Goal: Task Accomplishment & Management: Manage account settings

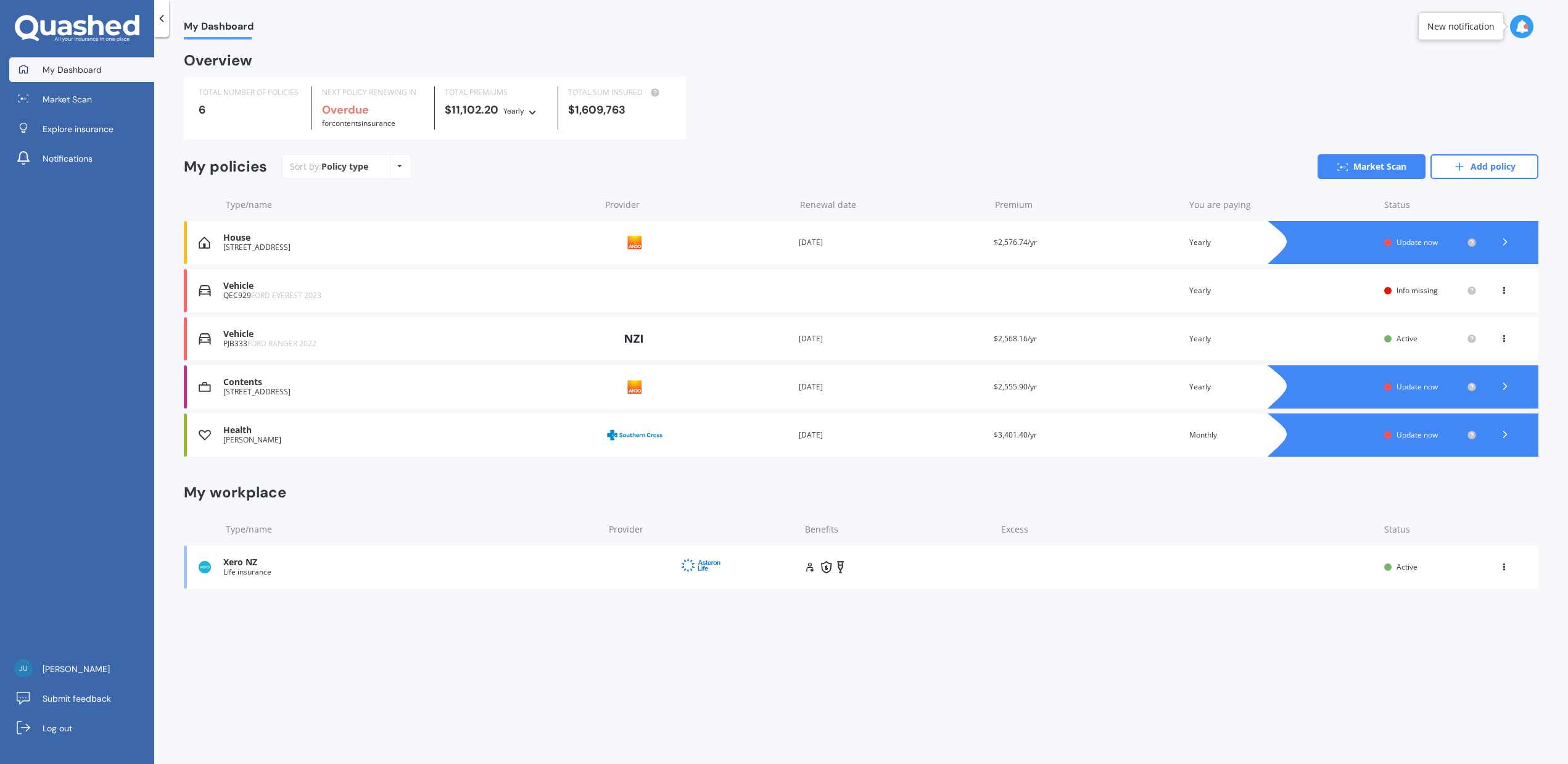
click at [1413, 242] on span "Update now" at bounding box center [1417, 242] width 42 height 10
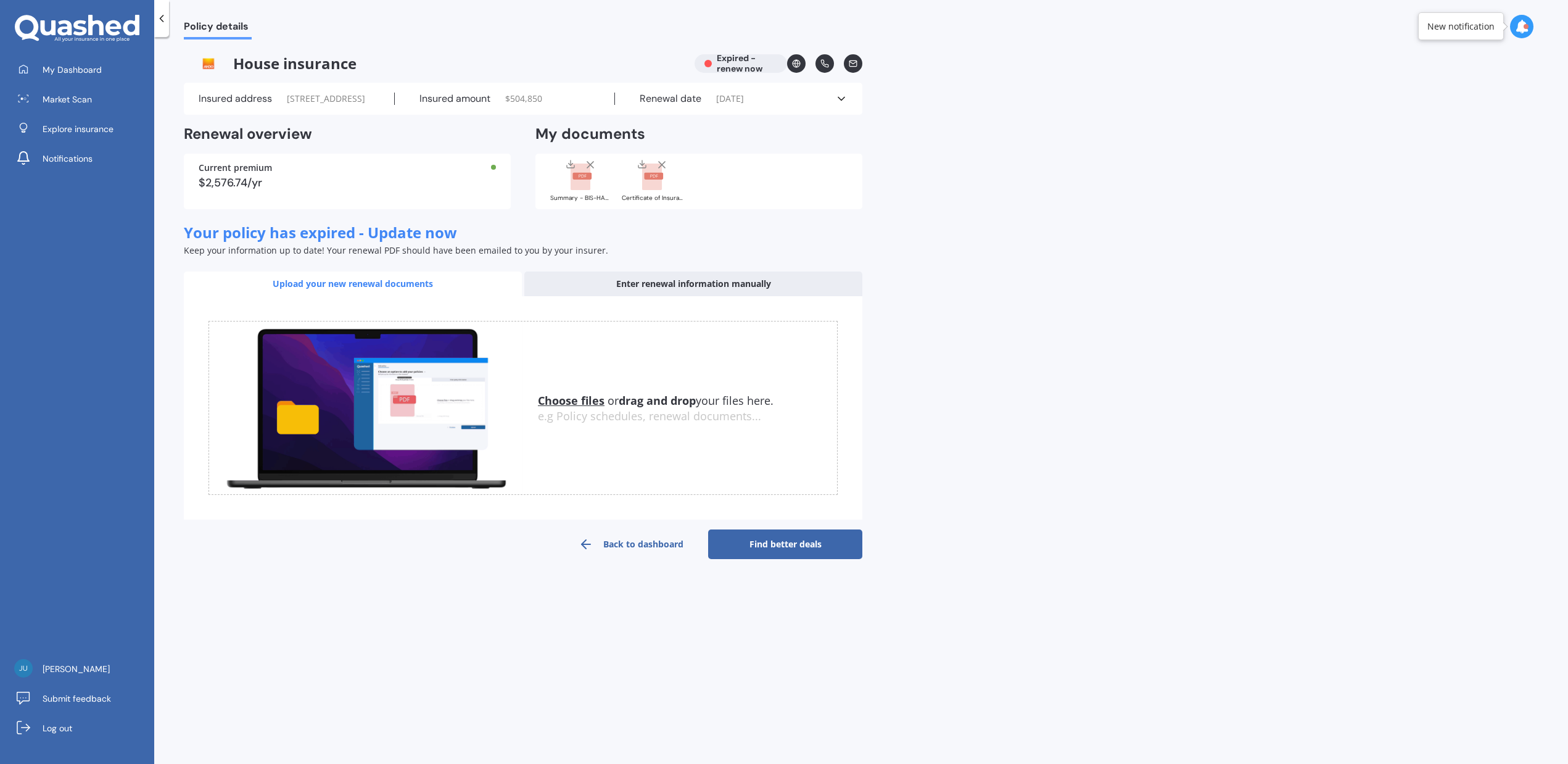
click at [577, 408] on u "Choose files" at bounding box center [571, 400] width 67 height 15
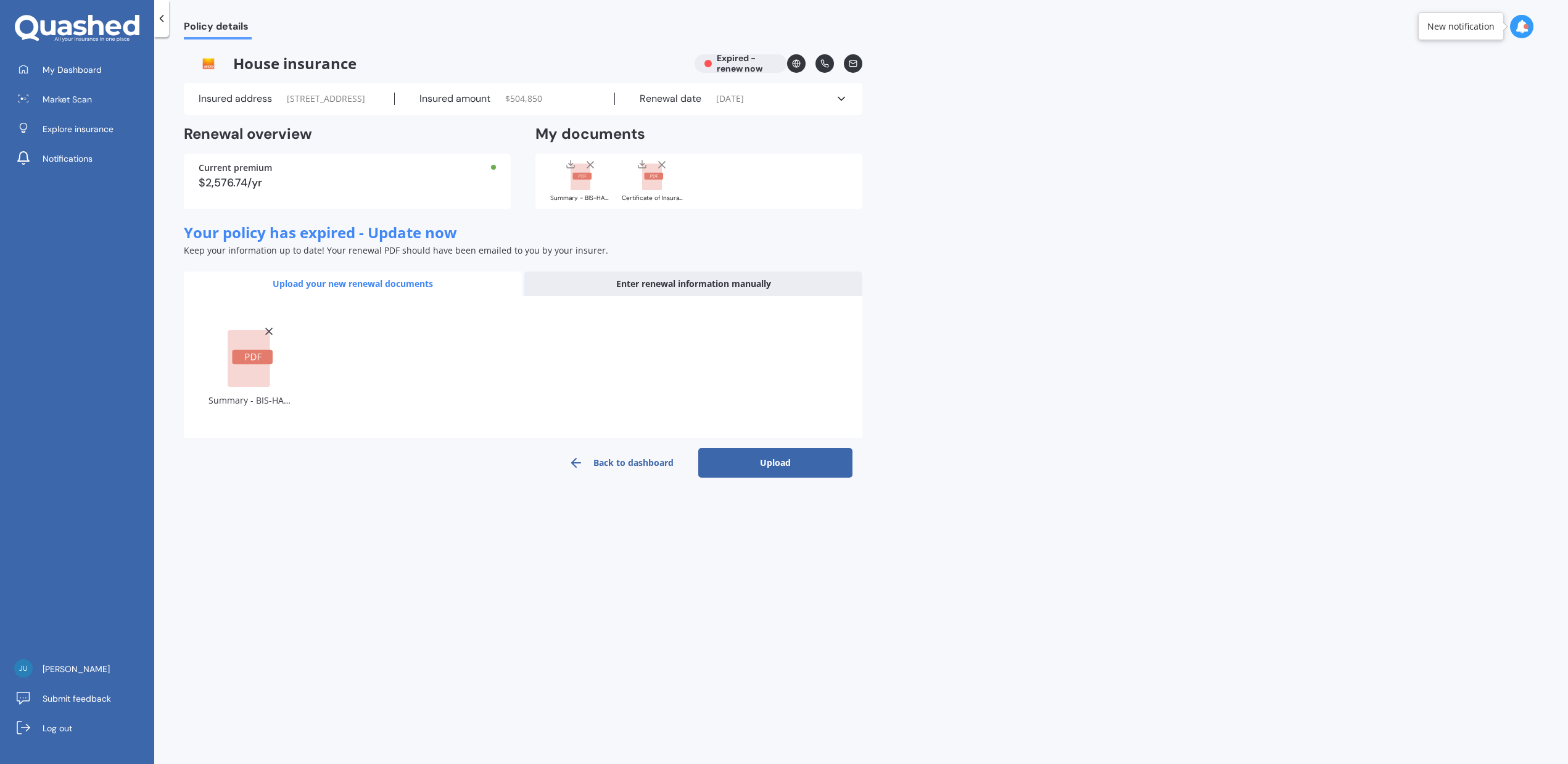
drag, startPoint x: 786, startPoint y: 483, endPoint x: 804, endPoint y: 480, distance: 18.2
click at [785, 478] on button "Upload" at bounding box center [775, 463] width 154 height 30
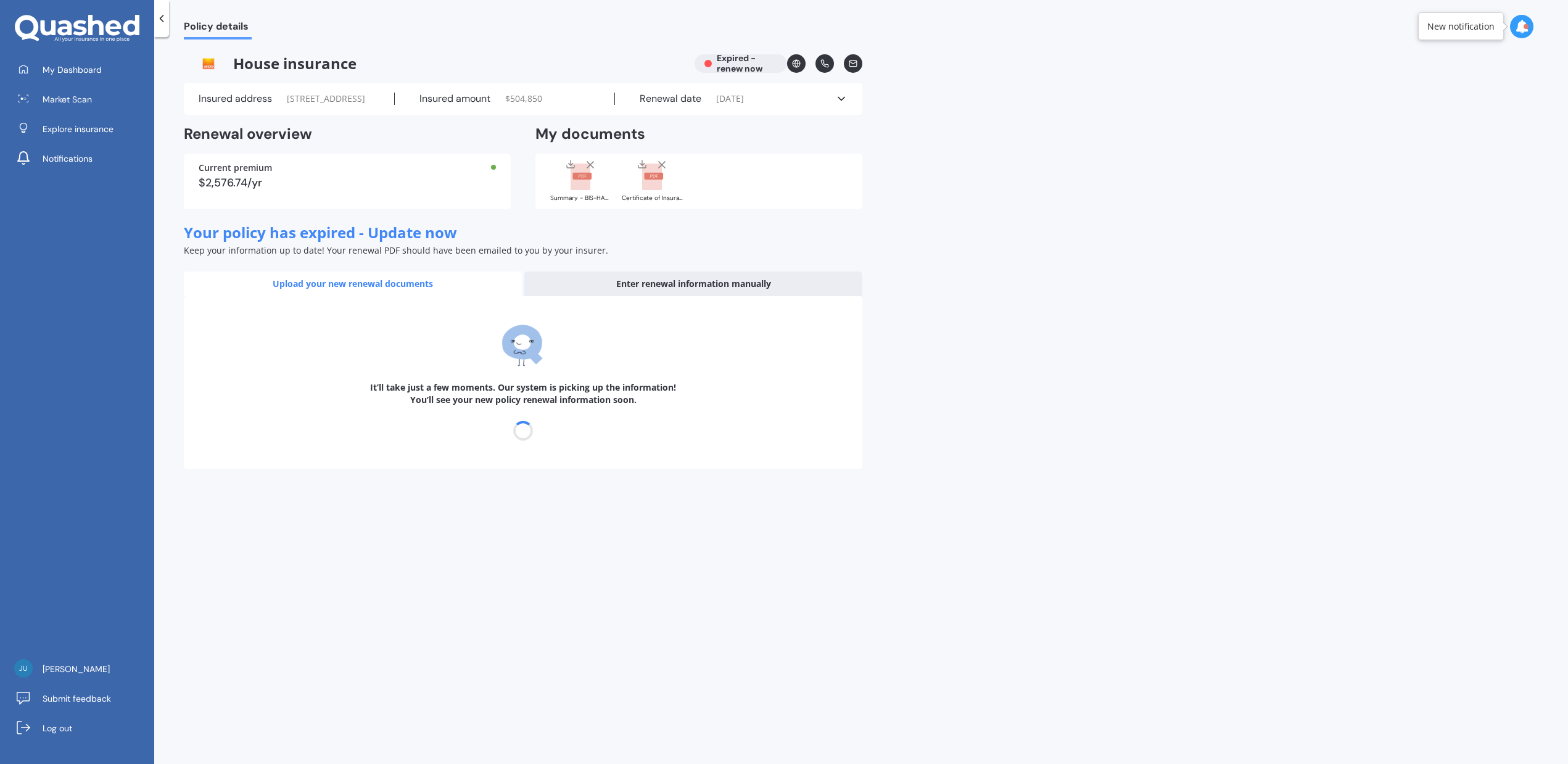
click at [162, 21] on icon at bounding box center [161, 18] width 12 height 12
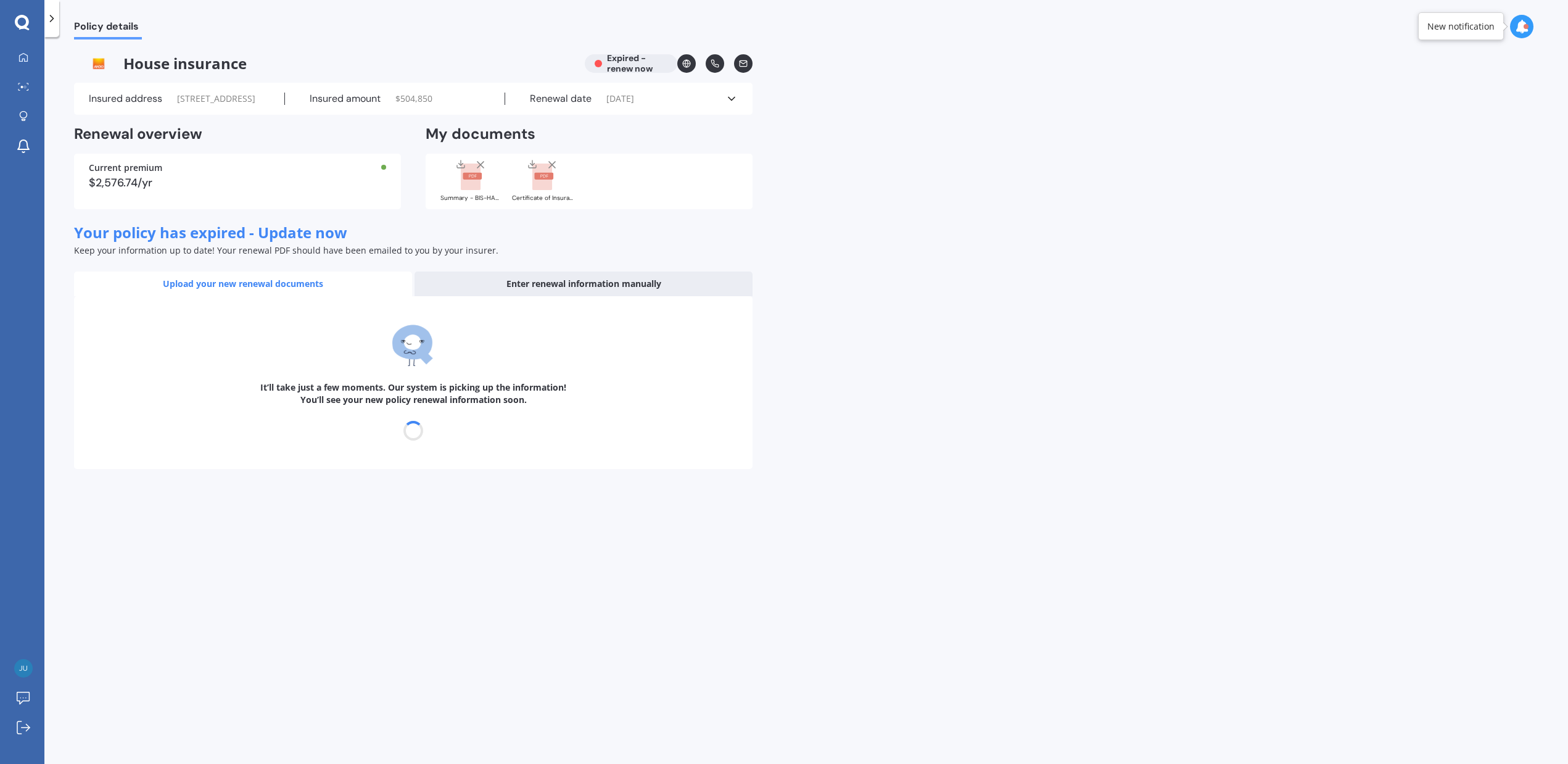
click at [51, 14] on icon at bounding box center [51, 18] width 12 height 12
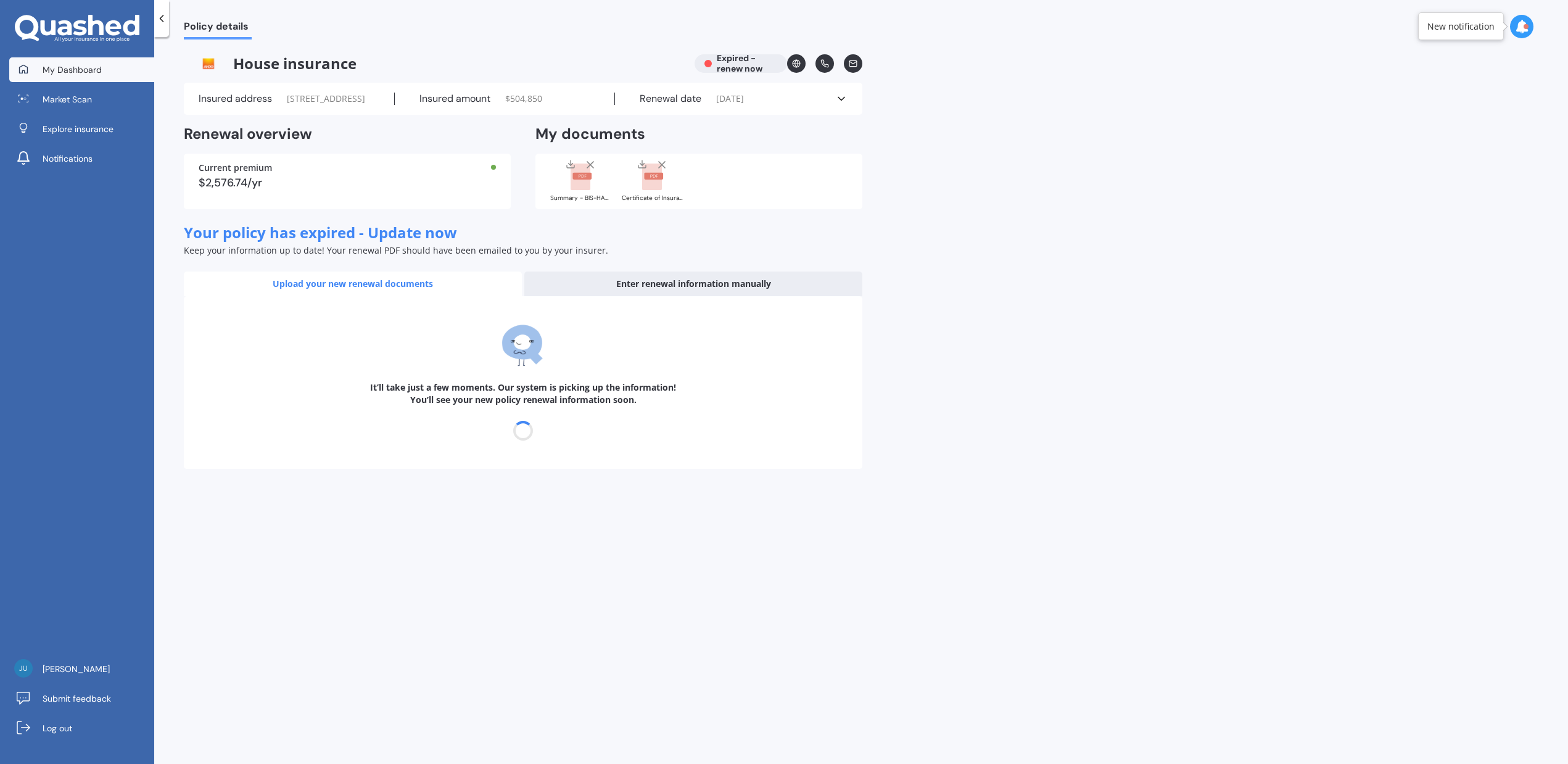
click at [62, 69] on span "My Dashboard" at bounding box center [72, 70] width 59 height 12
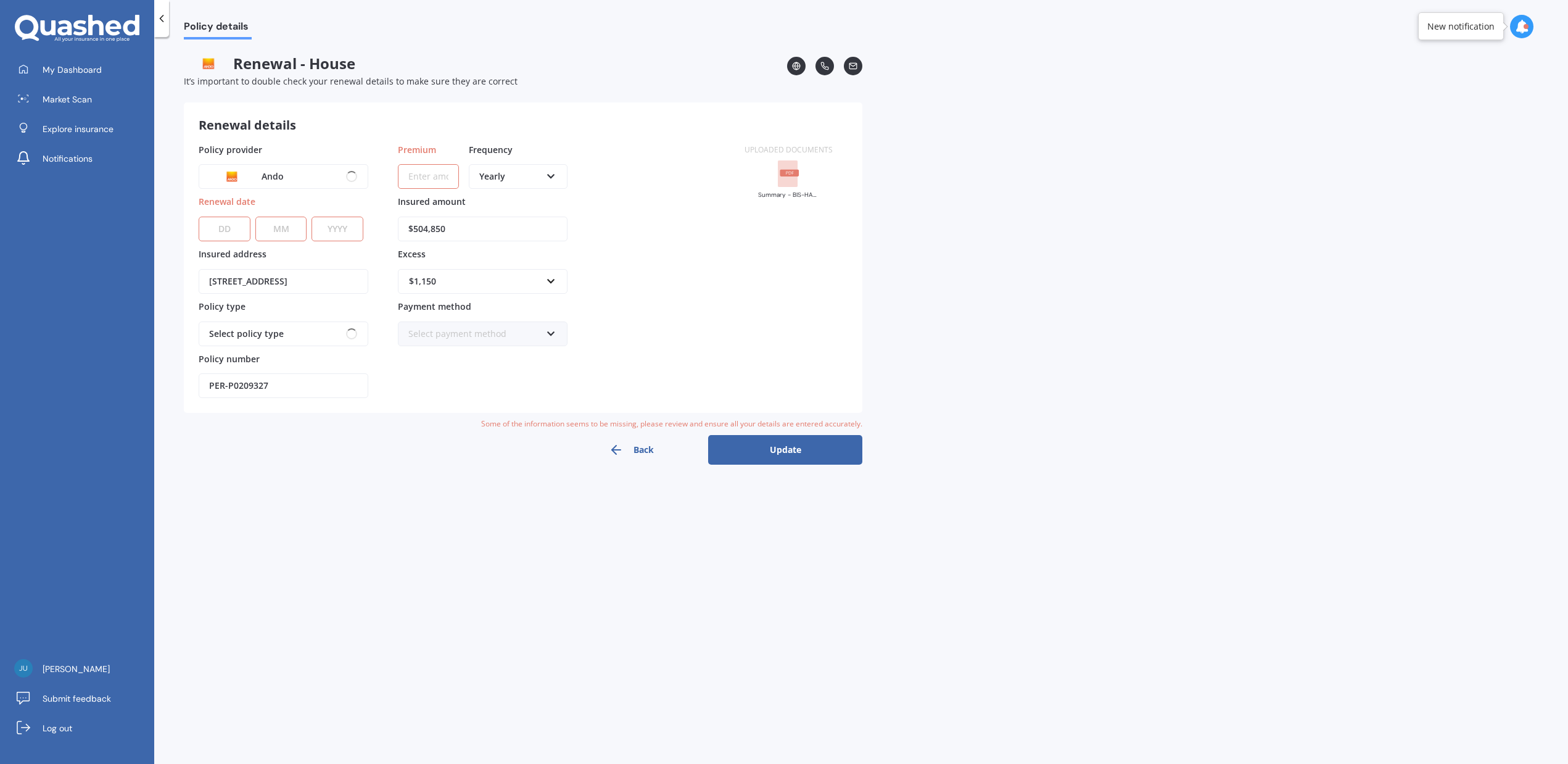
click at [803, 411] on div "Renewal details Policy provider Ando Ando Renewal date DD 01 02 03 04 05 06 07 …" at bounding box center [523, 258] width 679 height 311
click at [423, 172] on input "Premium" at bounding box center [429, 177] width 61 height 25
paste input "$2,416.36"
type input "$2,416.36"
click at [220, 227] on select "DD 01 02 03 04 05 06 07 08 09 10 11 12 13 14 15 16 17 18 19 20 21 22 23 24 25 2…" at bounding box center [225, 229] width 52 height 25
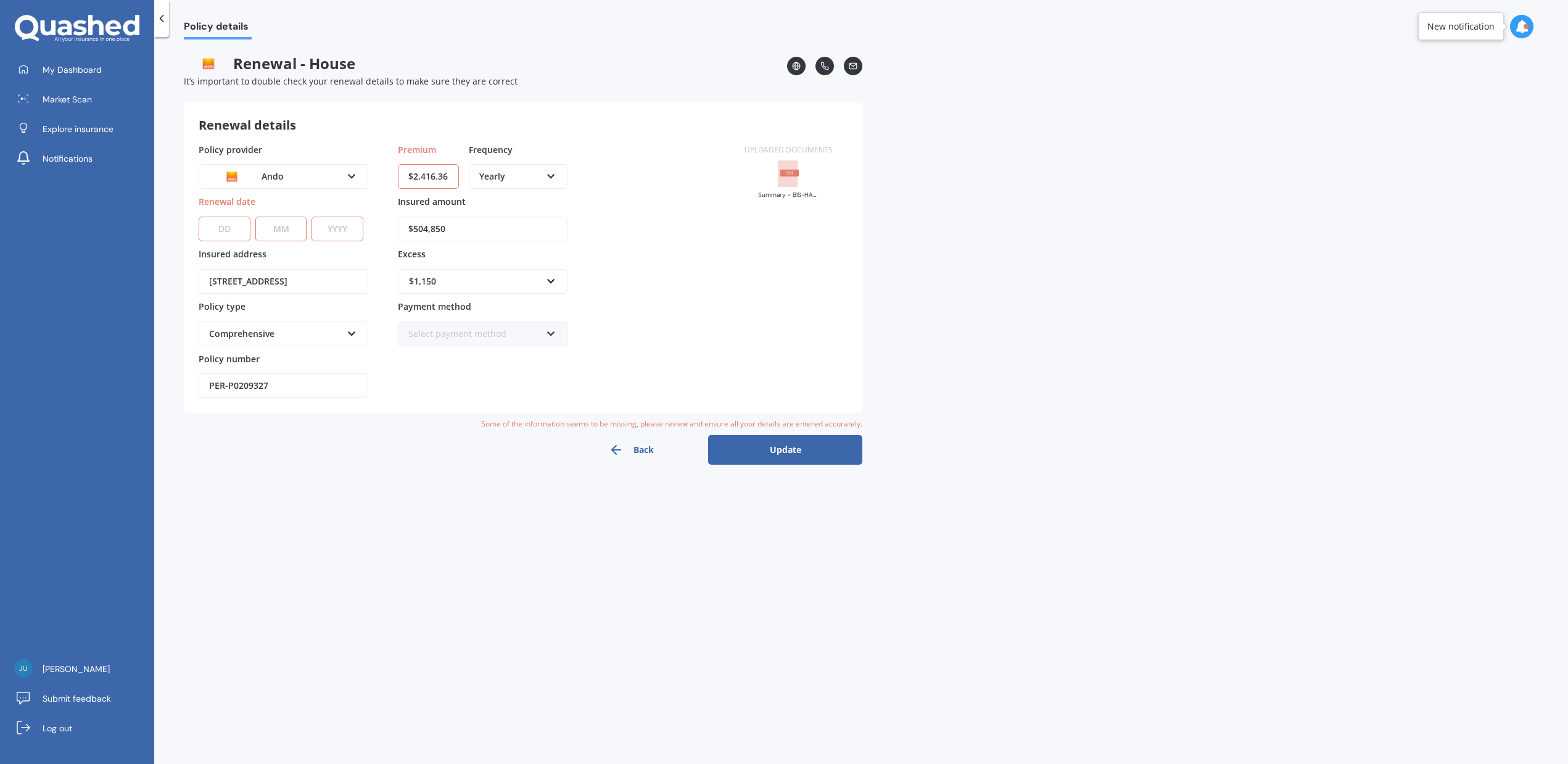
select select "07"
click at [199, 216] on select "DD 01 02 03 04 05 06 07 08 09 10 11 12 13 14 15 16 17 18 19 20 21 22 23 24 25 2…" at bounding box center [225, 229] width 52 height 25
click at [289, 235] on select "MM 01 02 03 04 05 06 07 08 09 10 11 12" at bounding box center [281, 229] width 52 height 25
select select "10"
click at [255, 216] on select "MM 01 02 03 04 05 06 07 08 09 10 11 12" at bounding box center [281, 229] width 52 height 25
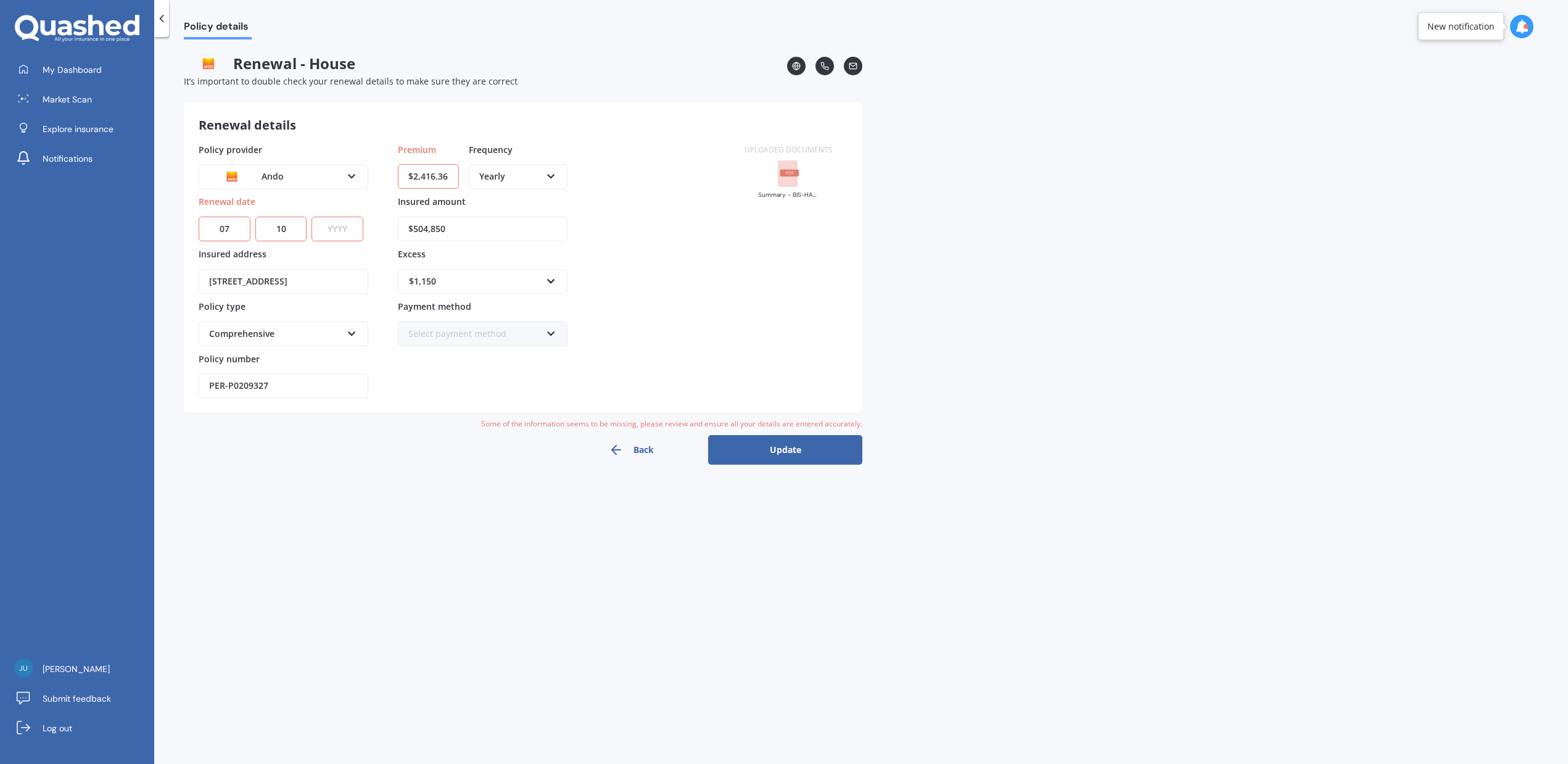
click at [335, 226] on select "YYYY 2027 2026 2025 2024 2023 2022 2021 2020 2019 2018 2017 2016 2015 2014 2013…" at bounding box center [338, 229] width 52 height 25
select select "2026"
click at [312, 216] on select "YYYY 2027 2026 2025 2024 2023 2022 2021 2020 2019 2018 2017 2016 2015 2014 2013…" at bounding box center [338, 229] width 52 height 25
click at [464, 224] on input "$504,850" at bounding box center [483, 229] width 170 height 25
paste input "27,568"
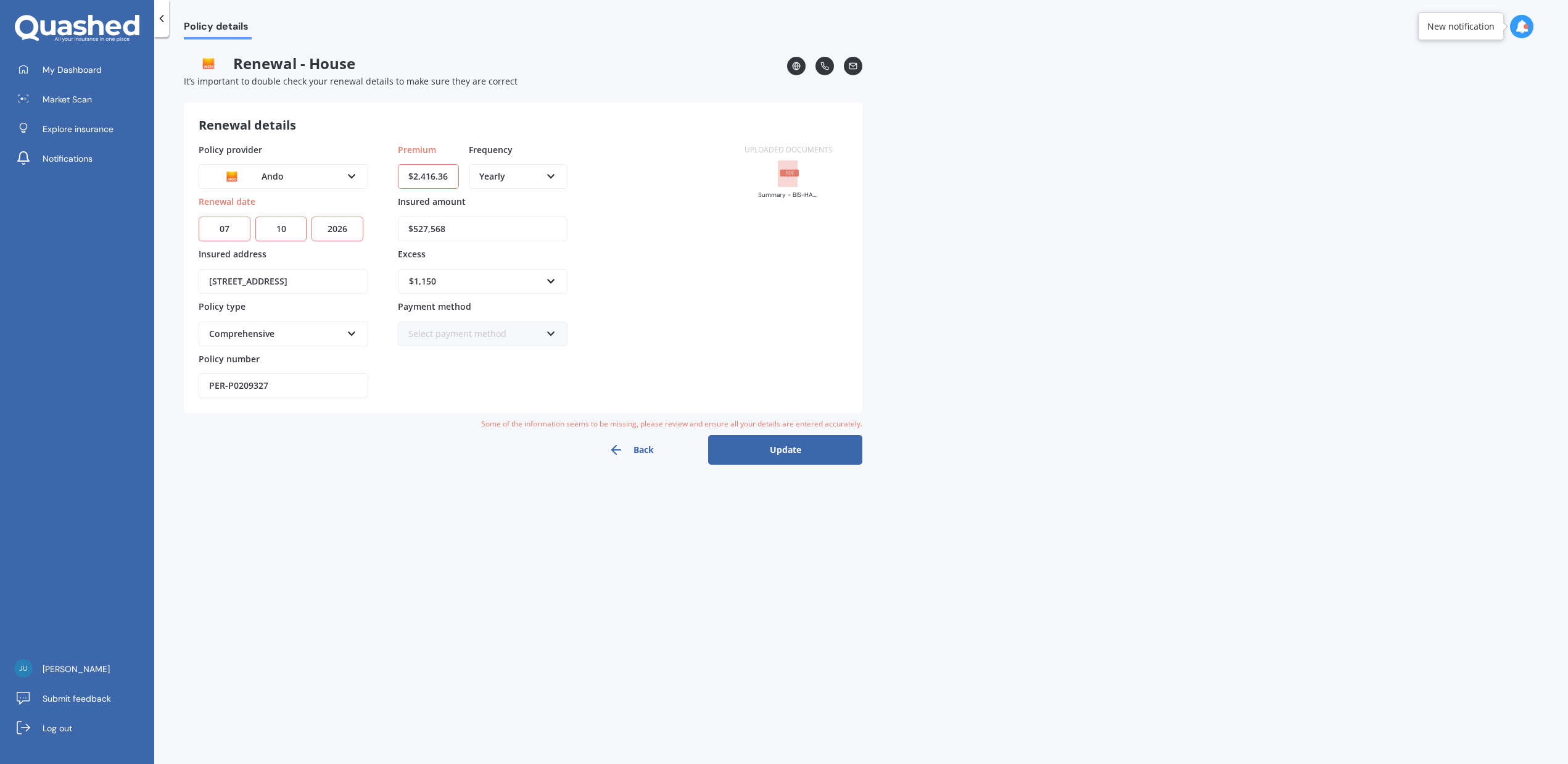
type input "$527,568"
click at [776, 447] on button "Update" at bounding box center [785, 450] width 154 height 30
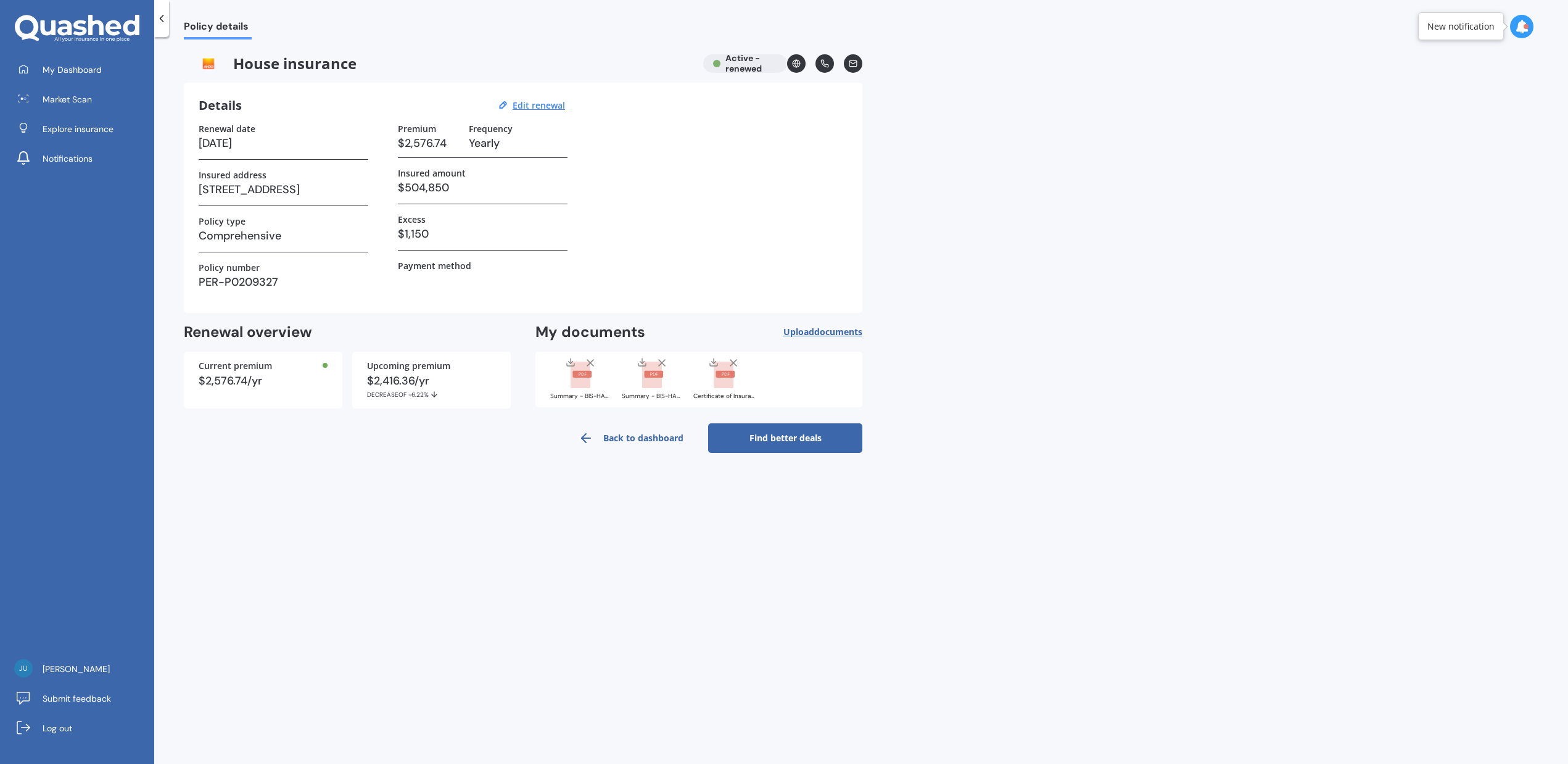
click at [637, 440] on link "Back to dashboard" at bounding box center [631, 438] width 154 height 30
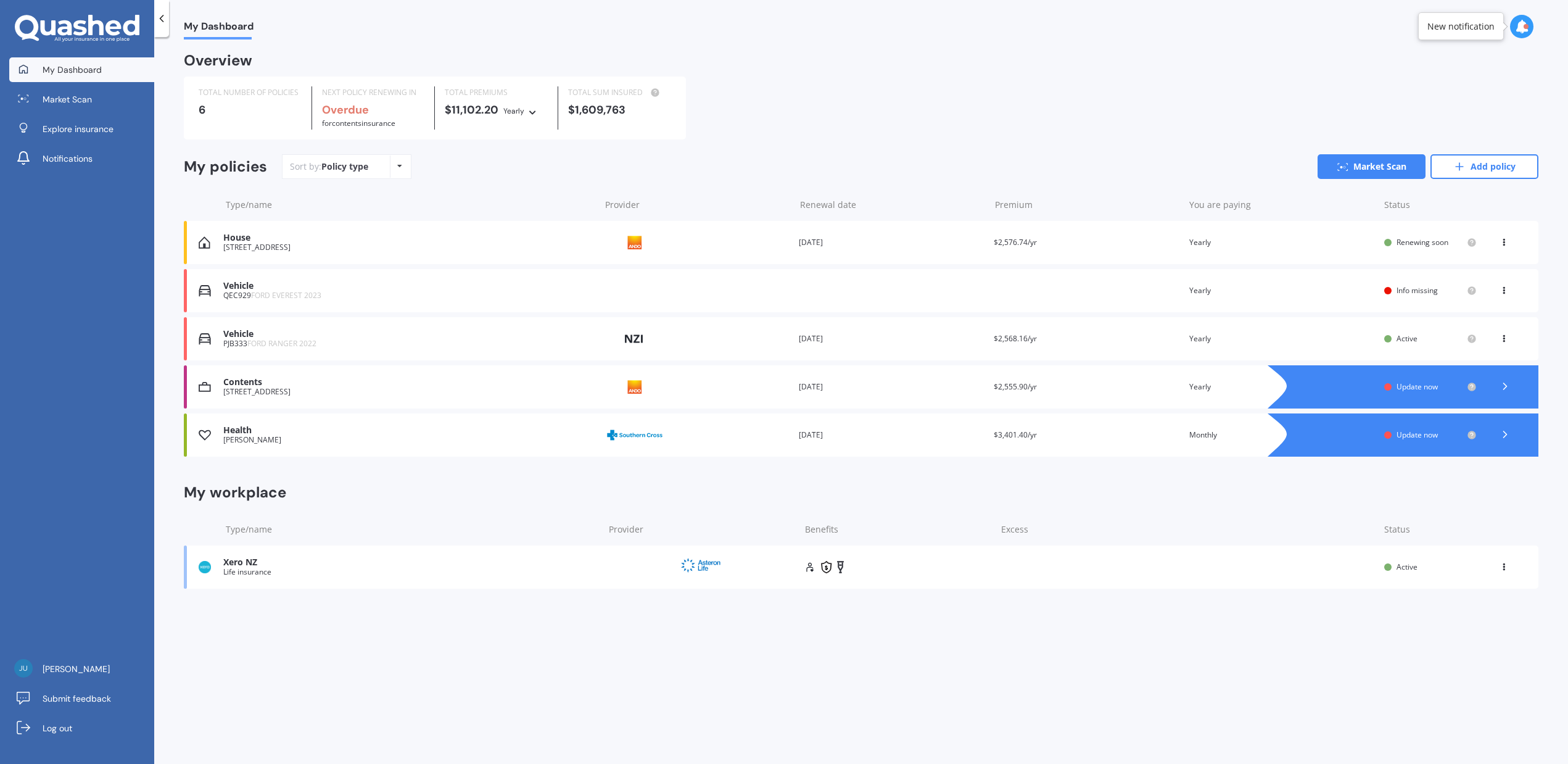
click at [1506, 290] on icon at bounding box center [1504, 288] width 8 height 7
click at [1476, 342] on div "Delete" at bounding box center [1476, 338] width 122 height 25
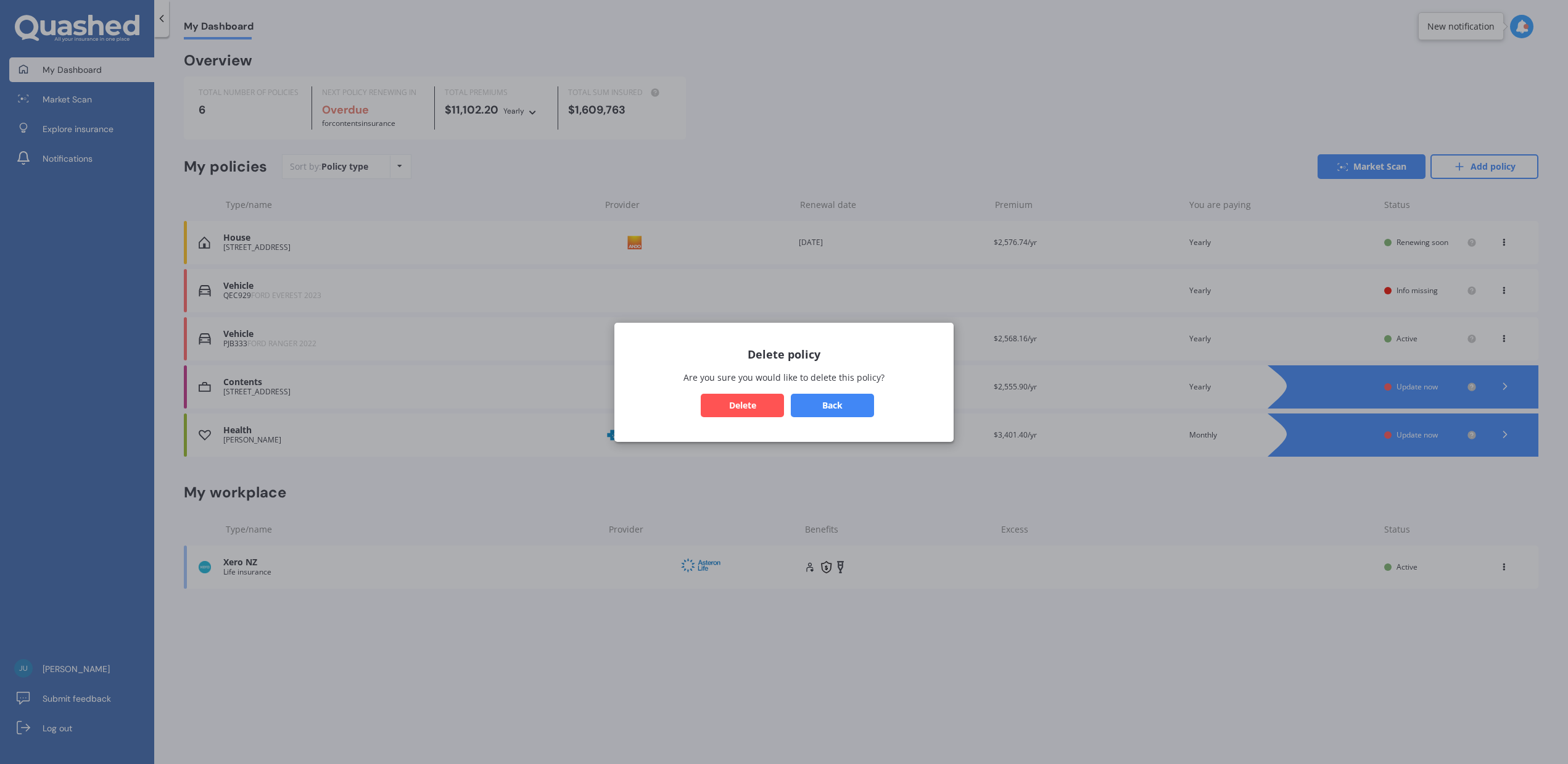
click at [742, 399] on button "Delete" at bounding box center [742, 405] width 83 height 23
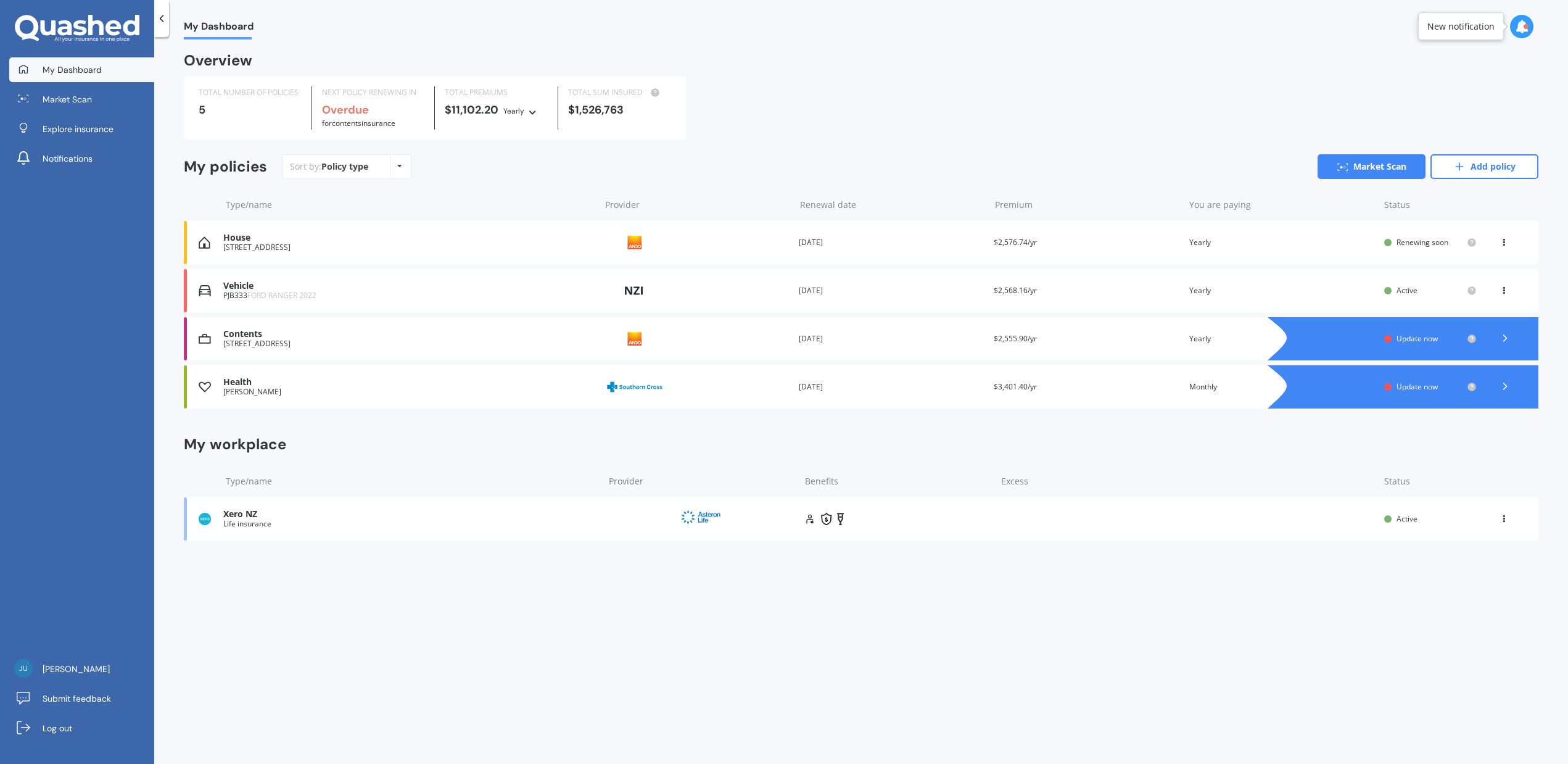
click at [1431, 337] on span "Update now" at bounding box center [1417, 338] width 42 height 10
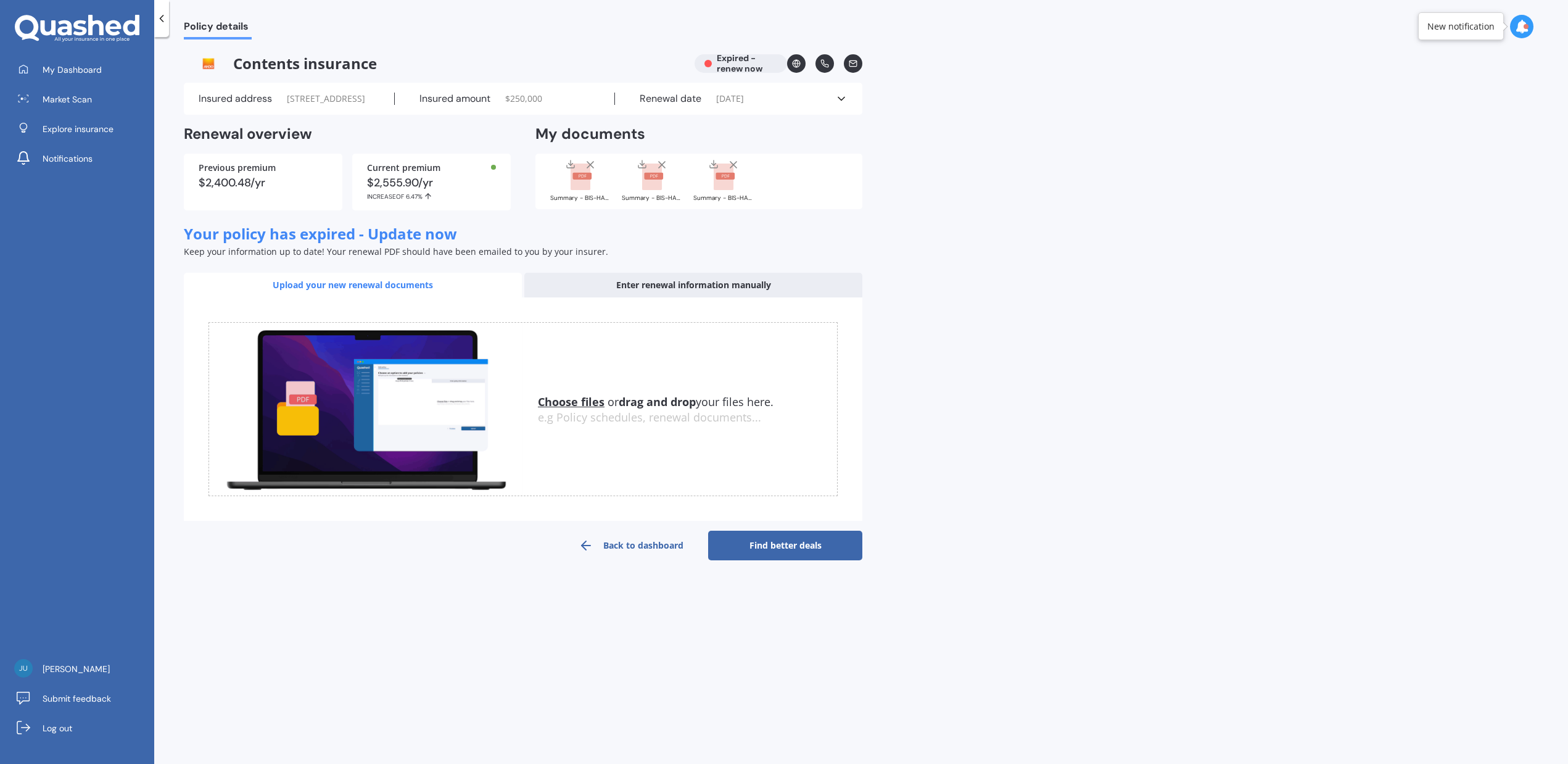
click at [573, 409] on u "Choose files" at bounding box center [571, 401] width 67 height 15
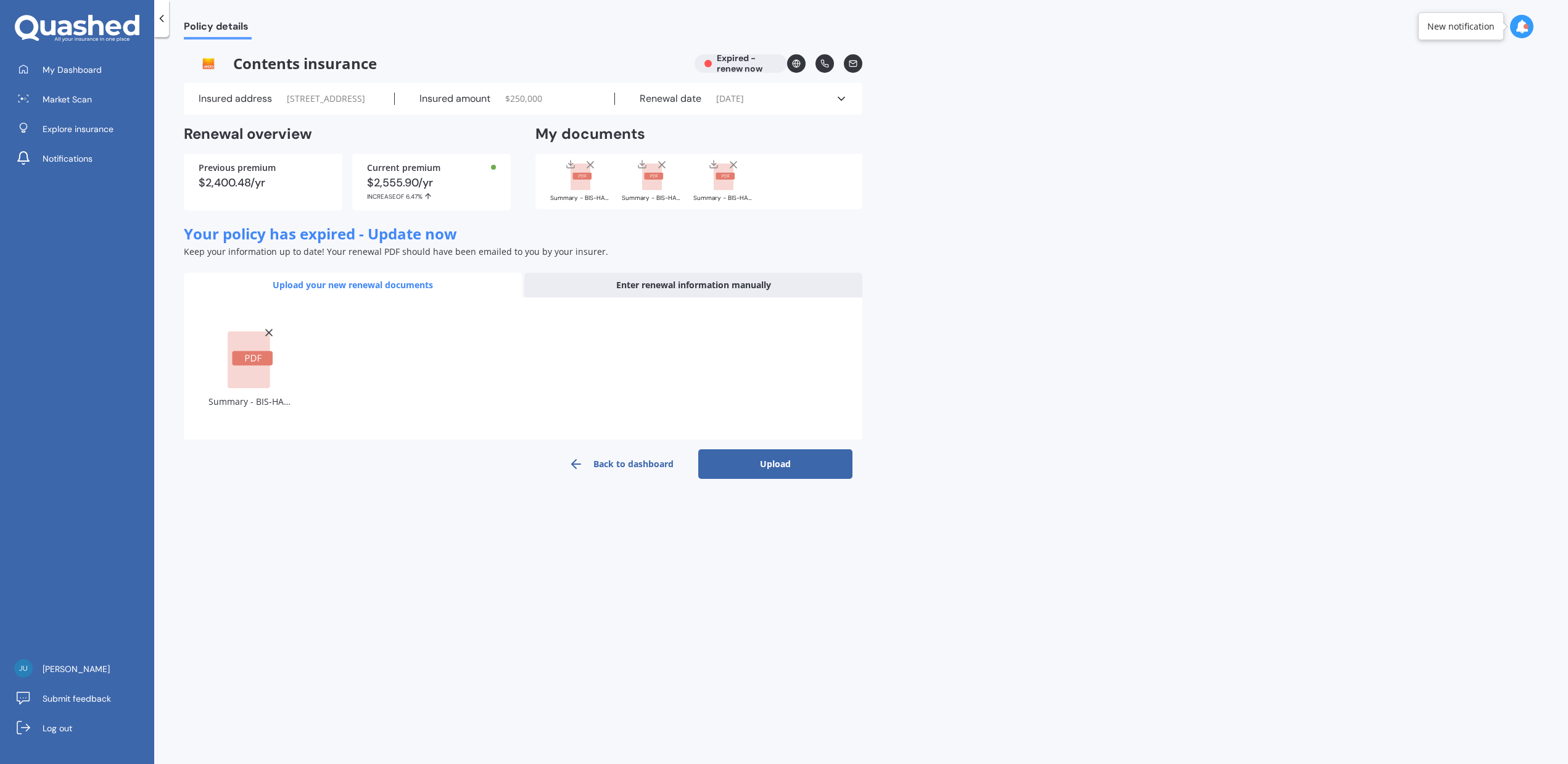
click at [757, 479] on button "Upload" at bounding box center [775, 464] width 154 height 30
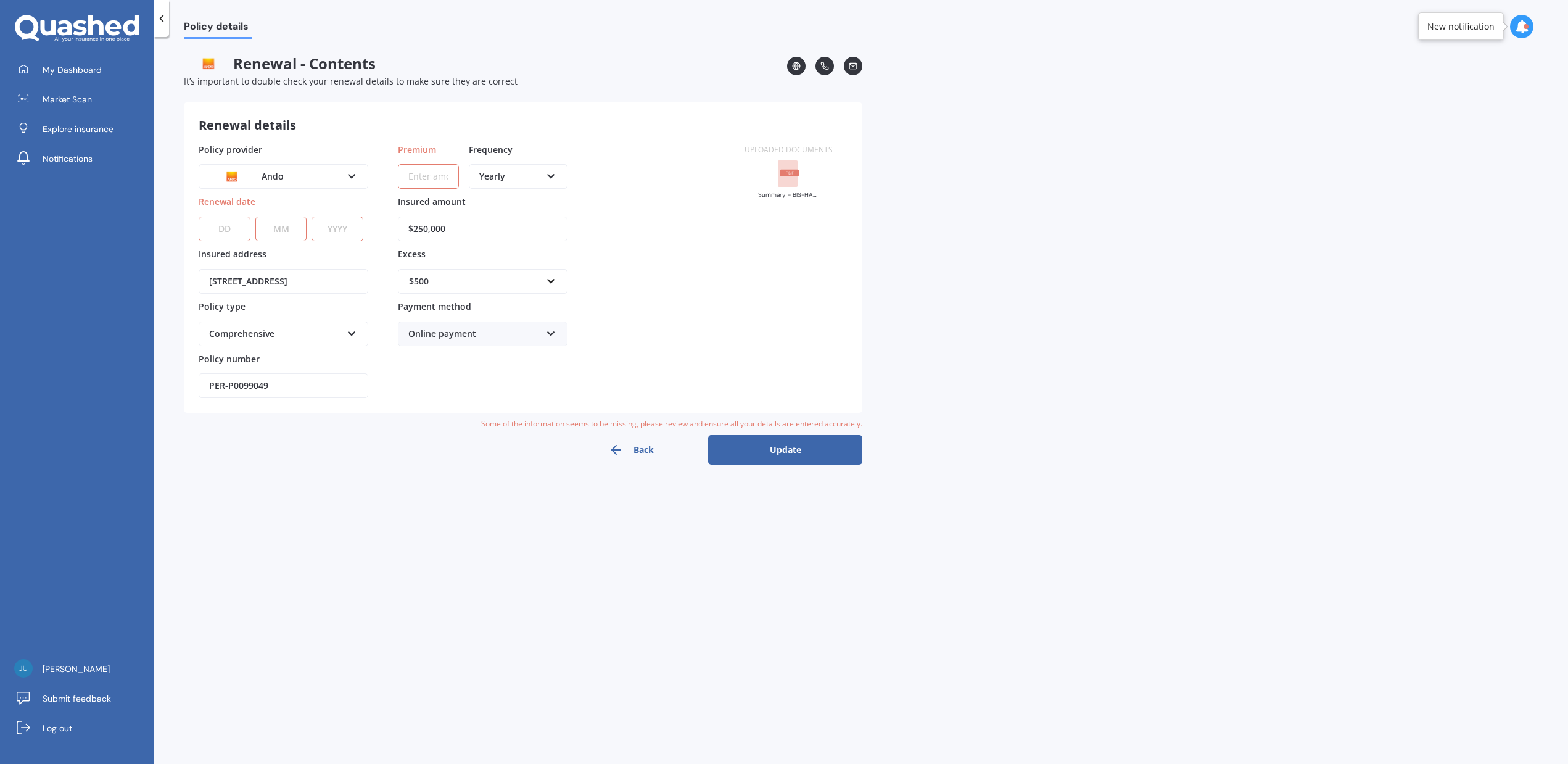
click at [435, 175] on input "Premium" at bounding box center [429, 177] width 61 height 25
paste input "$2,555.90"
type input "$2,555.90"
click at [532, 226] on input "$250,000" at bounding box center [483, 229] width 170 height 25
paste input "79,588"
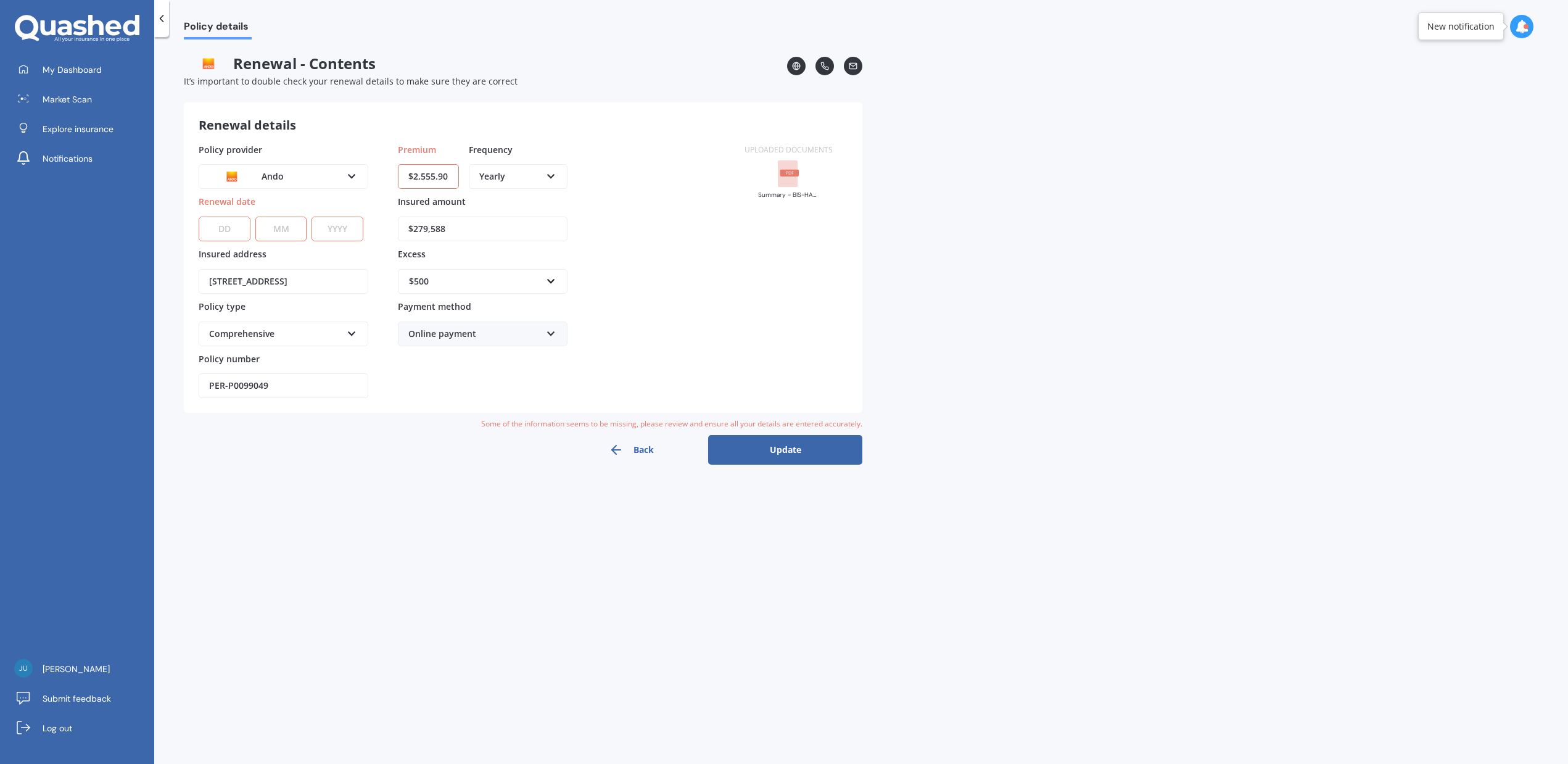
type input "$279,588"
click at [237, 227] on select "DD 01 02 03 04 05 06 07 08 09 10 11 12 13 14 15 16 17 18 19 20 21 22 23 24 25 2…" at bounding box center [225, 229] width 52 height 25
select select "14"
click at [199, 216] on select "DD 01 02 03 04 05 06 07 08 09 10 11 12 13 14 15 16 17 18 19 20 21 22 23 24 25 2…" at bounding box center [225, 229] width 52 height 25
click at [282, 233] on select "MM 01 02 03 04 05 06 07 08 09 10 11 12" at bounding box center [281, 229] width 52 height 25
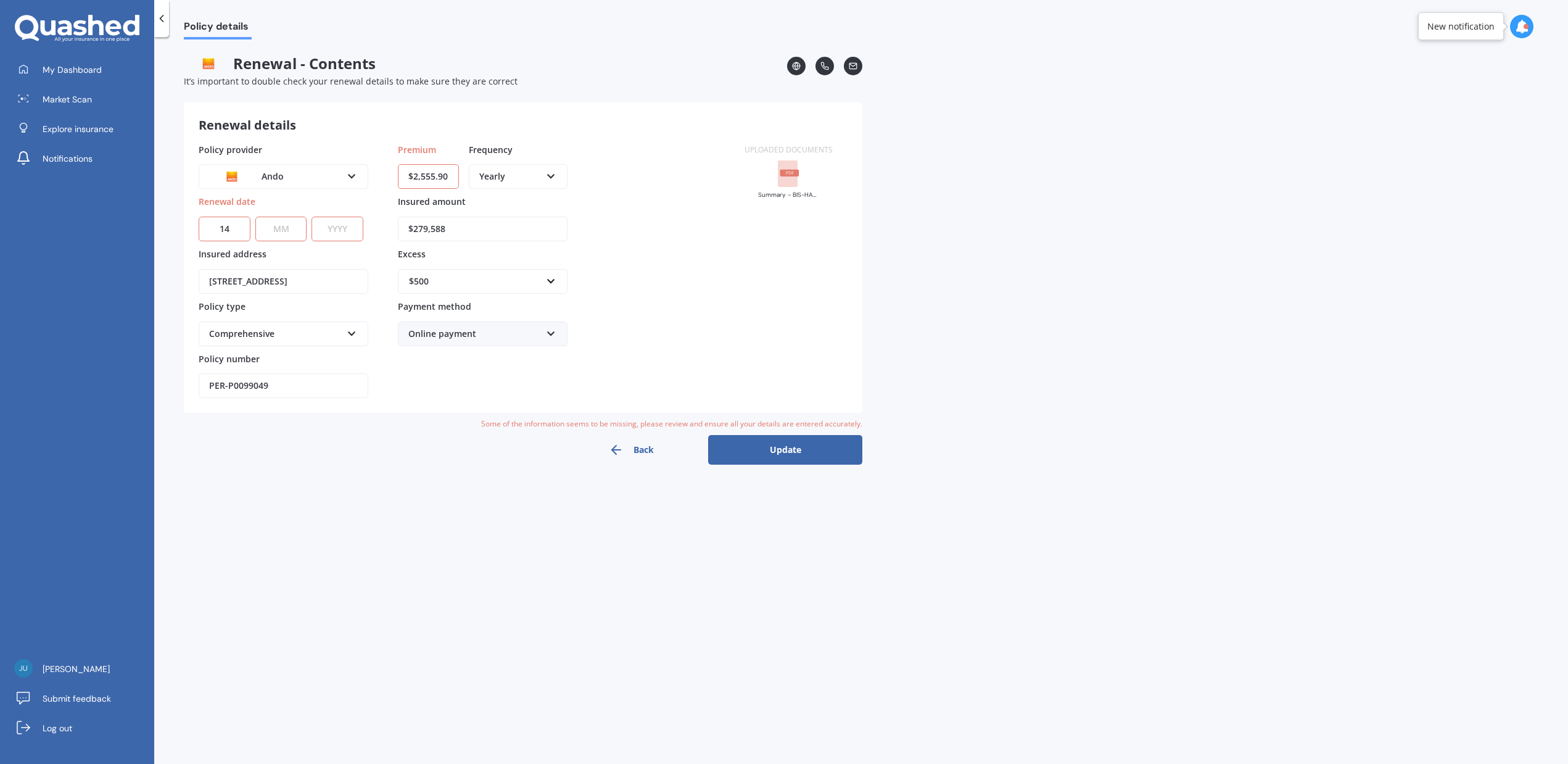
select select "05"
click at [255, 216] on select "MM 01 02 03 04 05 06 07 08 09 10 11 12" at bounding box center [281, 229] width 52 height 25
click at [348, 222] on select "YYYY 2027 2026 2025 2024 2023 2022 2021 2020 2019 2018 2017 2016 2015 2014 2013…" at bounding box center [338, 229] width 52 height 25
click at [268, 386] on input "PER-P0099049" at bounding box center [283, 386] width 170 height 25
paste input "HODCT5689032"
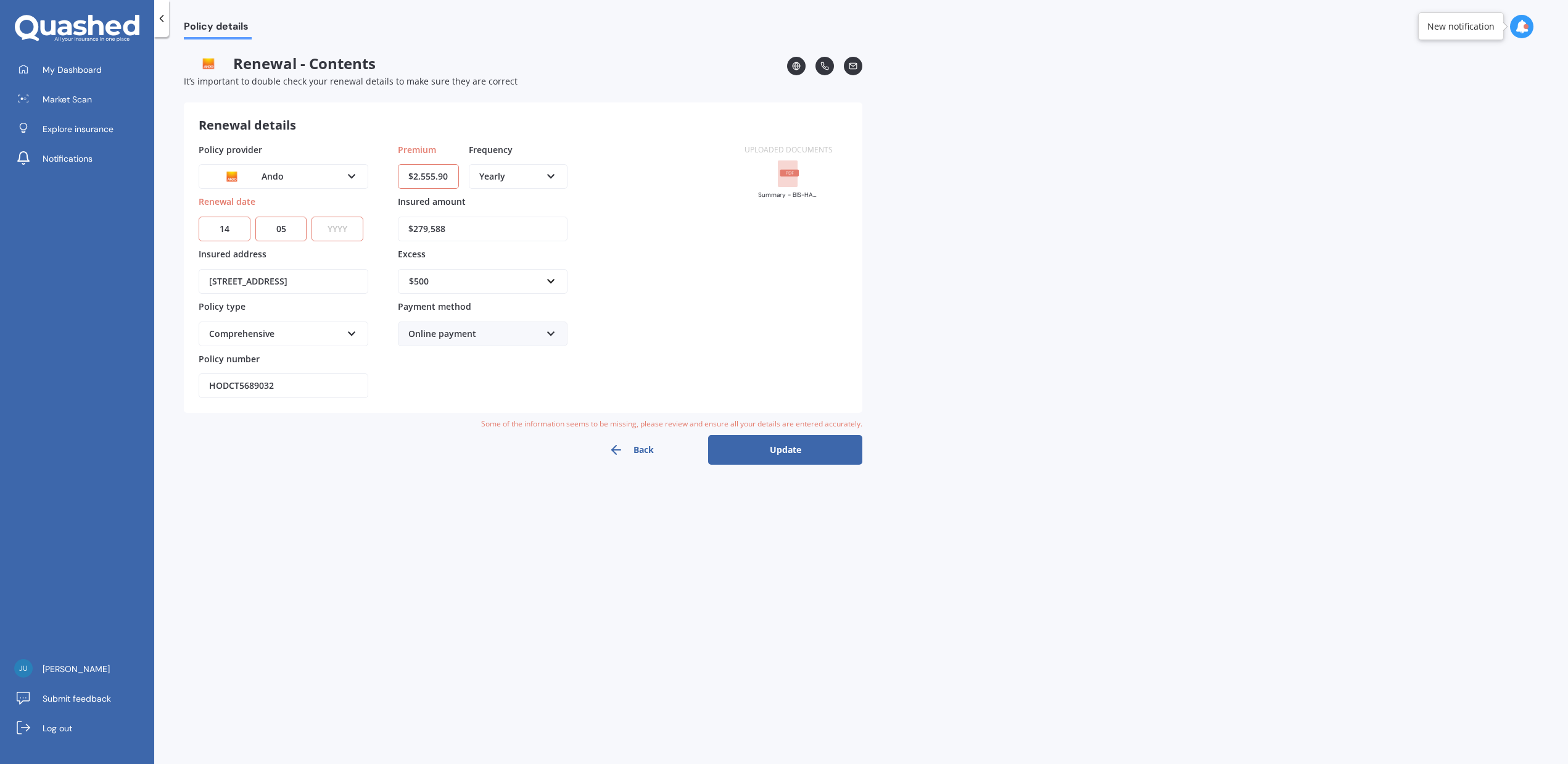
type input "HODCT5689032"
click at [279, 168] on div "Ando AA AMI AMP ANZ ASB Ando BNZ Co-Operative Bank FMG Initio Kiwibank Lantern …" at bounding box center [283, 177] width 170 height 25
click at [272, 306] on span "Vero" at bounding box center [272, 309] width 18 height 12
click at [336, 227] on select "YYYY 2027 2026 2025 2024 2023 2022 2021 2020 2019 2018 2017 2016 2015 2014 2013…" at bounding box center [338, 229] width 52 height 25
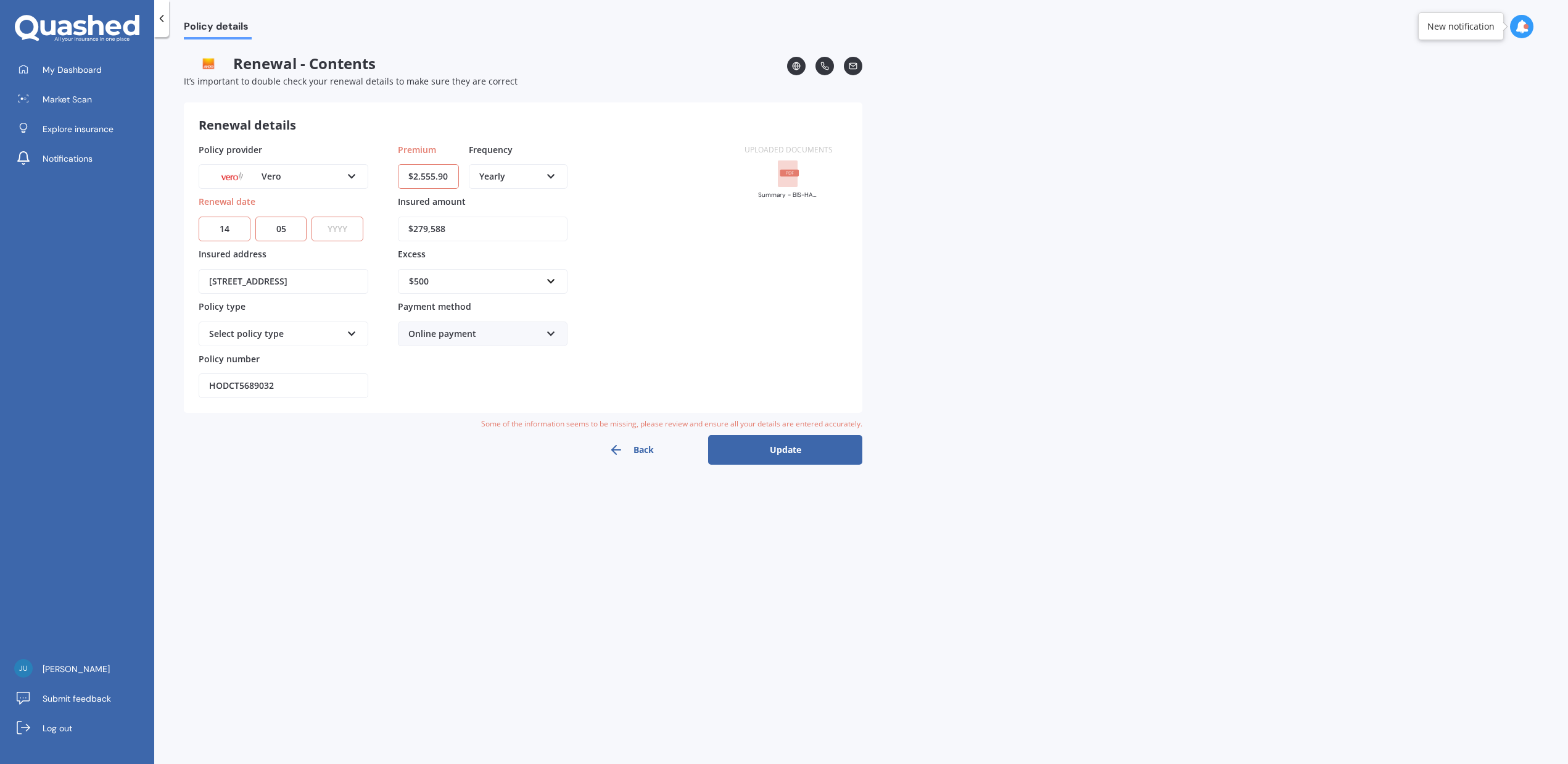
select select "2026"
click at [312, 216] on select "YYYY 2027 2026 2025 2024 2023 2022 2021 2020 2019 2018 2017 2016 2015 2014 2013…" at bounding box center [338, 229] width 52 height 25
click at [449, 236] on input "$279,588" at bounding box center [483, 229] width 170 height 25
paste input "90,819"
type input "$290,819"
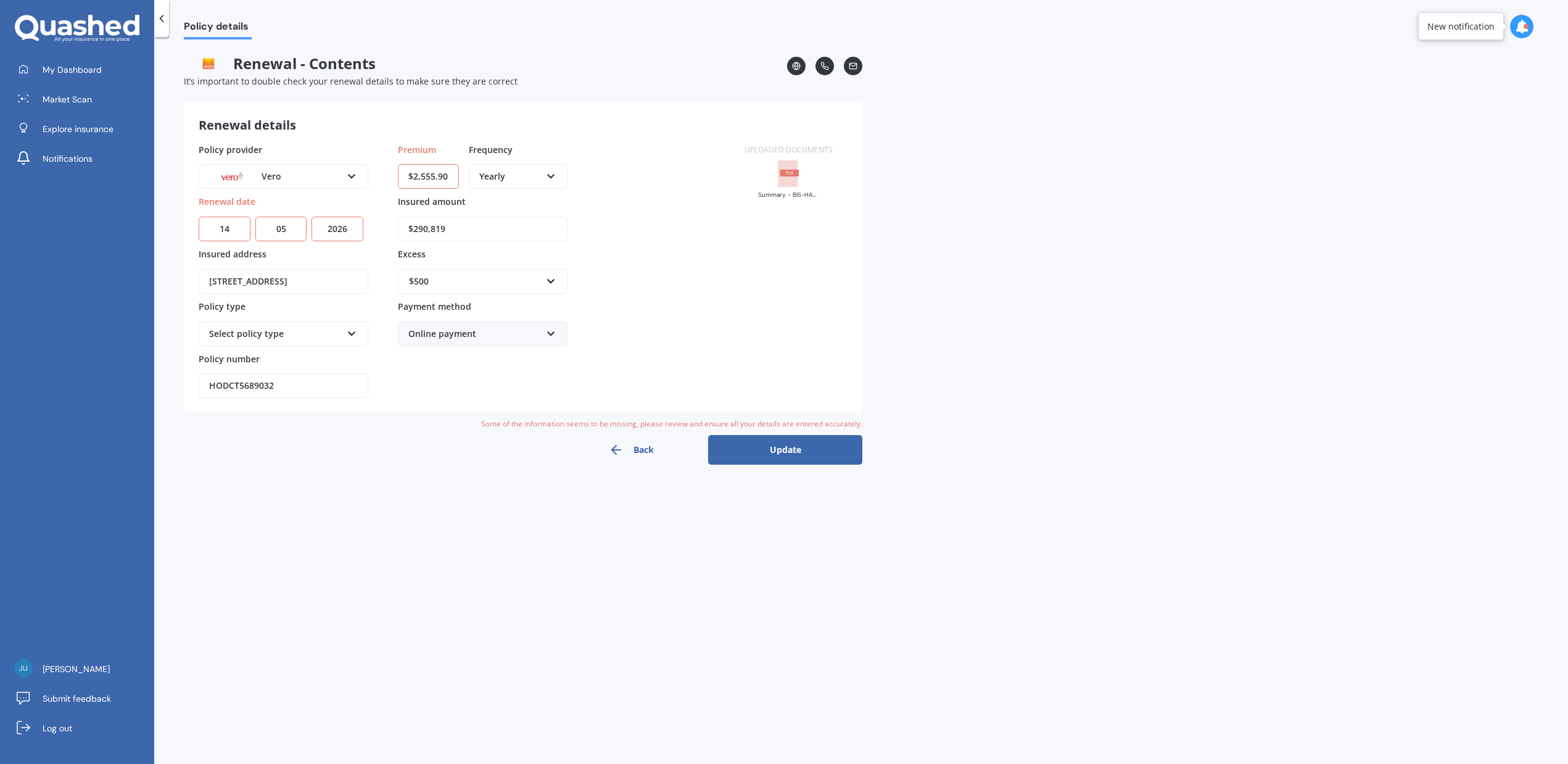
click at [307, 339] on div "Select policy type Flexi Contents Maxi Contents Other" at bounding box center [283, 334] width 170 height 25
click at [543, 366] on div "Premium $2,555.90 Frequency Yearly Yearly Six-Monthly Quarterly Monthly Fortnig…" at bounding box center [483, 270] width 170 height 255
click at [263, 279] on input "16 Rangitoto Avenue, Remuera, Auckland 1050" at bounding box center [283, 281] width 170 height 25
paste input "6D GREEN LANE EAST REMUERA AUCKLAND"
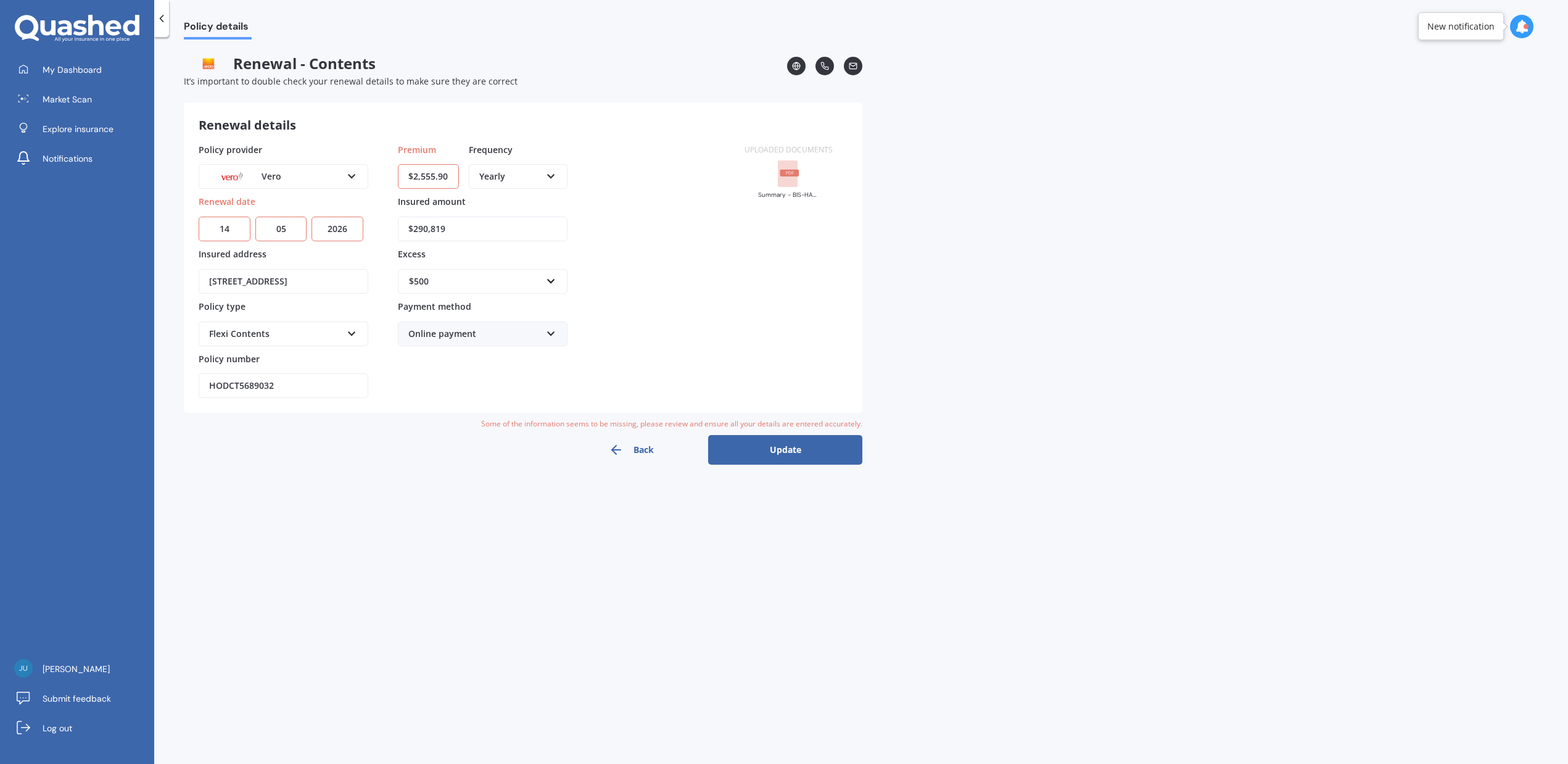
type input "[STREET_ADDRESS]"
click at [785, 456] on button "Update" at bounding box center [785, 450] width 154 height 30
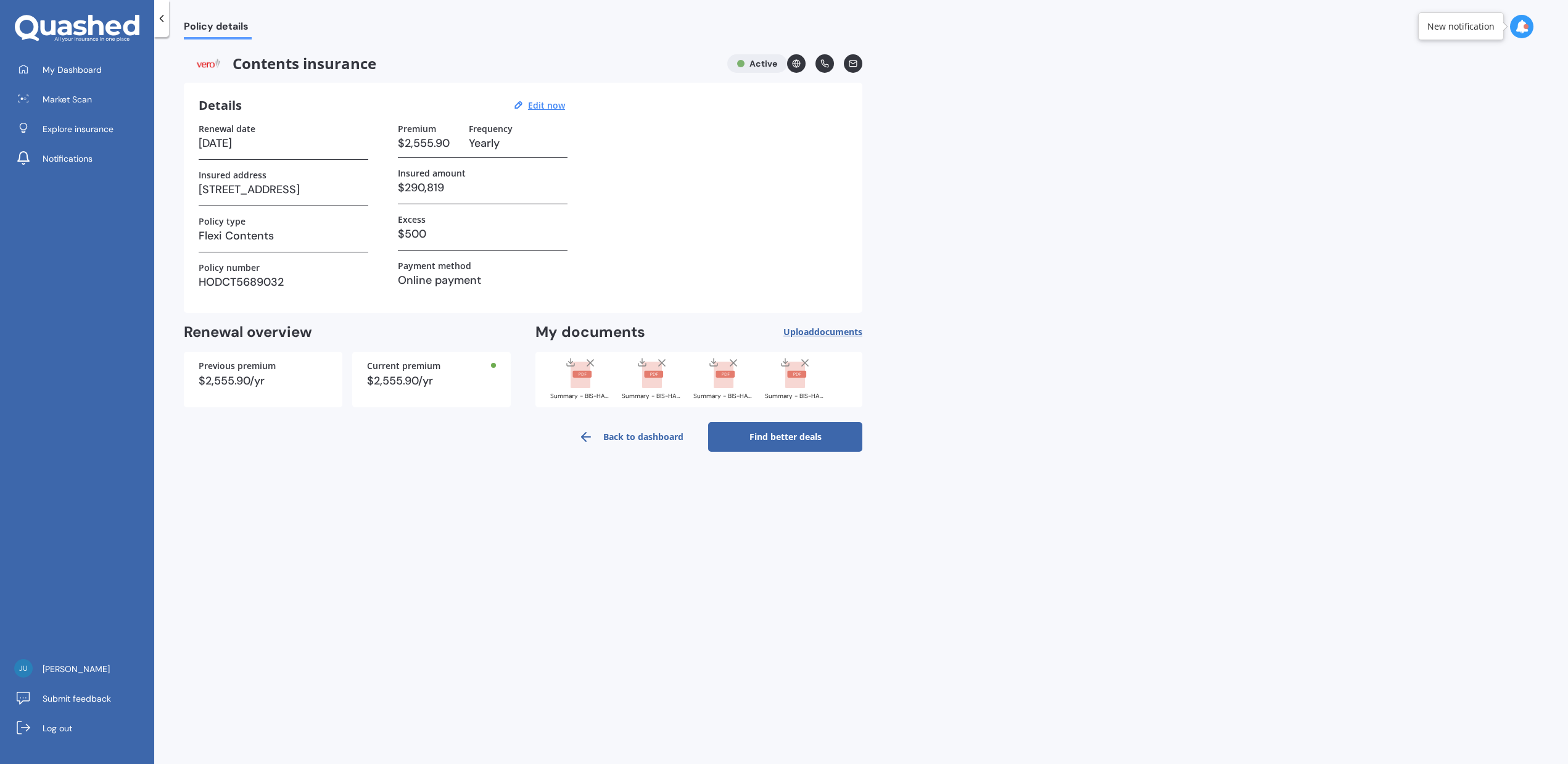
click at [803, 361] on line at bounding box center [805, 363] width 6 height 6
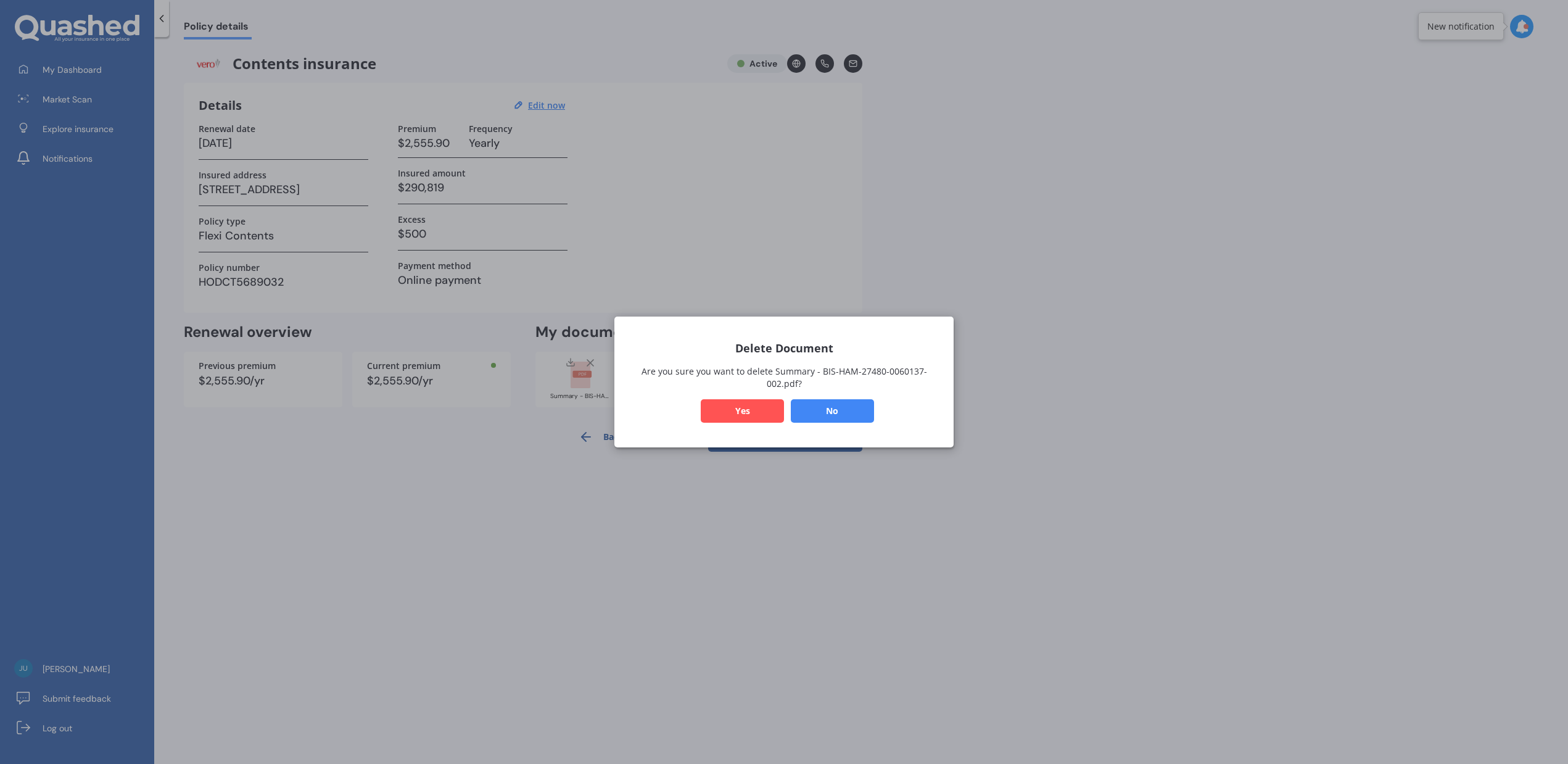
click at [753, 406] on button "Yes" at bounding box center [742, 411] width 83 height 23
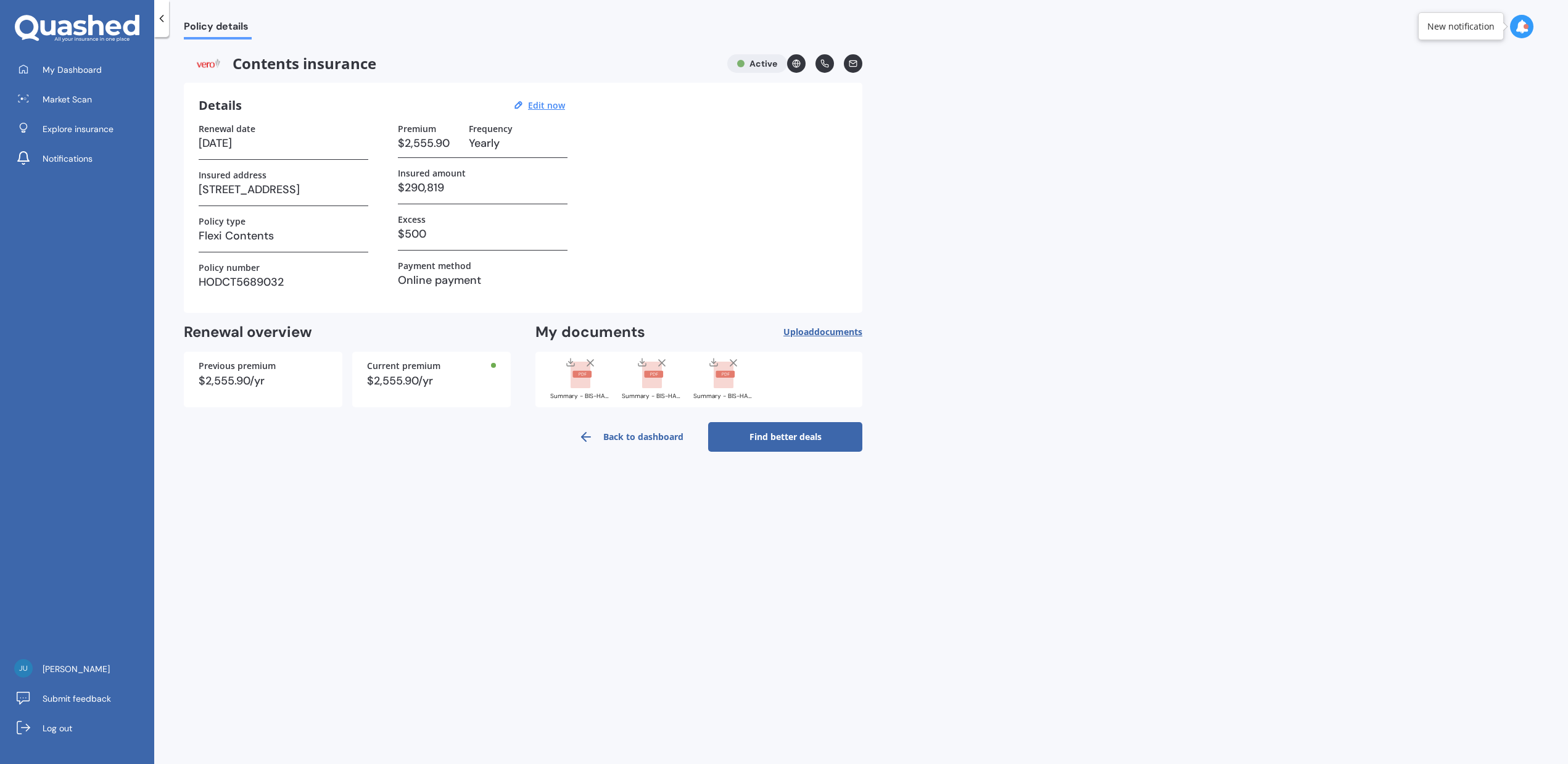
click at [729, 364] on icon at bounding box center [733, 363] width 12 height 12
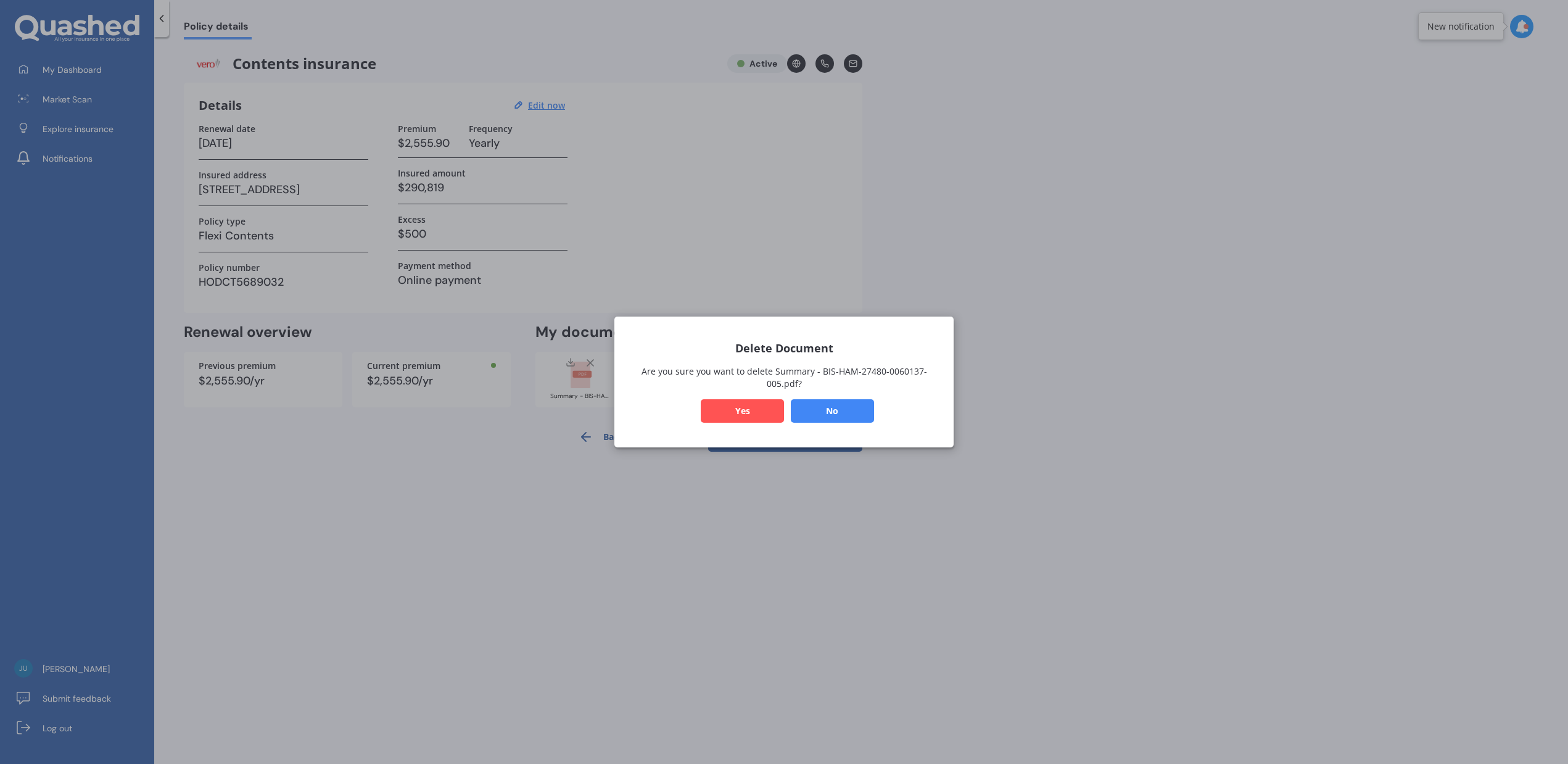
click at [734, 402] on button "Yes" at bounding box center [742, 411] width 83 height 23
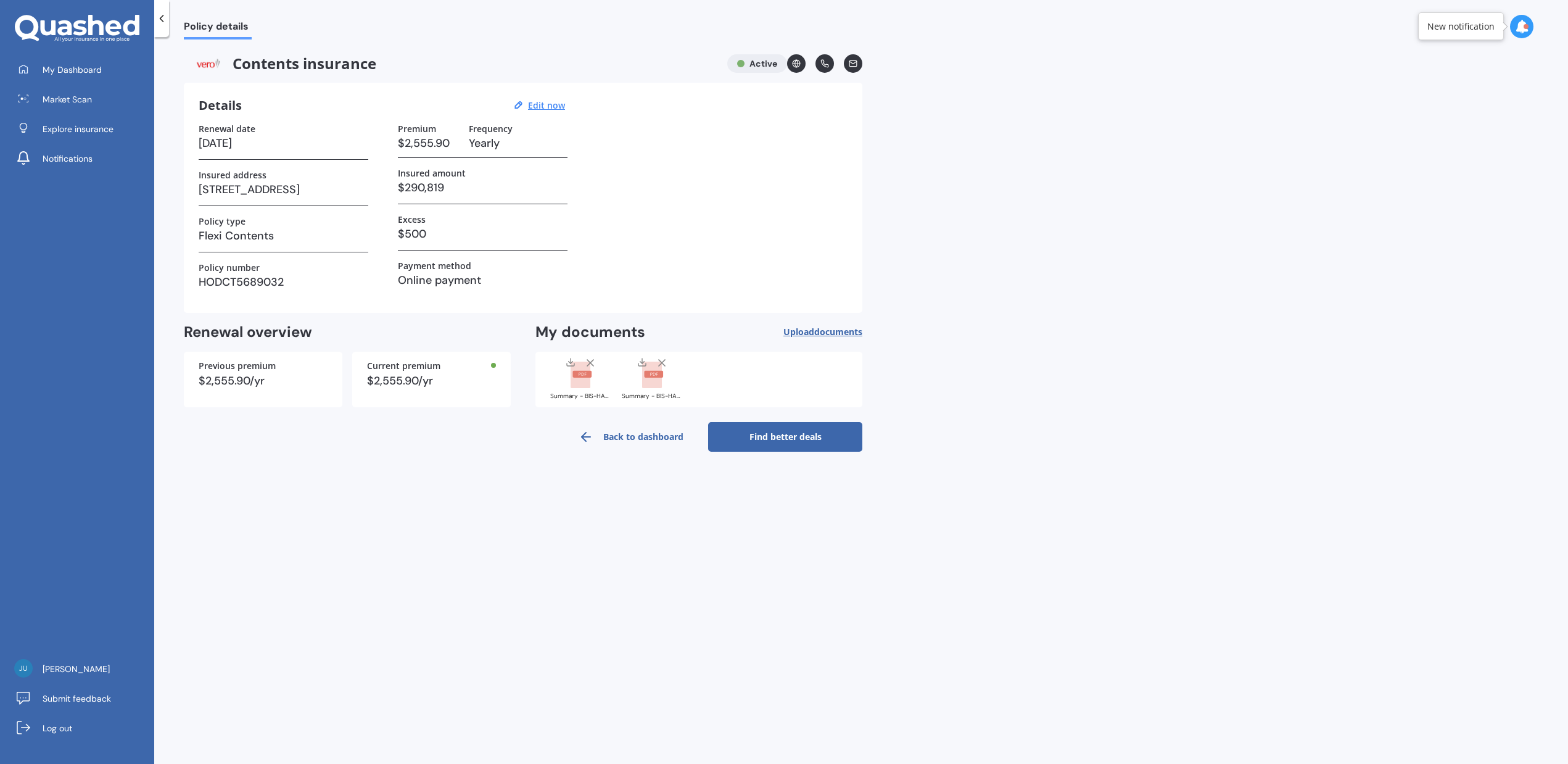
click at [660, 359] on icon at bounding box center [661, 363] width 12 height 12
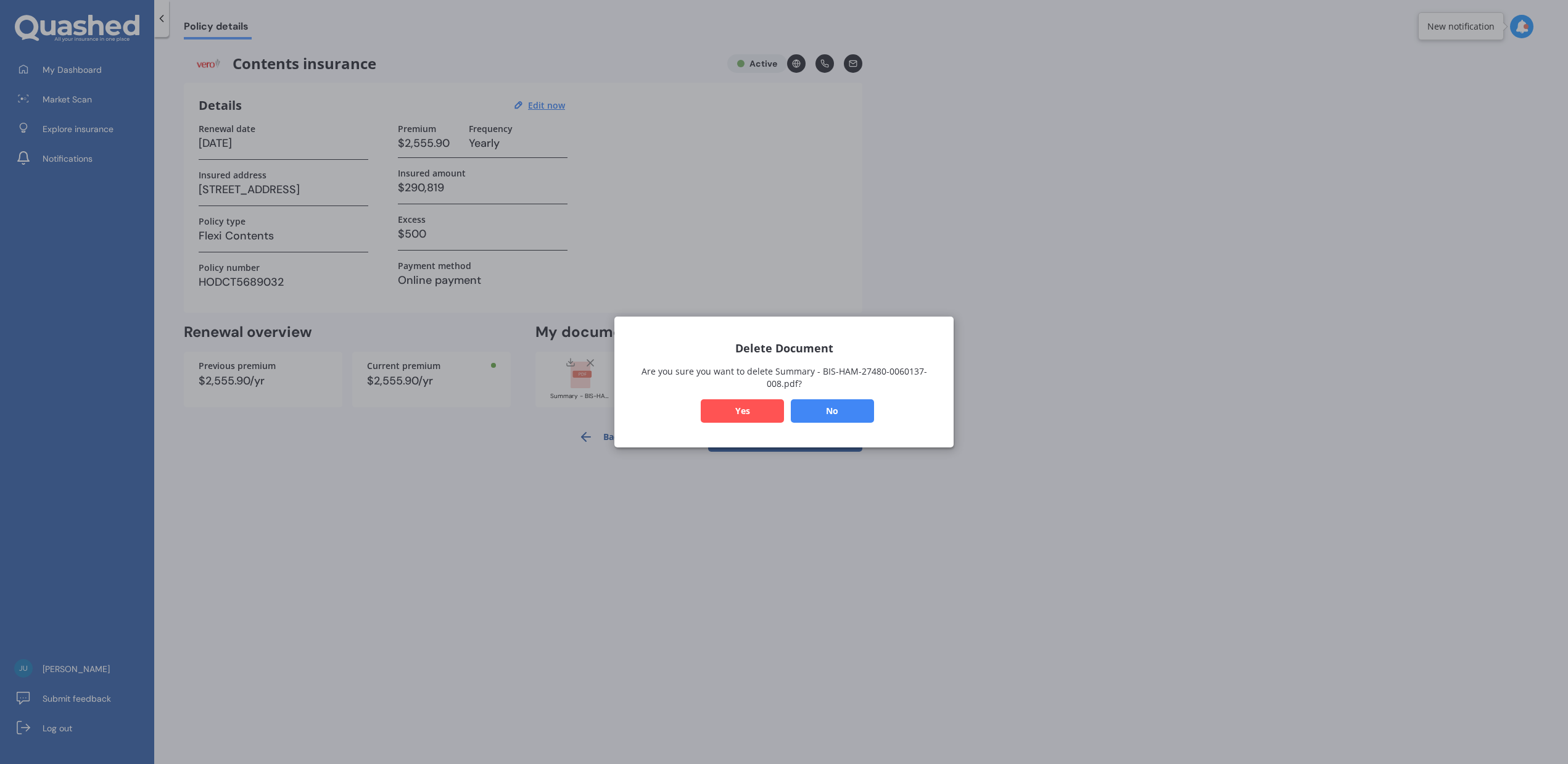
click at [709, 405] on button "Yes" at bounding box center [742, 411] width 83 height 23
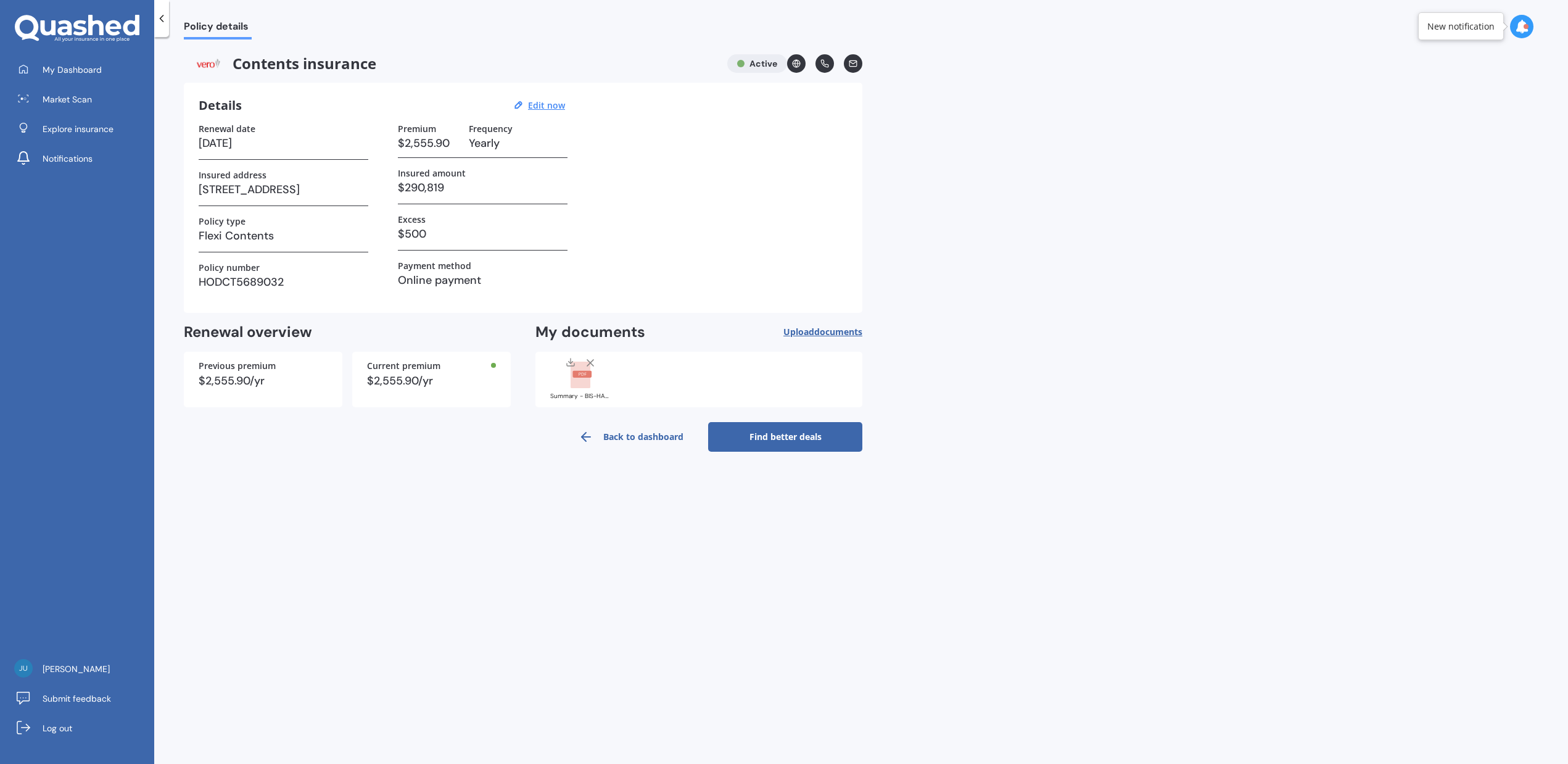
click at [590, 361] on line at bounding box center [590, 363] width 6 height 6
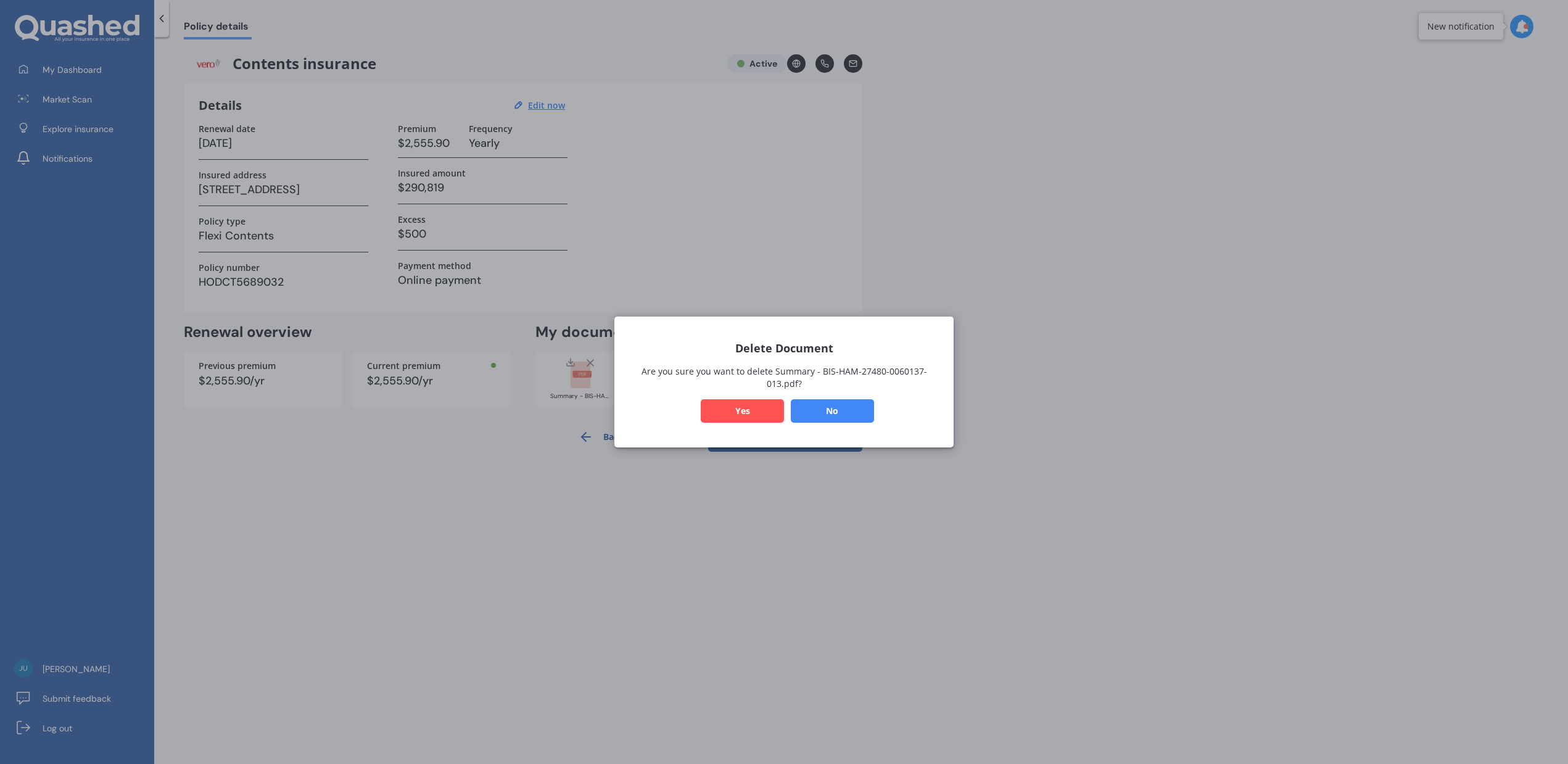
click at [736, 411] on button "Yes" at bounding box center [742, 411] width 83 height 23
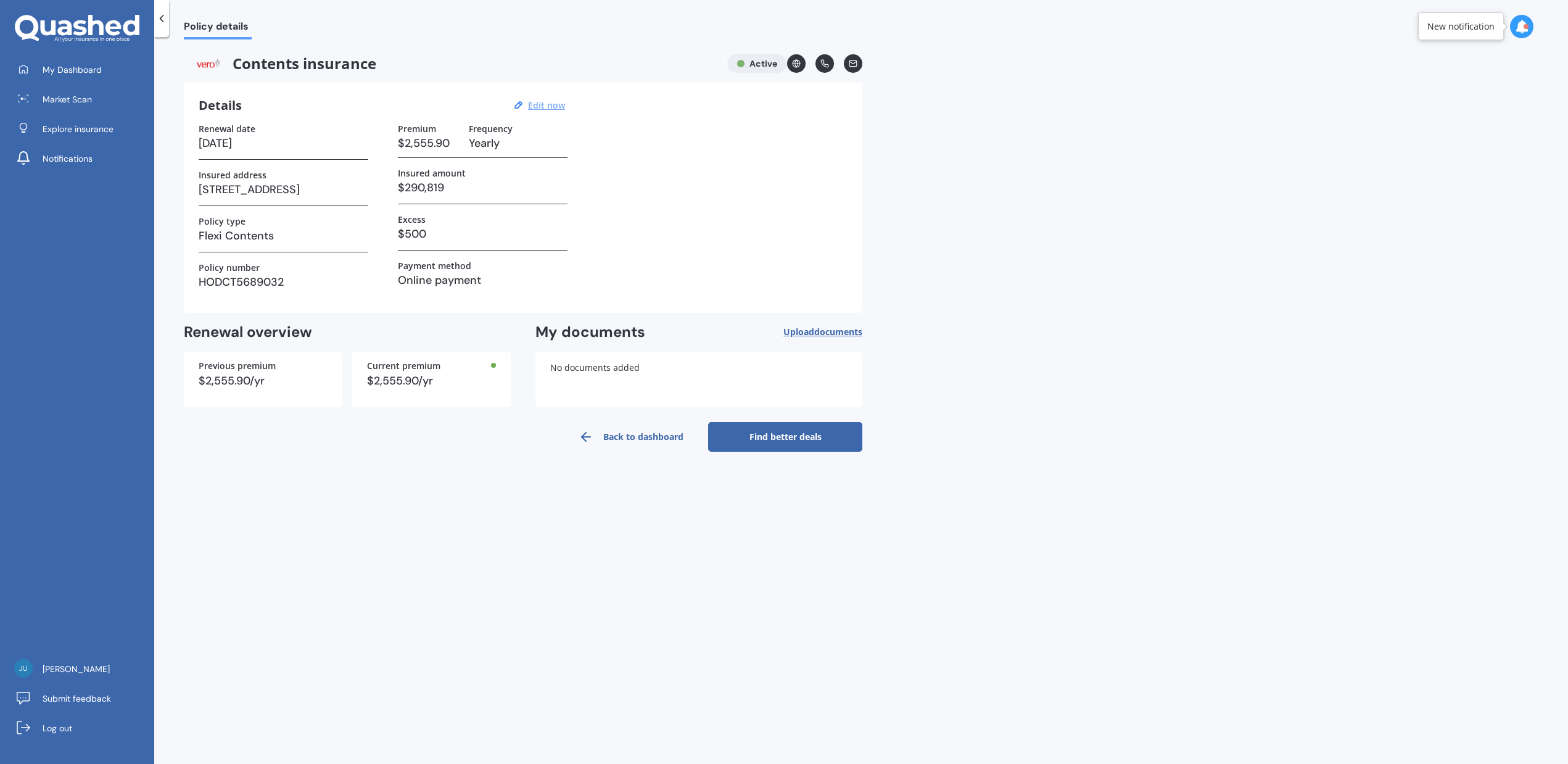
click at [542, 106] on u "Edit now" at bounding box center [546, 105] width 37 height 12
select select "14"
select select "05"
select select "2026"
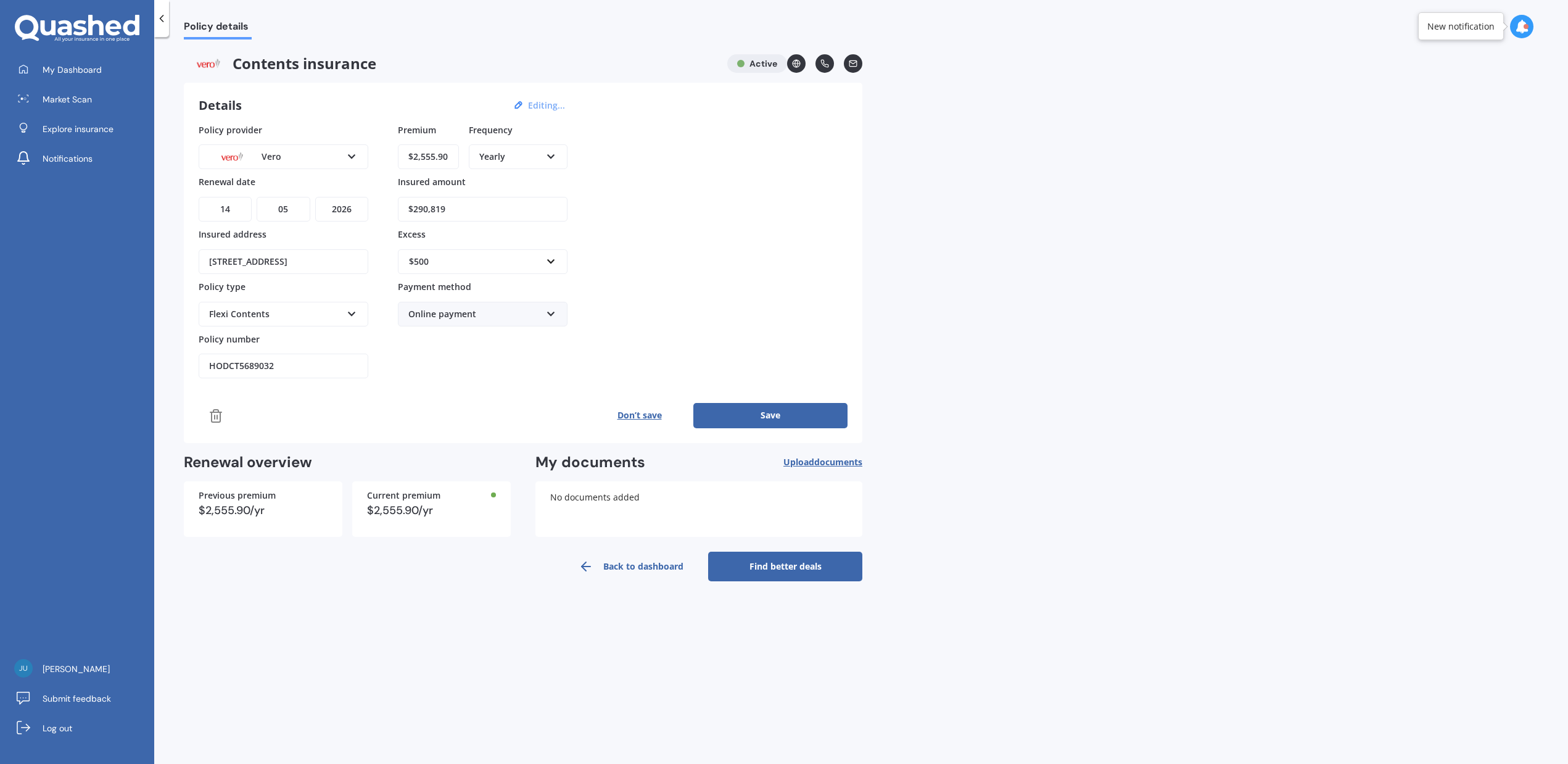
click at [447, 159] on input "$2,555.90" at bounding box center [429, 157] width 61 height 25
paste input "1,880.76"
type input "$1,880.76"
click at [764, 417] on button "Save" at bounding box center [770, 415] width 154 height 25
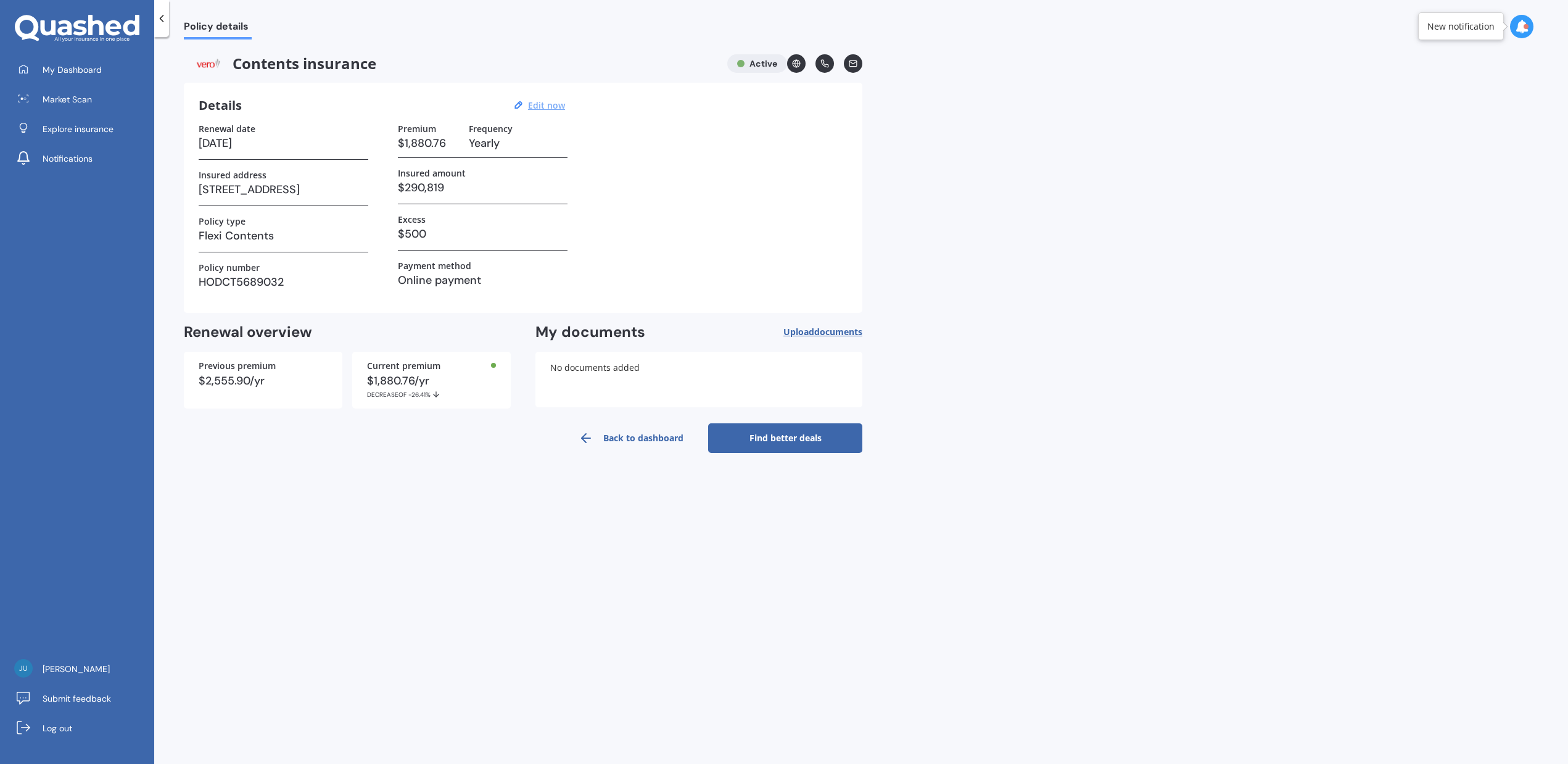
click at [633, 435] on link "Back to dashboard" at bounding box center [631, 438] width 154 height 30
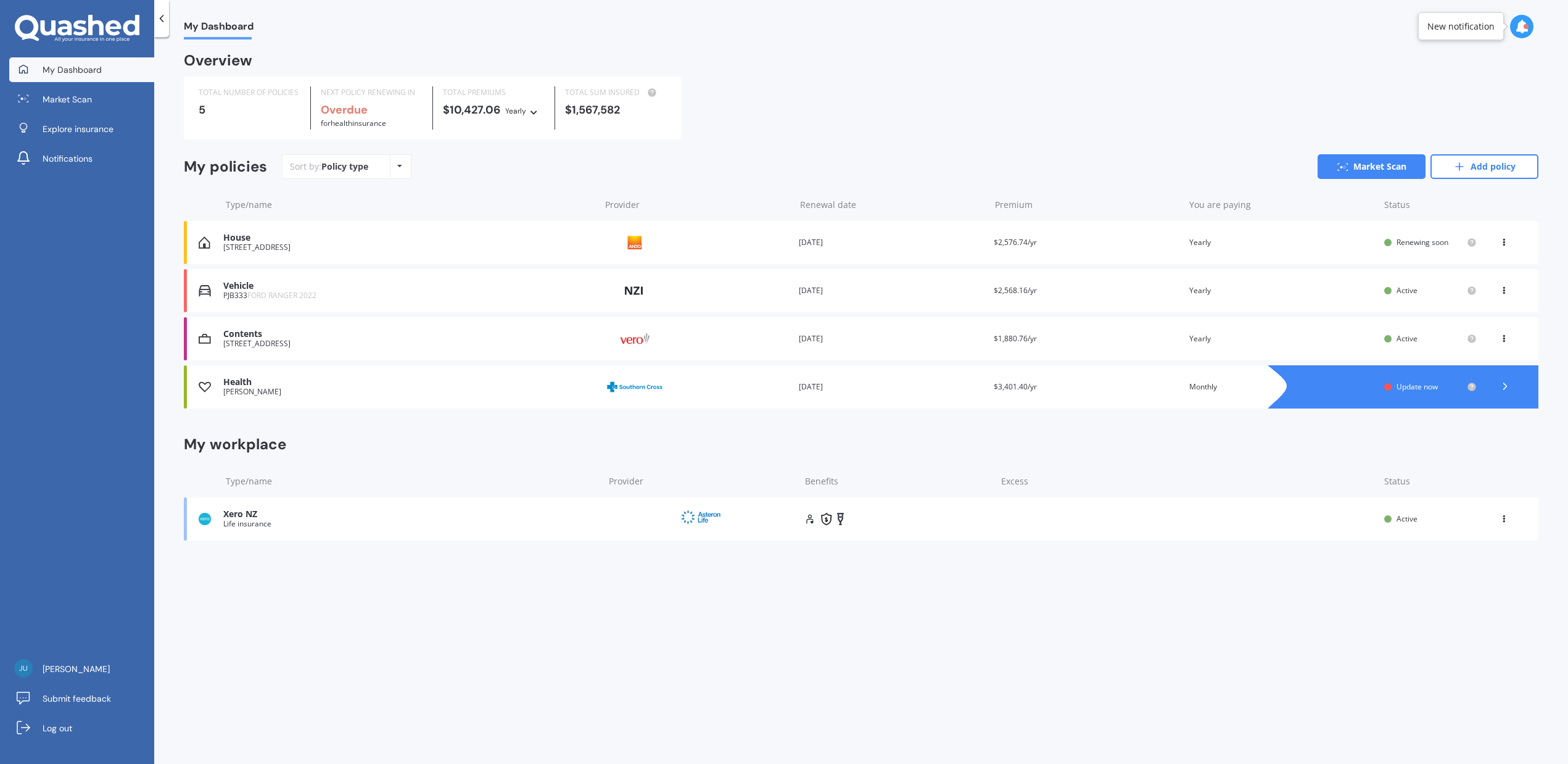
click at [1427, 386] on span "Update now" at bounding box center [1417, 387] width 42 height 10
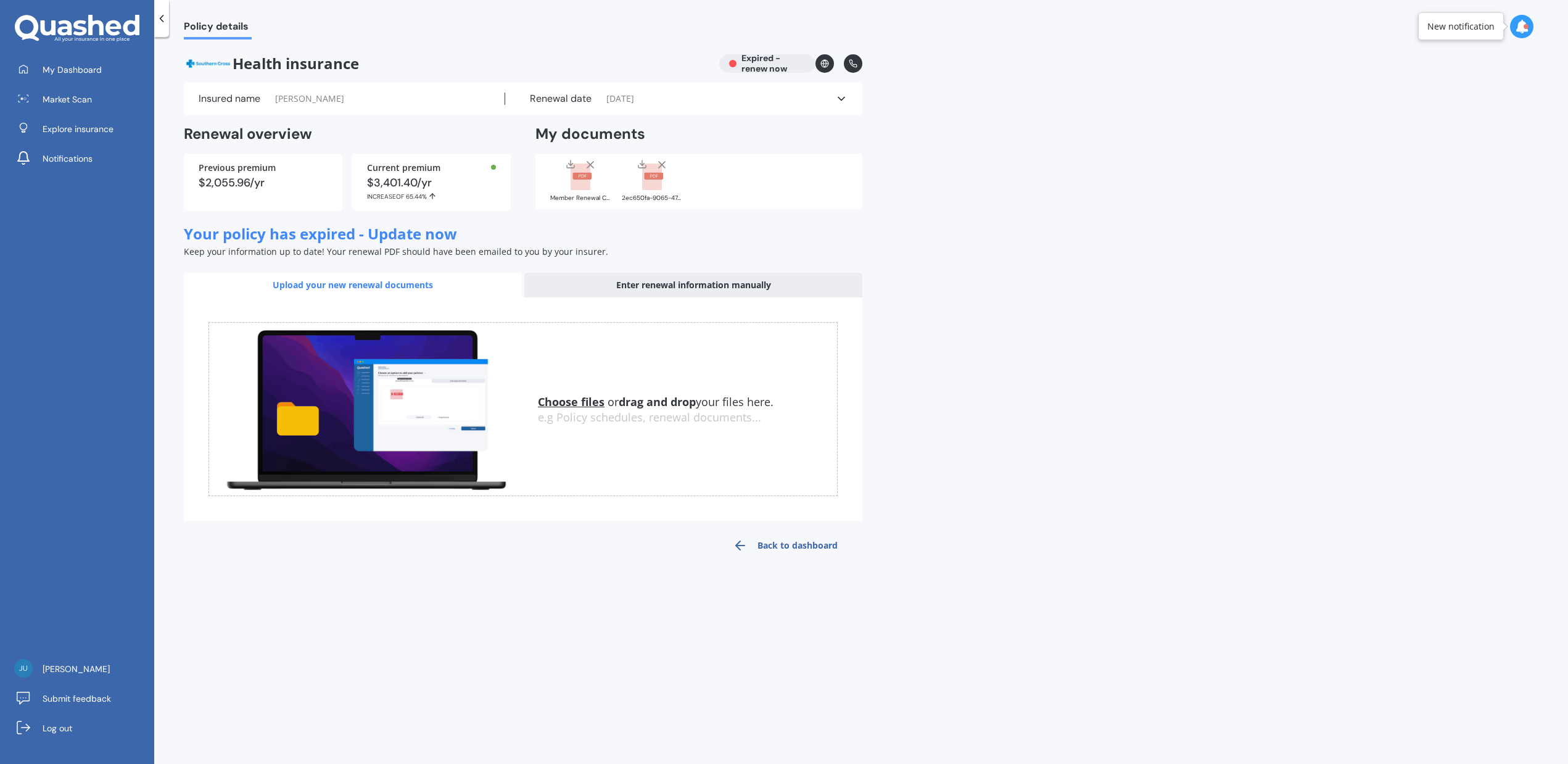
click at [670, 285] on div "Enter renewal information manually" at bounding box center [693, 285] width 338 height 25
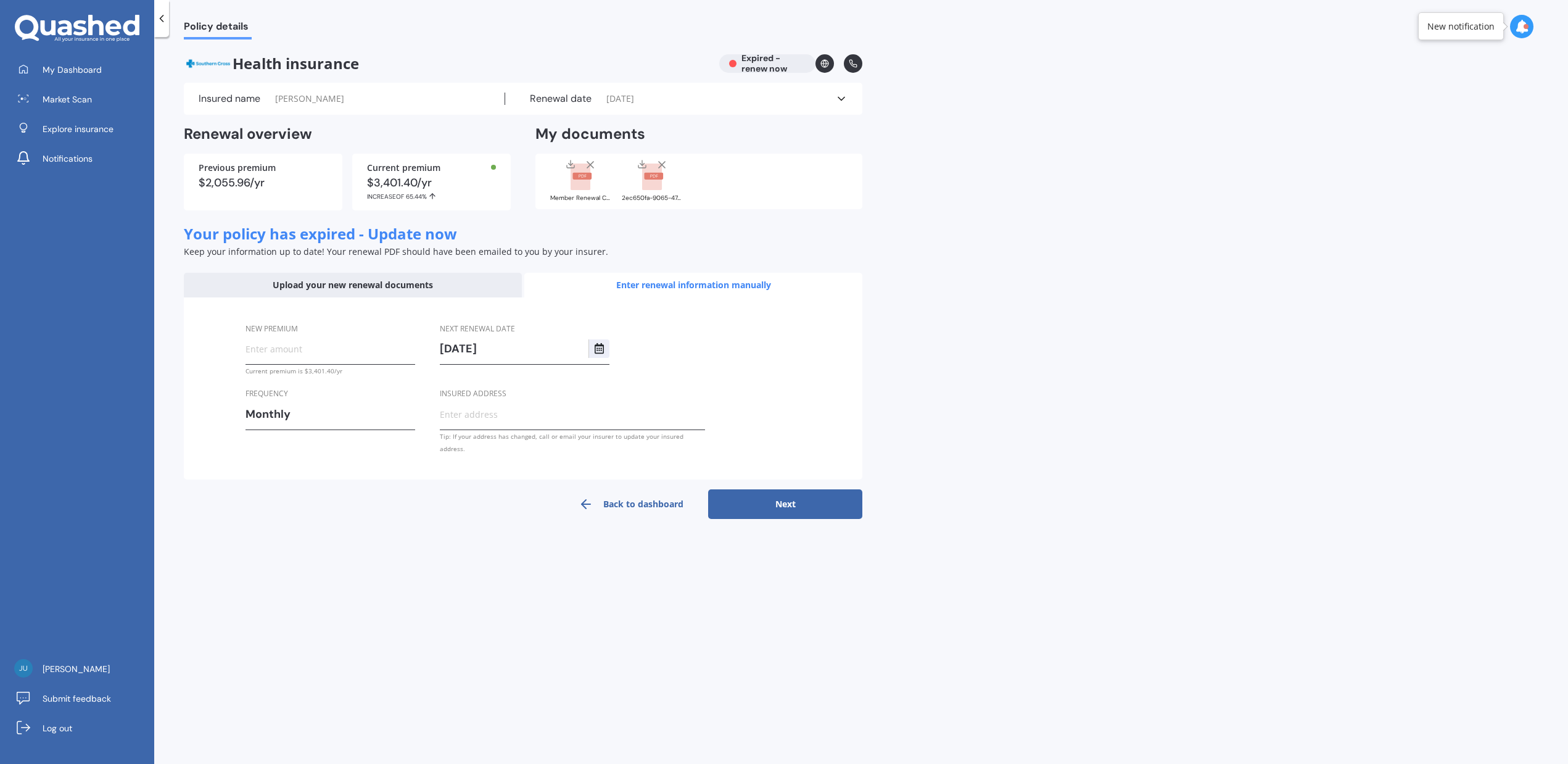
click at [328, 347] on input "New premium" at bounding box center [330, 348] width 170 height 18
drag, startPoint x: 309, startPoint y: 342, endPoint x: 304, endPoint y: 348, distance: 7.8
click at [308, 342] on input "New premium" at bounding box center [330, 348] width 170 height 18
paste input "$328.97"
type input "$328.97"
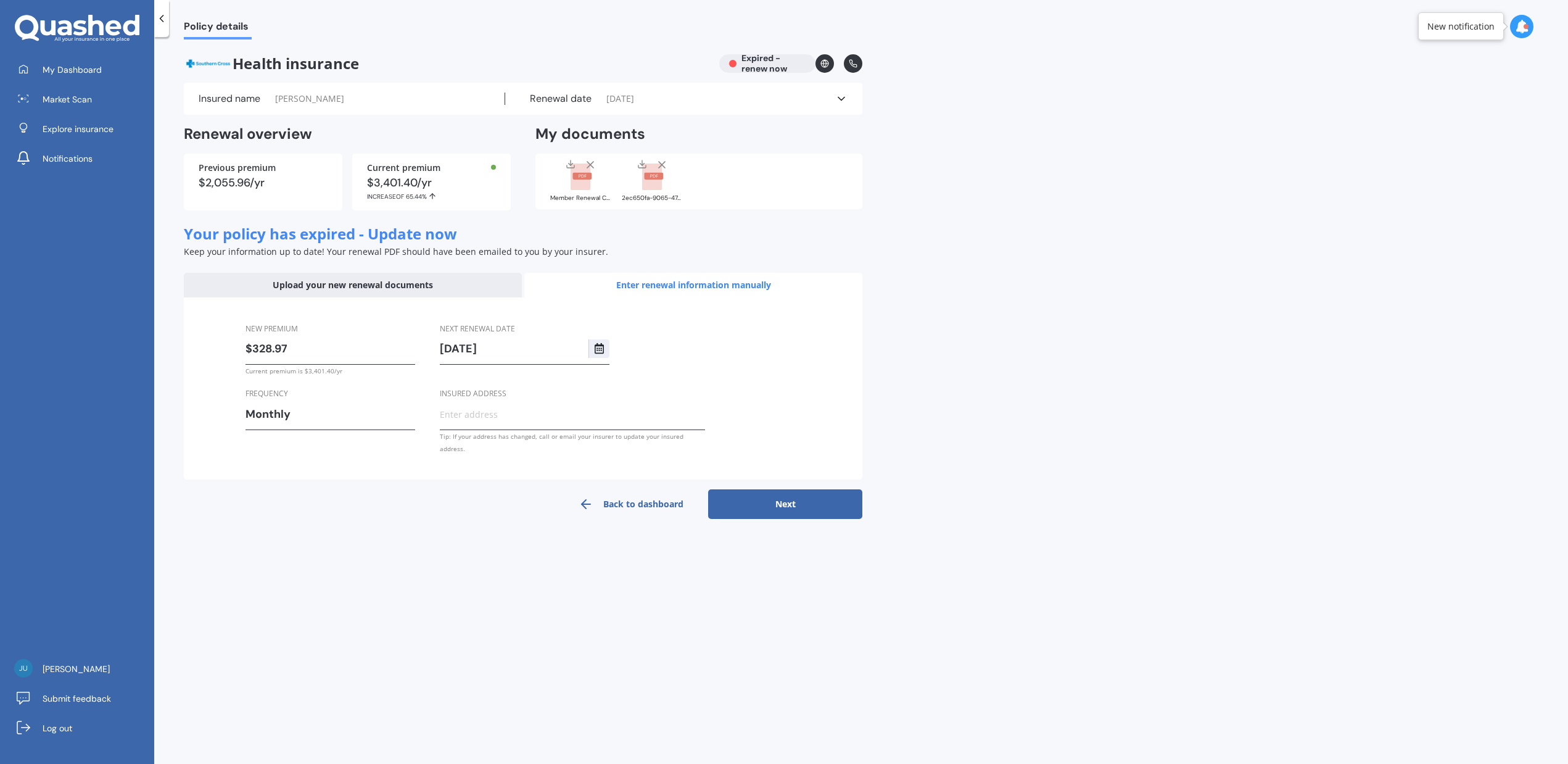
click at [798, 490] on button "Next" at bounding box center [785, 504] width 154 height 30
select select "01"
select select "10"
select select "2026"
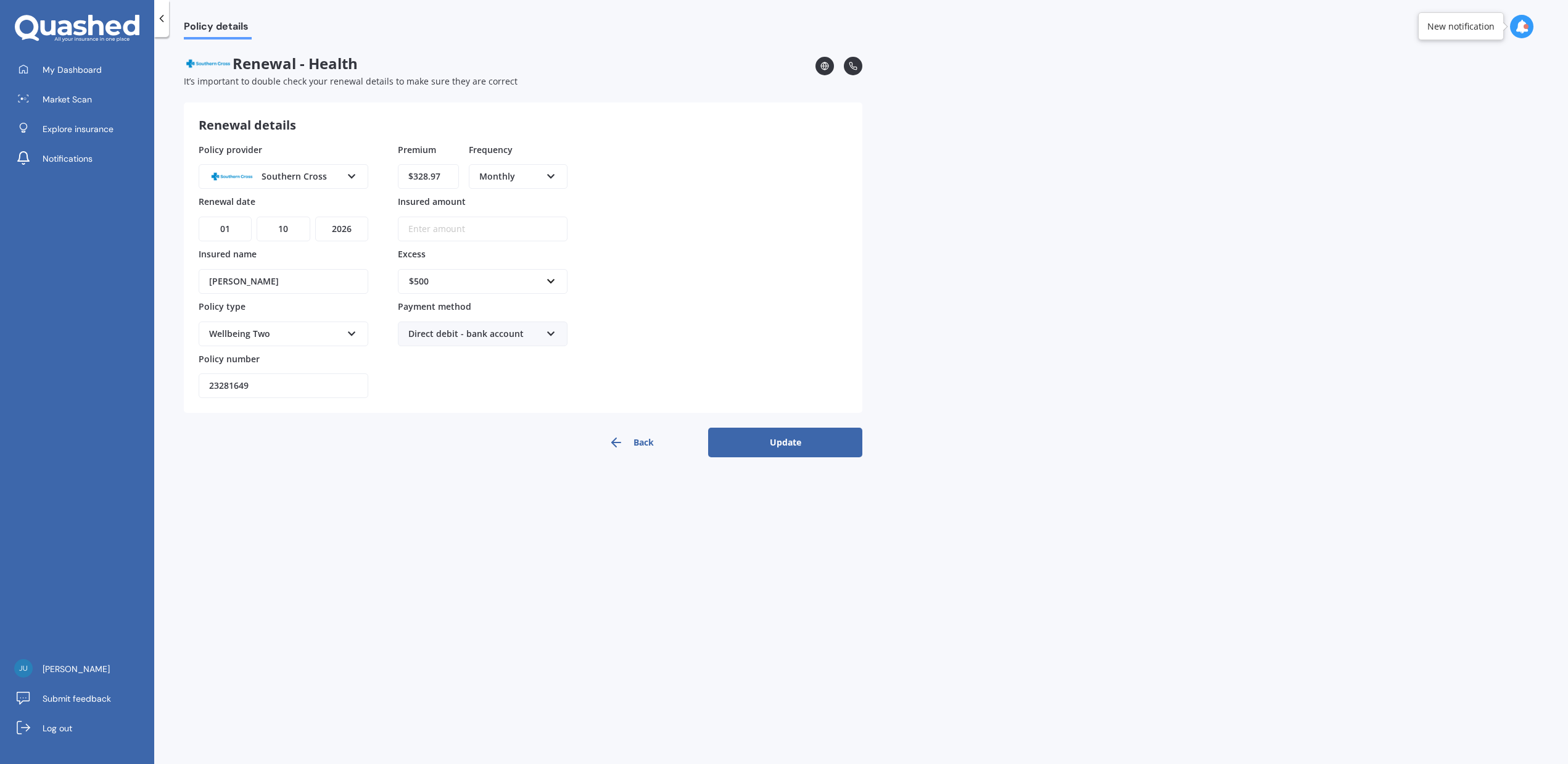
click at [772, 437] on button "Update" at bounding box center [785, 442] width 154 height 30
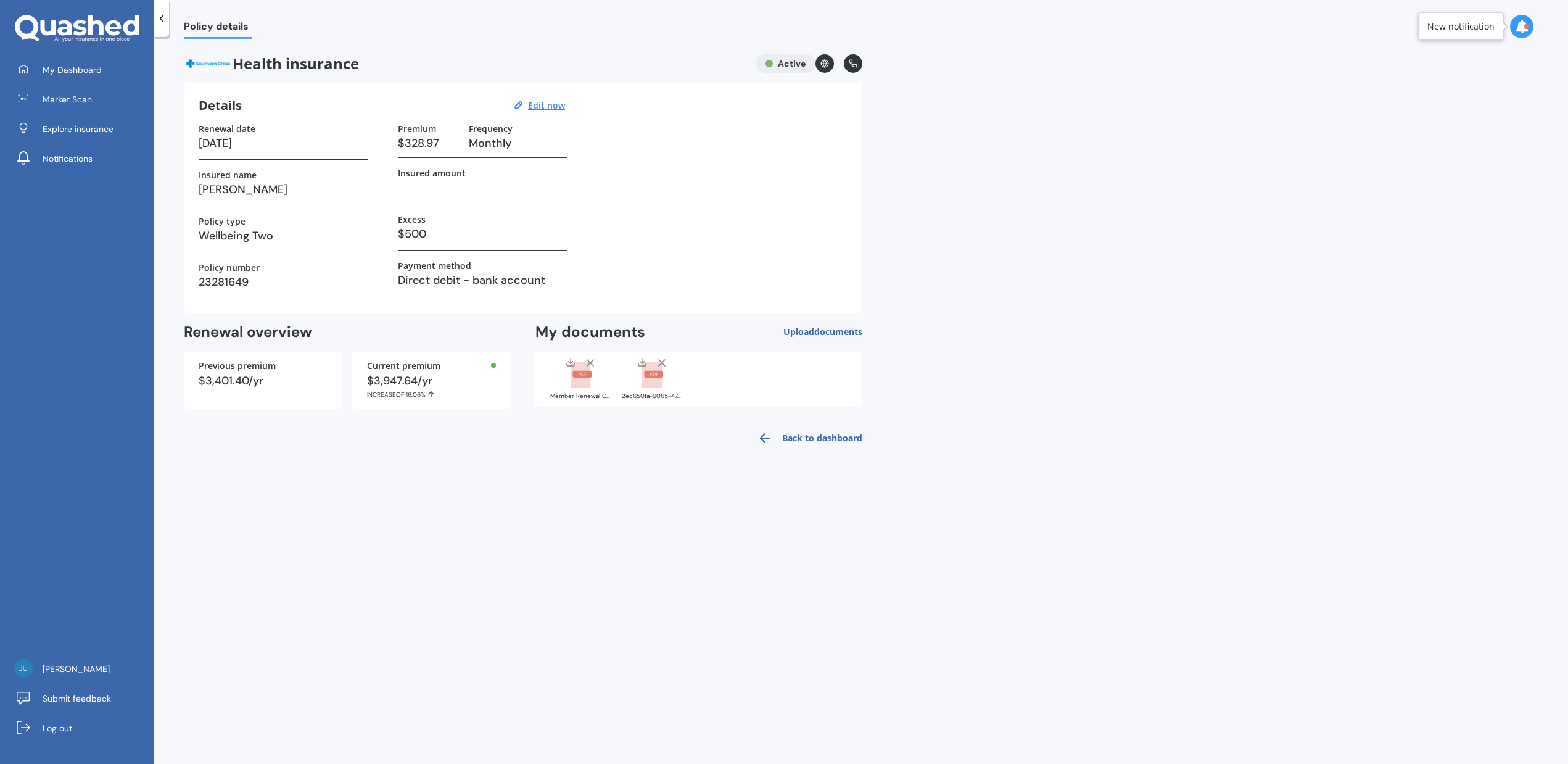
click at [657, 363] on icon at bounding box center [661, 363] width 12 height 12
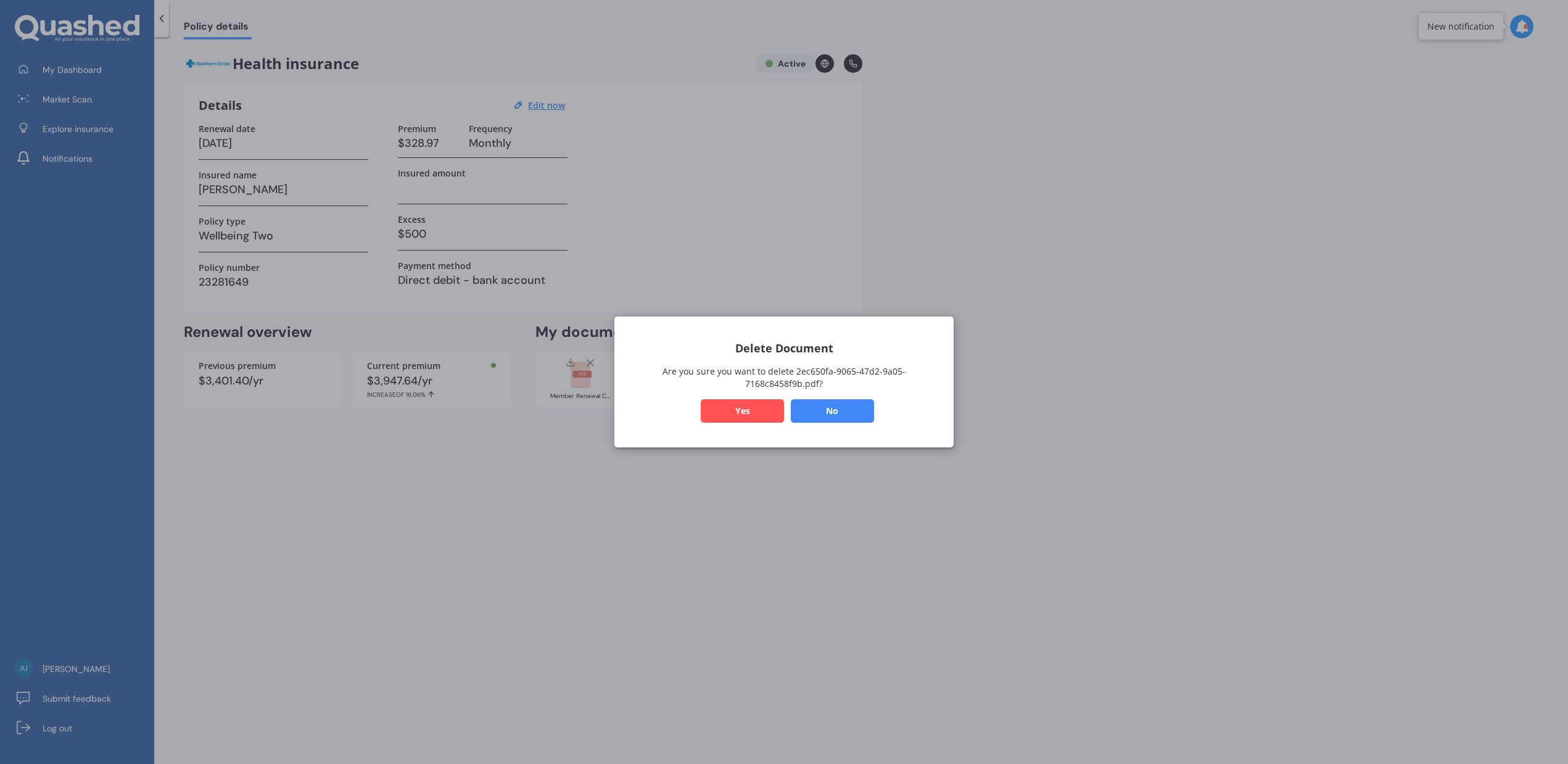
click at [755, 406] on button "Yes" at bounding box center [742, 411] width 83 height 23
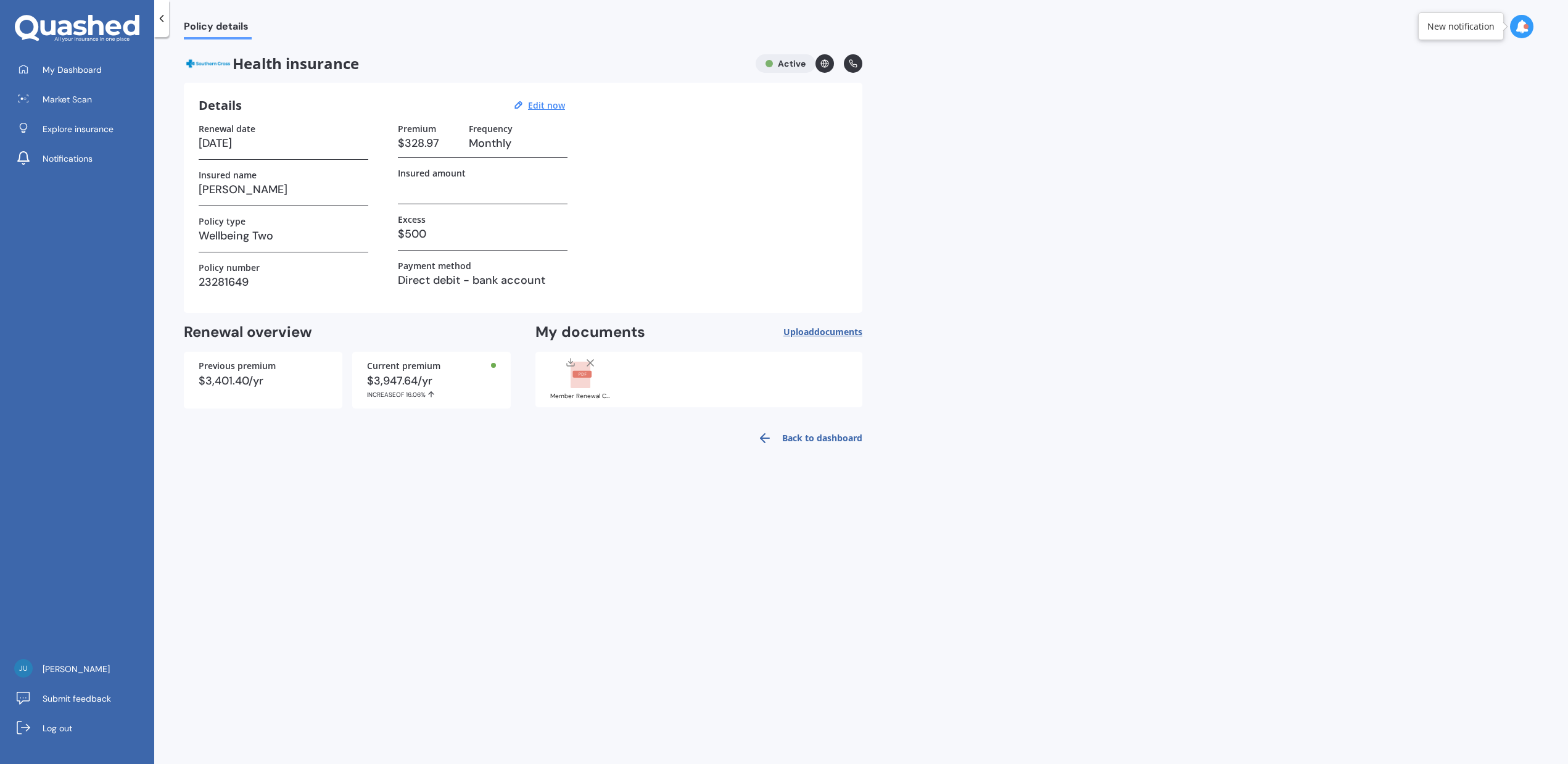
click at [592, 366] on icon at bounding box center [590, 363] width 12 height 12
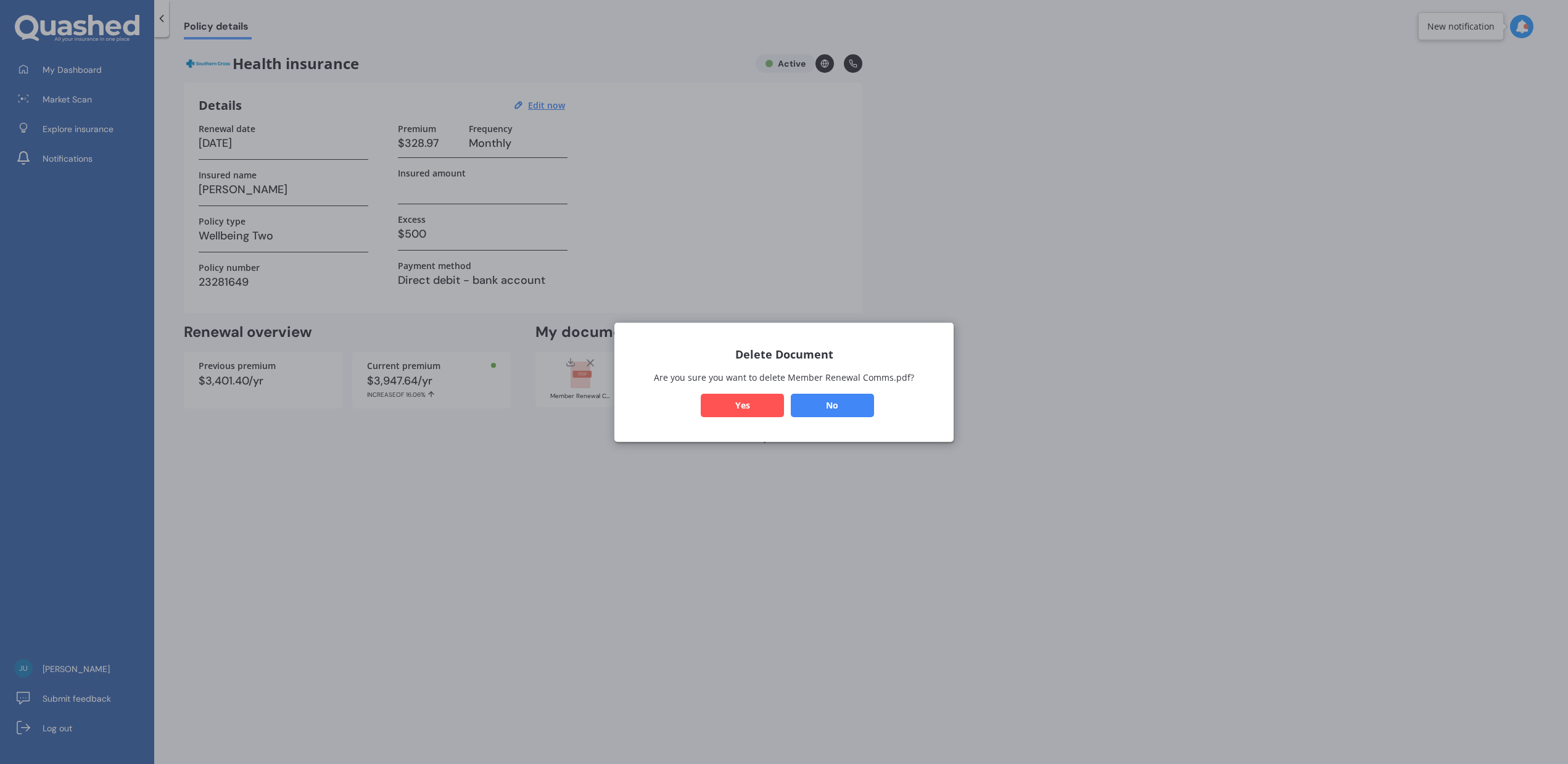
click at [757, 407] on button "Yes" at bounding box center [742, 405] width 83 height 23
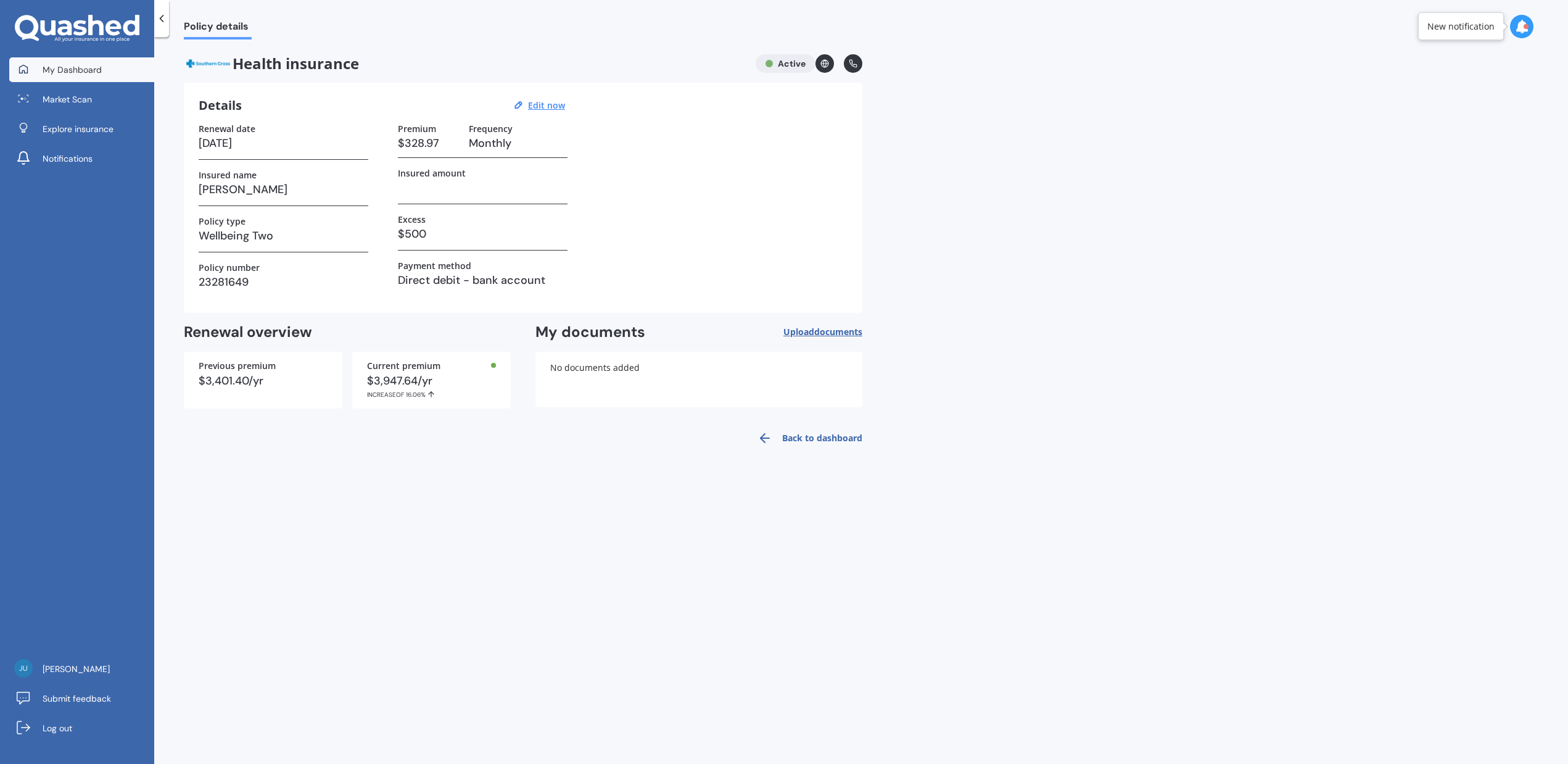
click at [80, 61] on link "My Dashboard" at bounding box center [81, 70] width 145 height 25
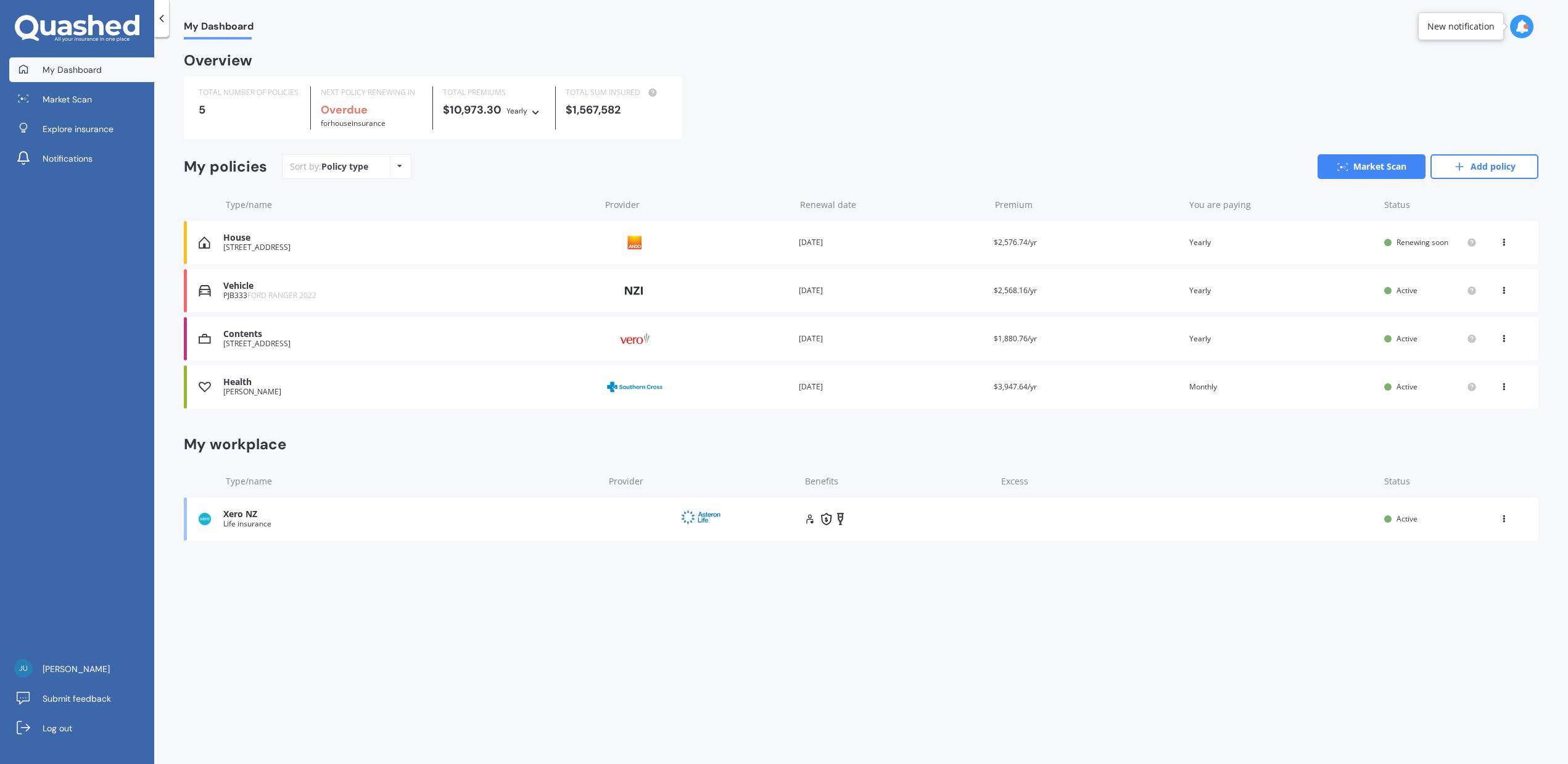
click at [1417, 242] on span "Renewing soon" at bounding box center [1423, 242] width 52 height 10
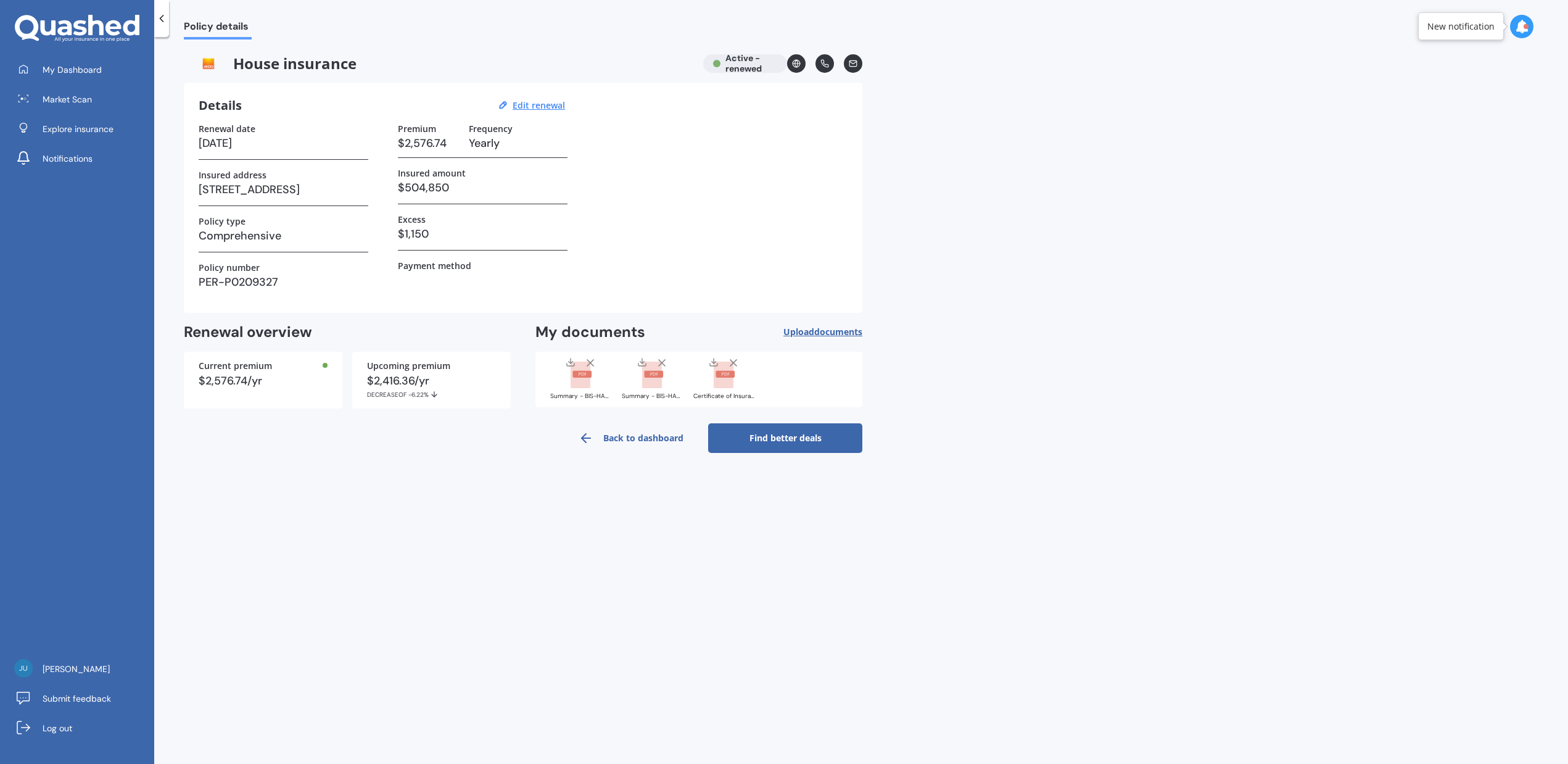
click at [227, 146] on h3 "07/10/2025" at bounding box center [283, 143] width 170 height 18
click at [544, 104] on u "Edit renewal" at bounding box center [538, 105] width 53 height 12
select select "07"
select select "10"
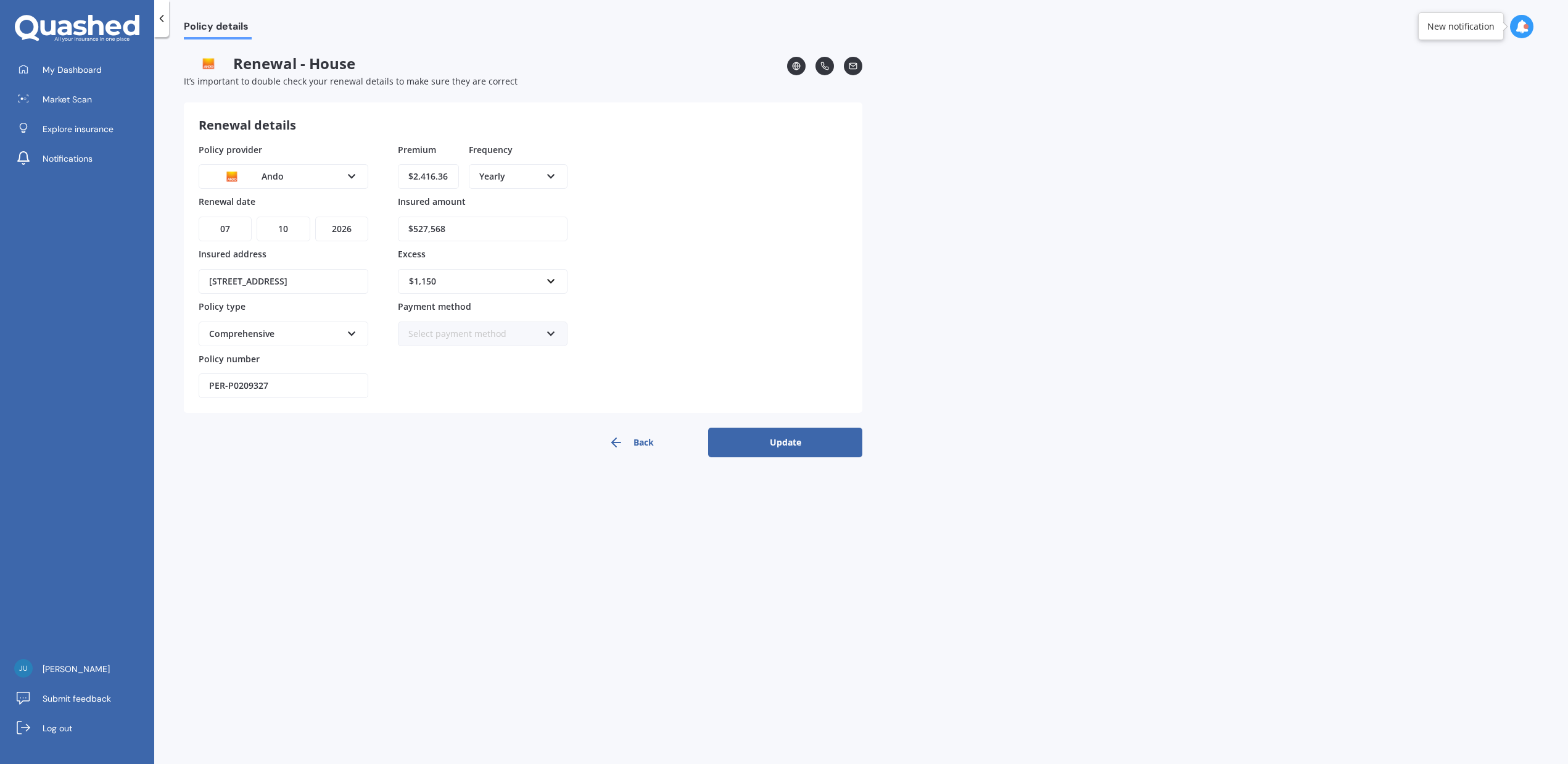
click at [352, 227] on select "YYYY 2027 2026 2025 2024 2023 2022 2021 2020 2019 2018 2017 2016 2015 2014 2013…" at bounding box center [342, 229] width 53 height 25
click at [315, 216] on select "YYYY 2027 2026 2025 2024 2023 2022 2021 2020 2019 2018 2017 2016 2015 2014 2013…" at bounding box center [342, 229] width 53 height 25
click at [342, 229] on select "YYYY 2027 2026 2025 2024 2023 2022 2021 2020 2019 2018 2017 2016 2015 2014 2013…" at bounding box center [342, 229] width 53 height 25
select select "2026"
click at [315, 216] on select "YYYY 2027 2026 2025 2024 2023 2022 2021 2020 2019 2018 2017 2016 2015 2014 2013…" at bounding box center [342, 229] width 53 height 25
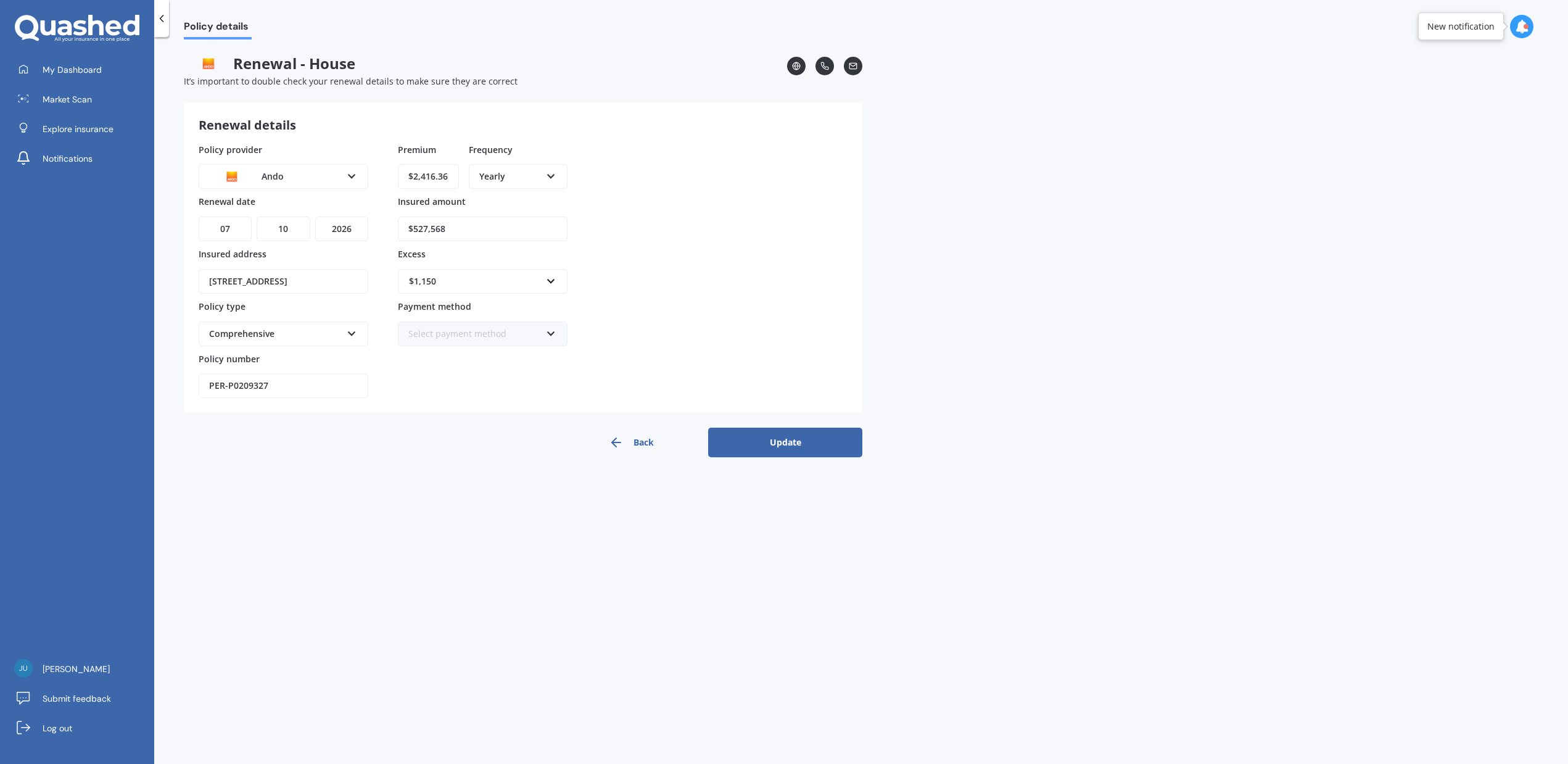
click at [777, 437] on button "Update" at bounding box center [785, 442] width 154 height 30
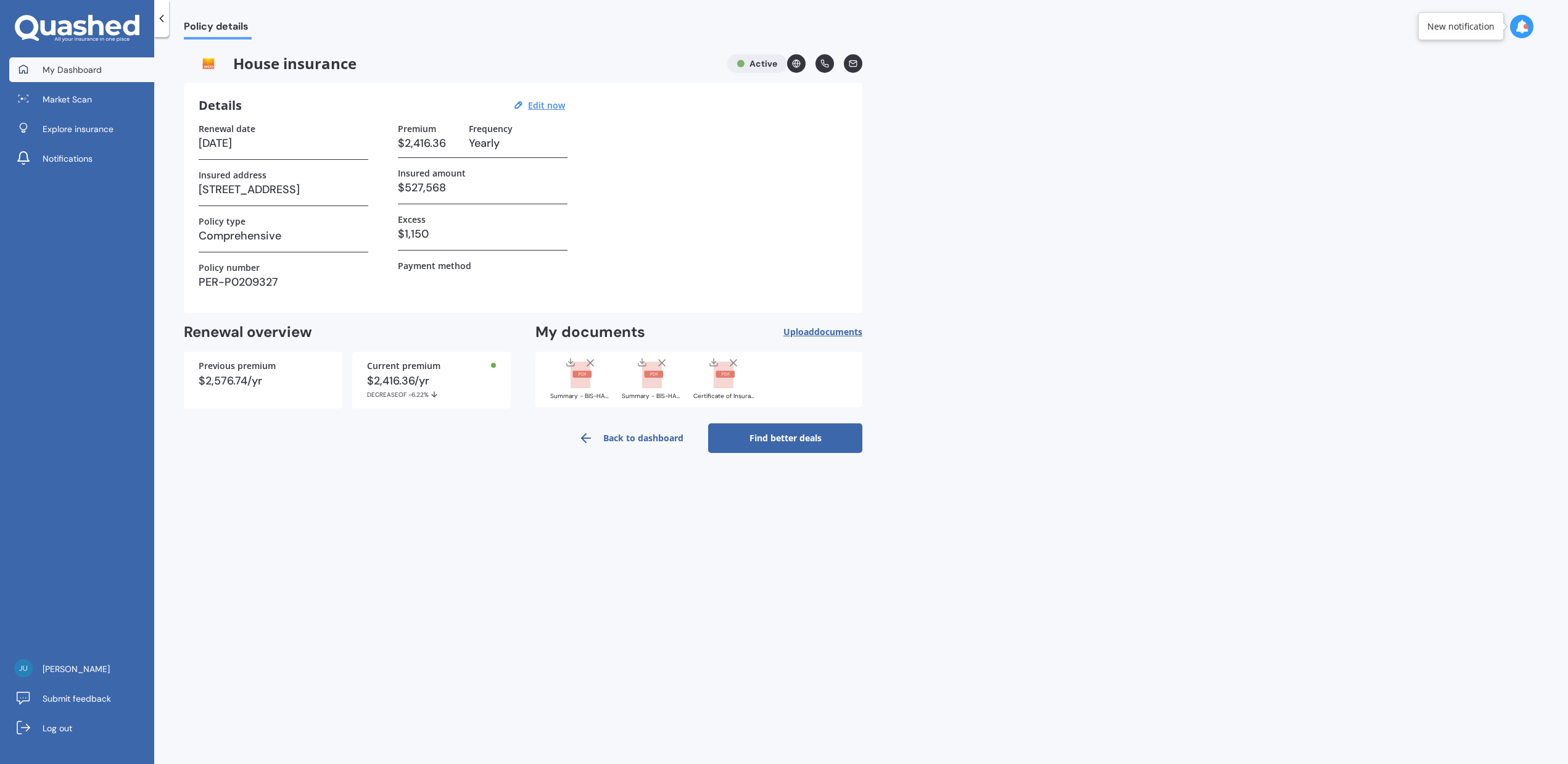
click at [104, 60] on link "My Dashboard" at bounding box center [81, 70] width 145 height 25
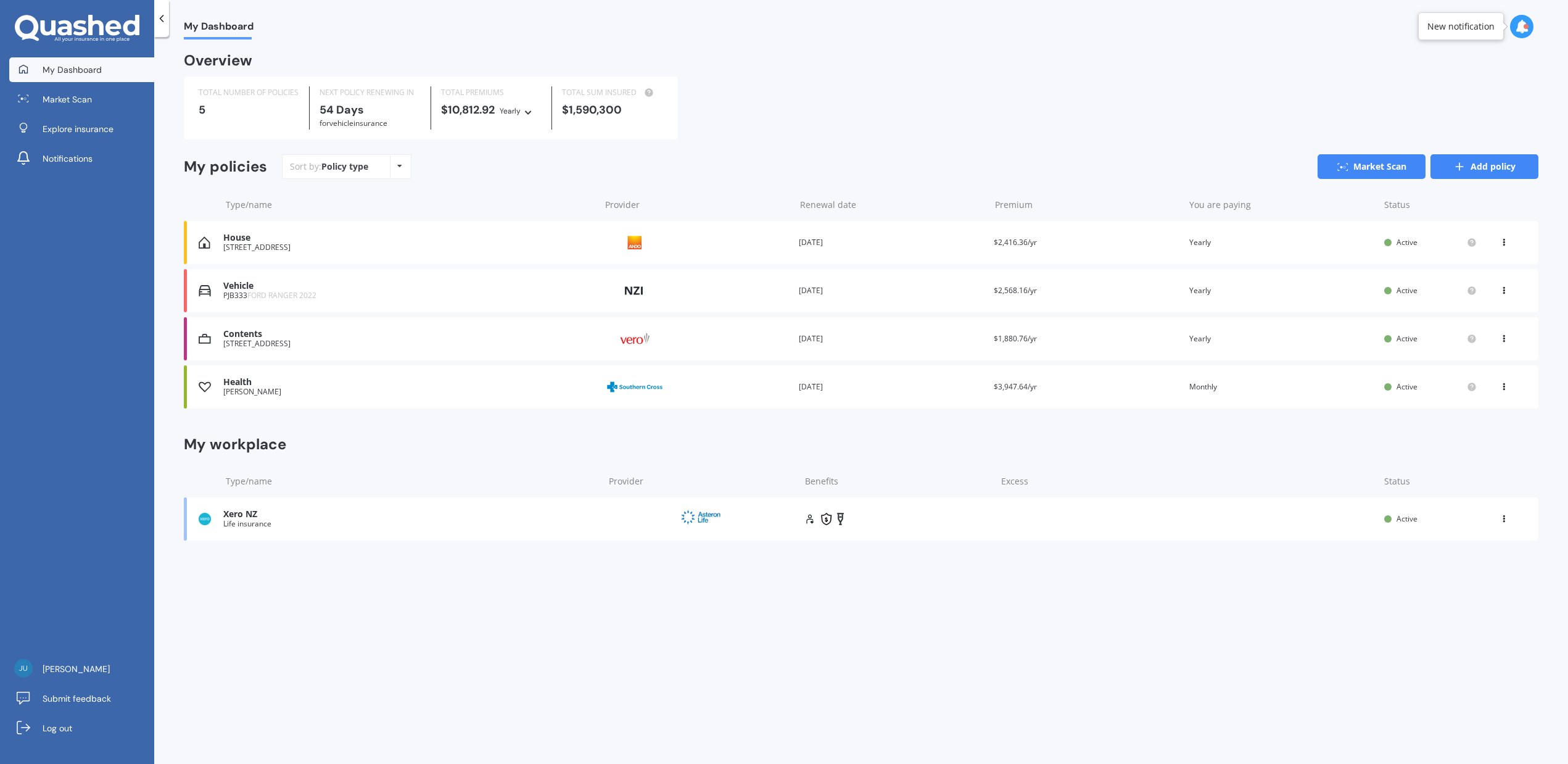
click at [1502, 166] on link "Add policy" at bounding box center [1484, 166] width 108 height 25
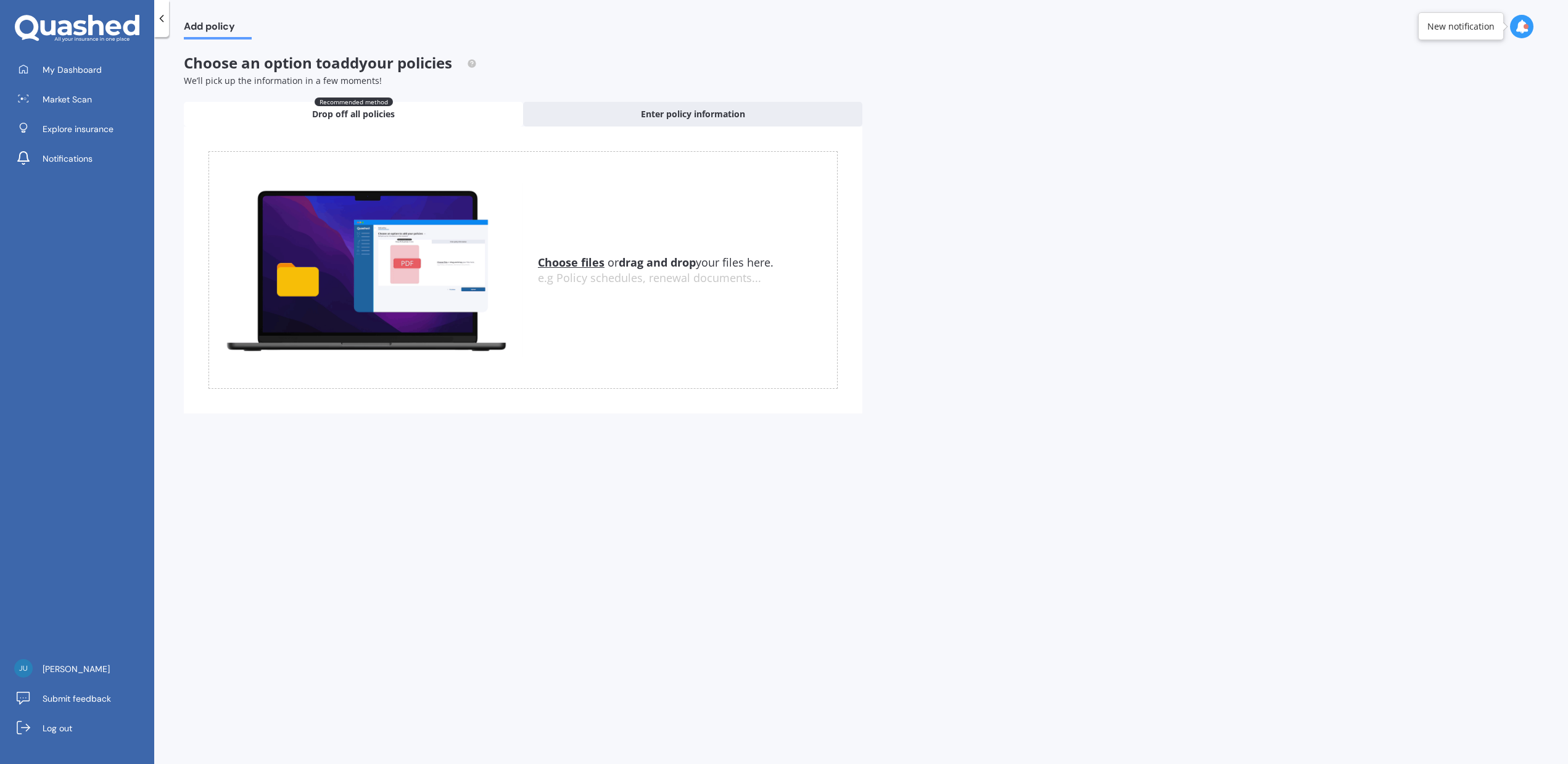
click at [569, 262] on u "Choose files" at bounding box center [571, 262] width 67 height 15
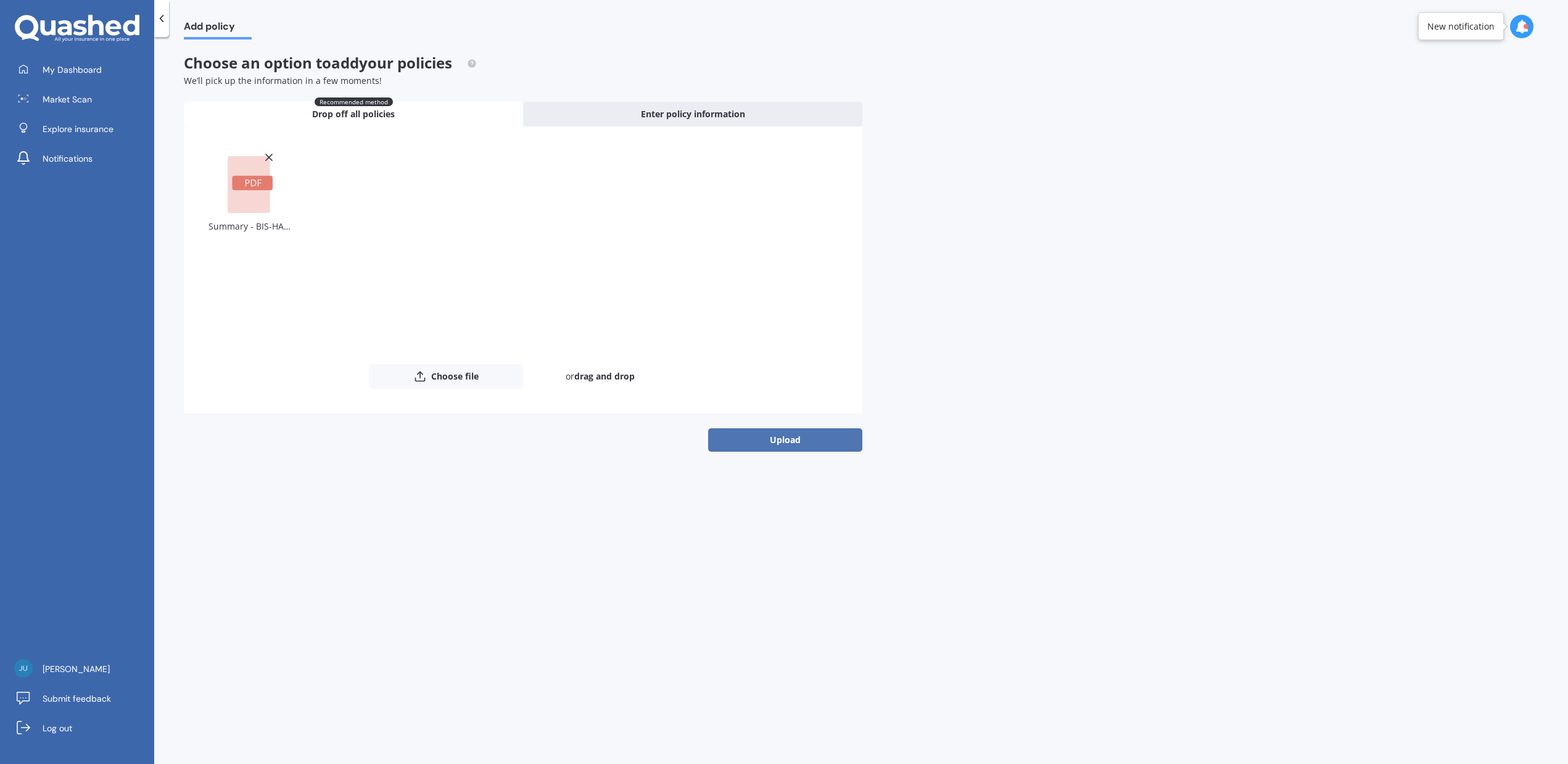
drag, startPoint x: 774, startPoint y: 437, endPoint x: 615, endPoint y: 446, distance: 159.3
click at [774, 437] on button "Upload" at bounding box center [785, 440] width 154 height 23
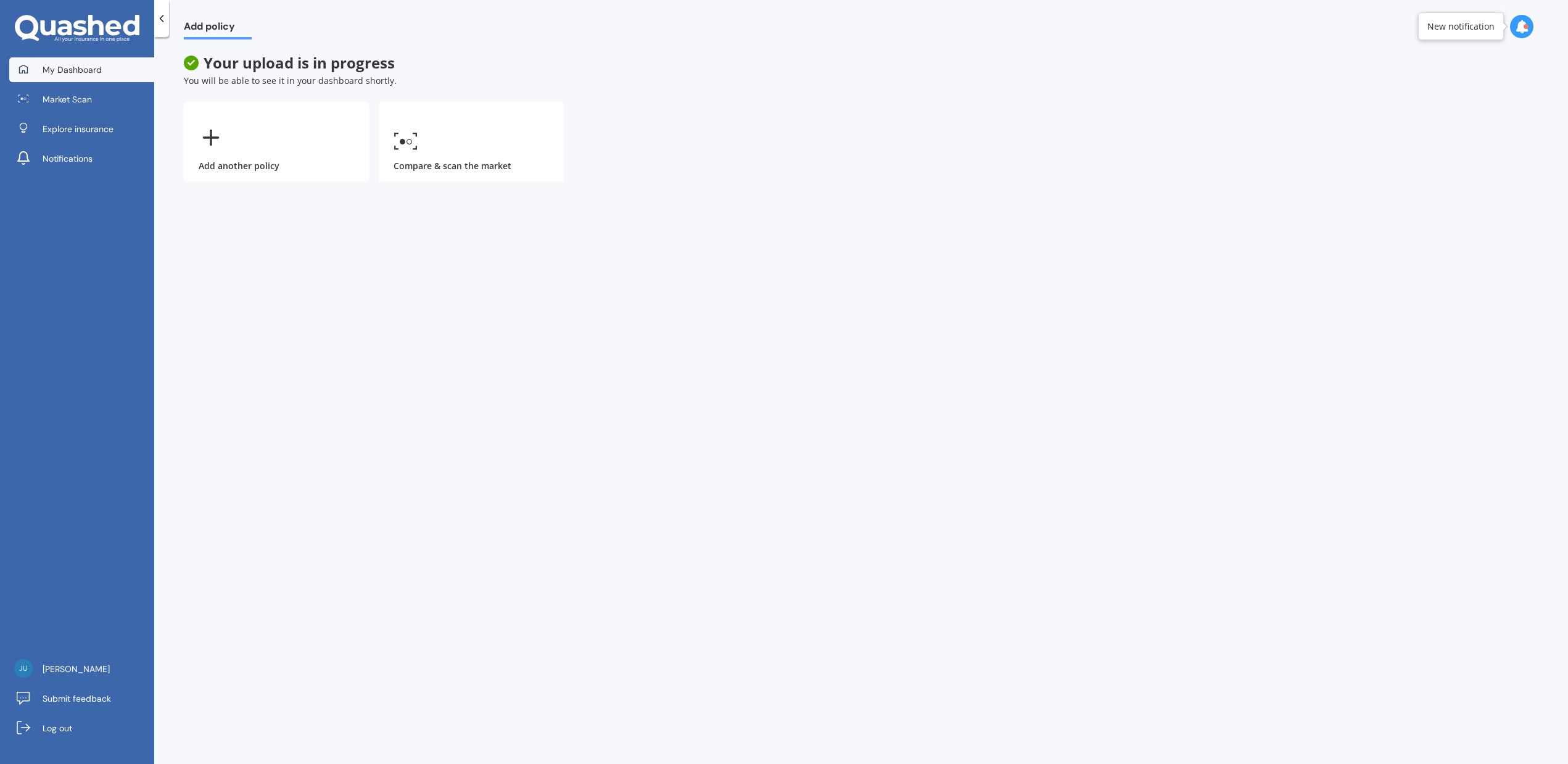
click at [89, 64] on span "My Dashboard" at bounding box center [72, 70] width 59 height 12
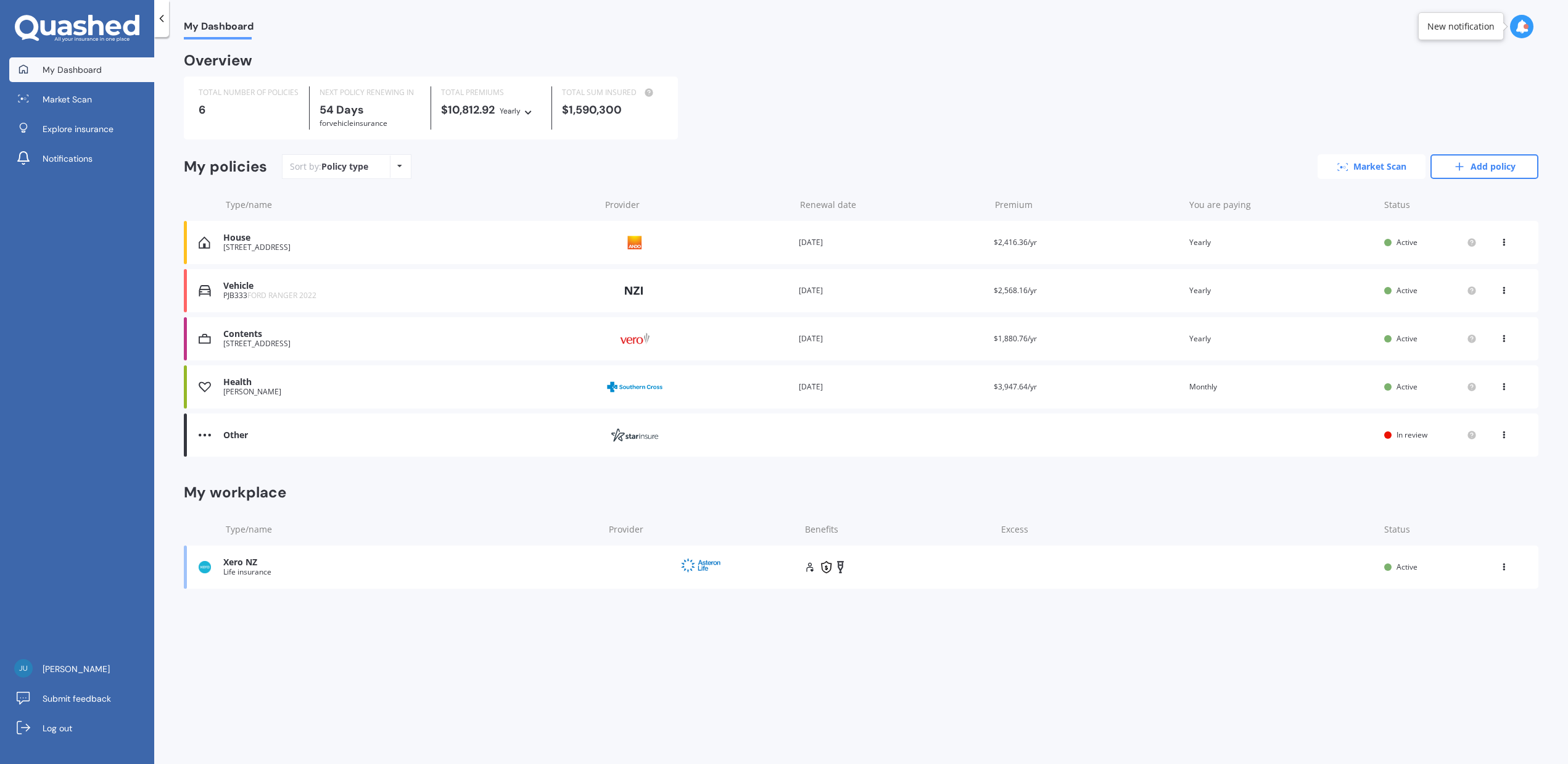
click at [1369, 170] on link "Market Scan" at bounding box center [1371, 166] width 108 height 25
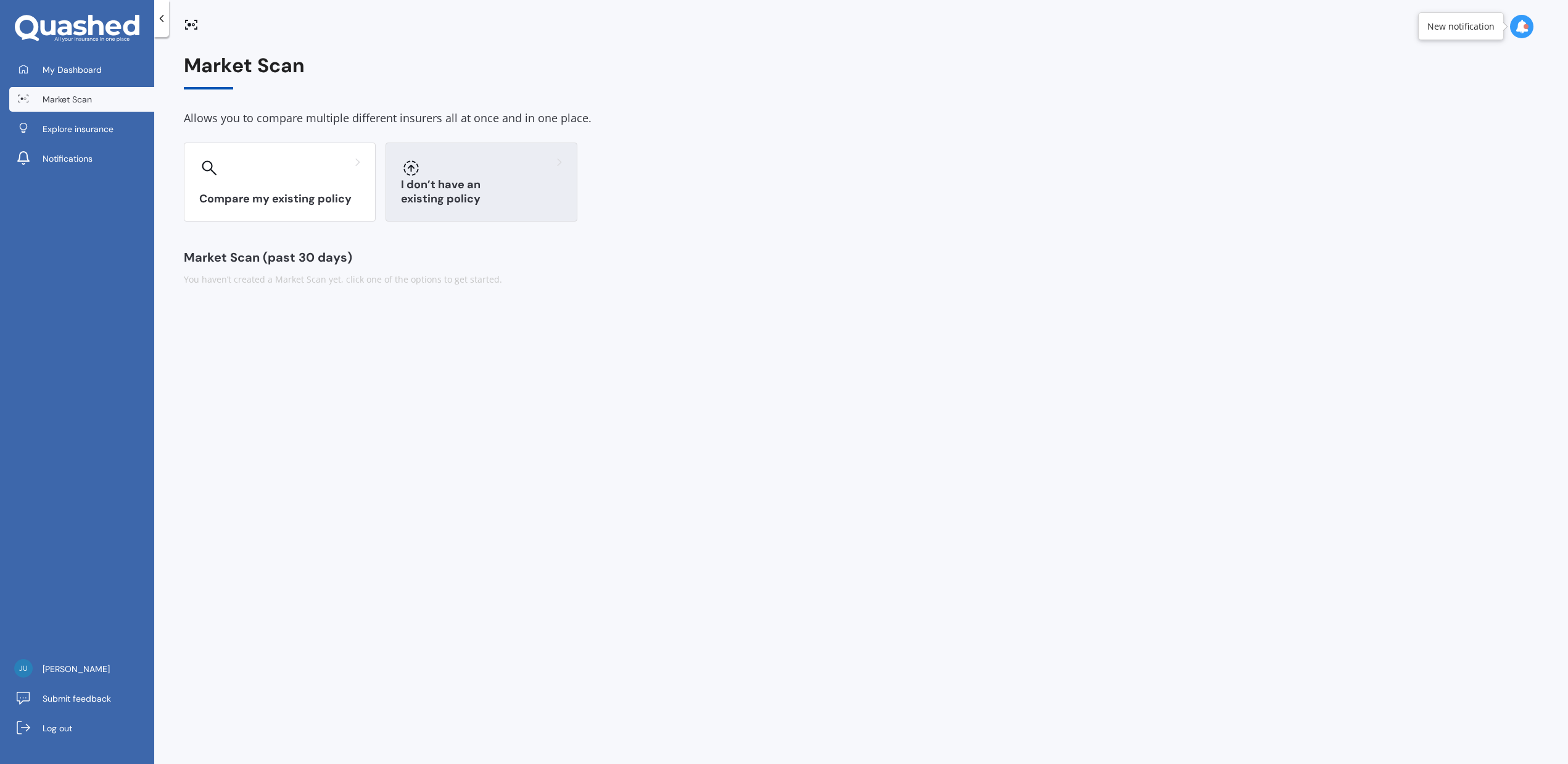
click at [505, 201] on h3 "I don’t have an existing policy" at bounding box center [481, 192] width 161 height 29
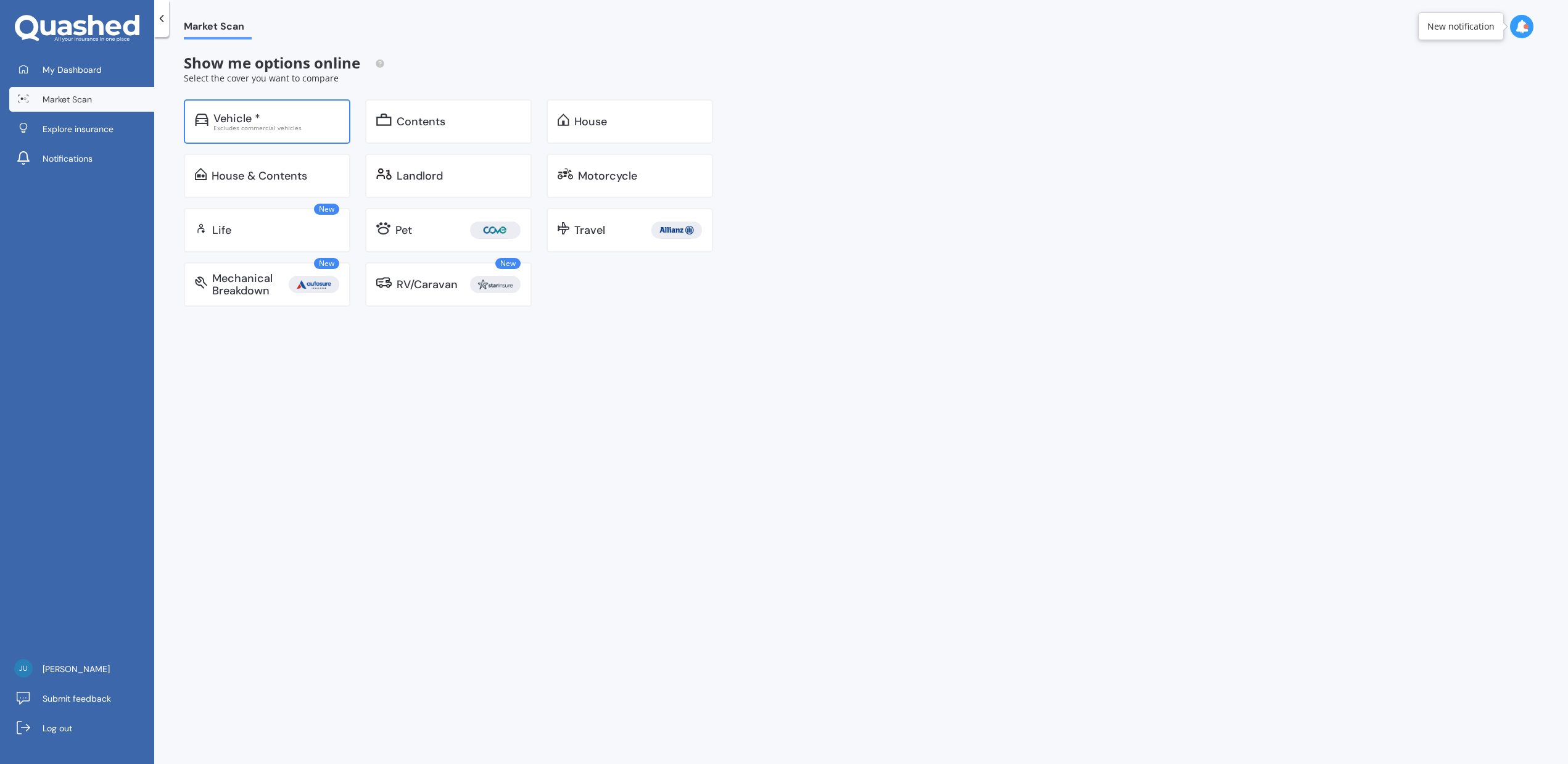
click at [307, 115] on div "Vehicle *" at bounding box center [277, 118] width 126 height 12
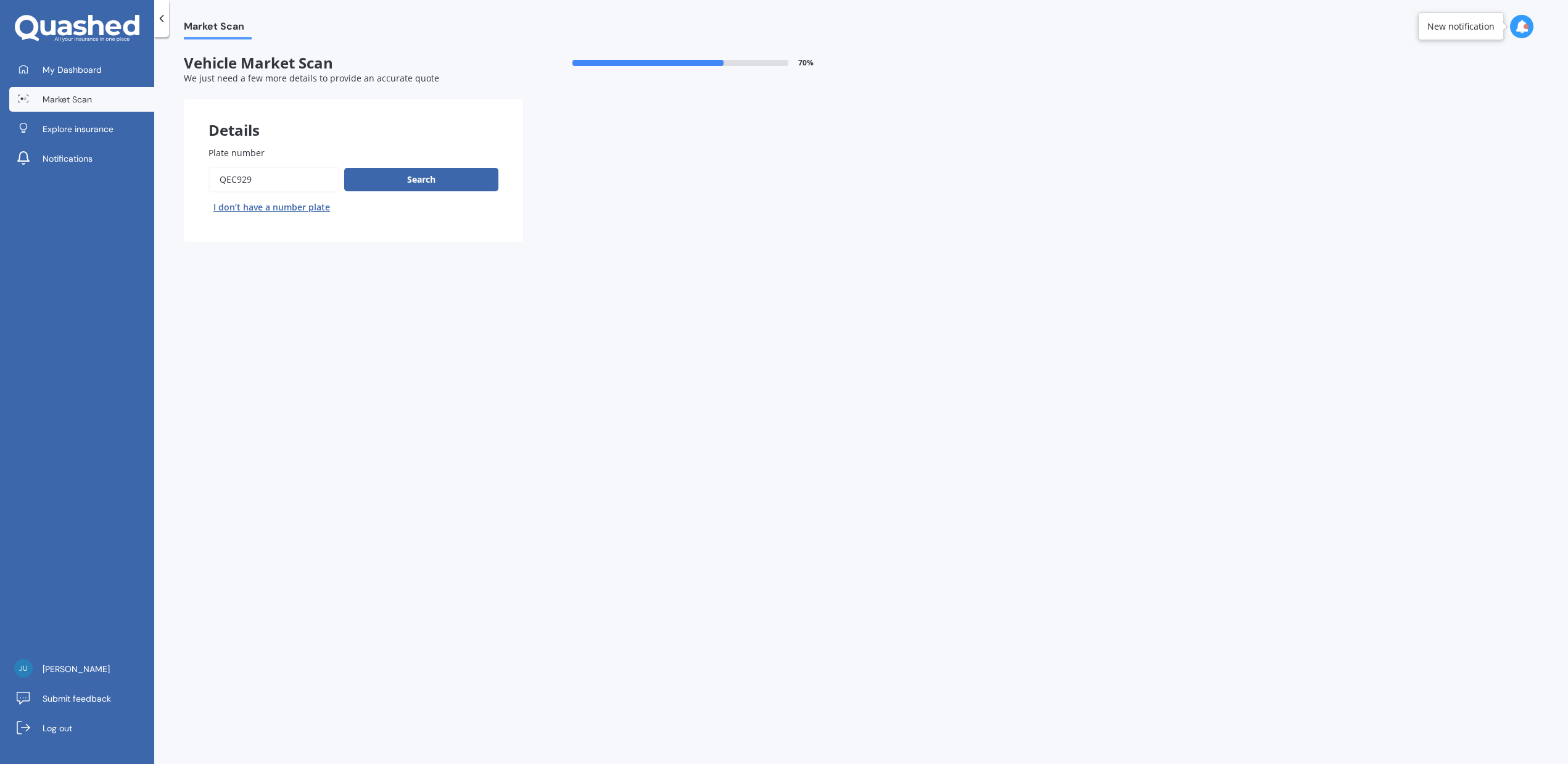
click at [268, 172] on input "Plate number" at bounding box center [273, 179] width 131 height 26
paste input "QWT492"
type input "QWT492"
click at [437, 181] on button "Search" at bounding box center [421, 179] width 154 height 23
select select "TOYOTA"
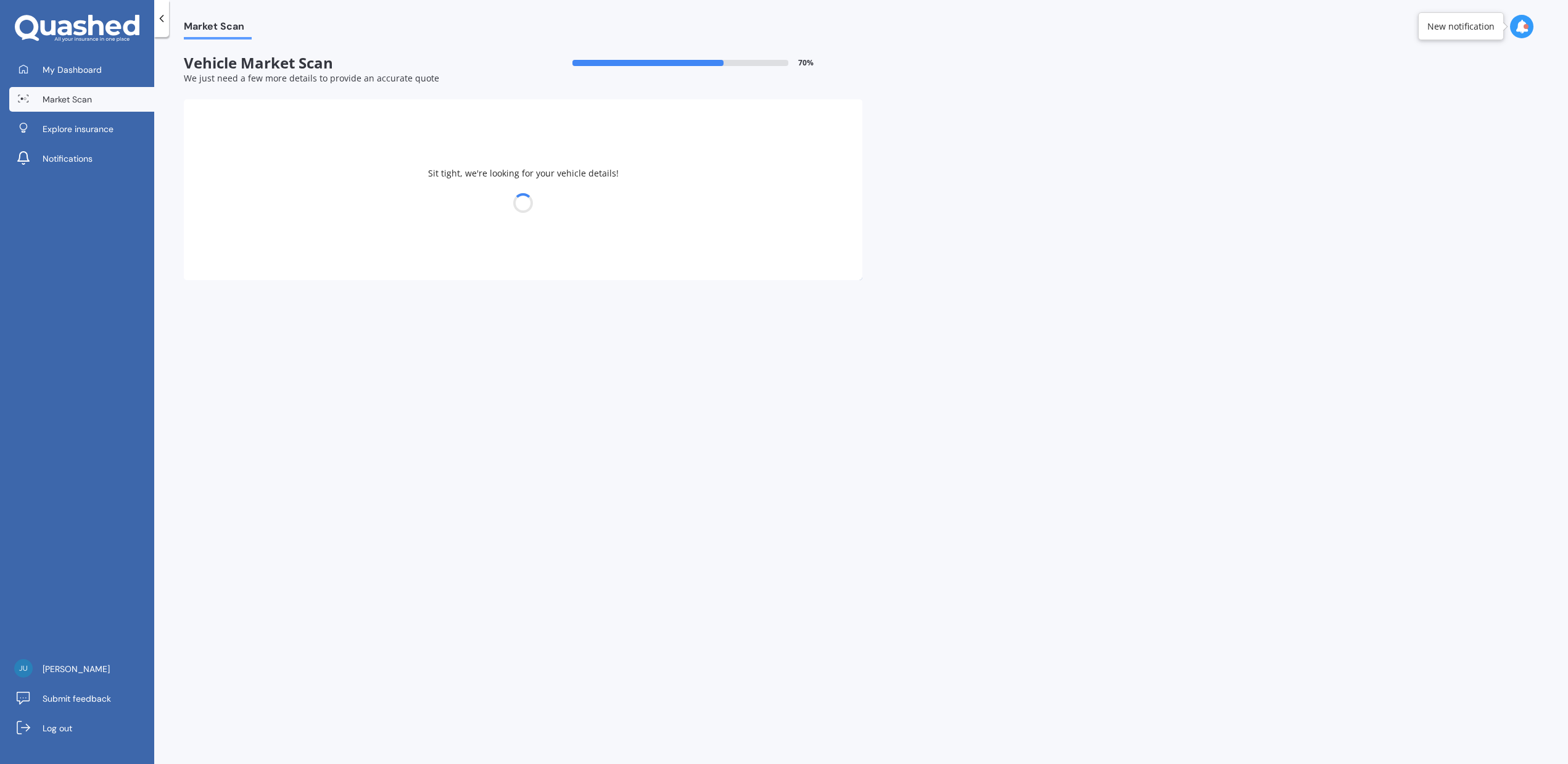
select select "LANDCRUISER"
select select "04"
select select "06"
select select "1987"
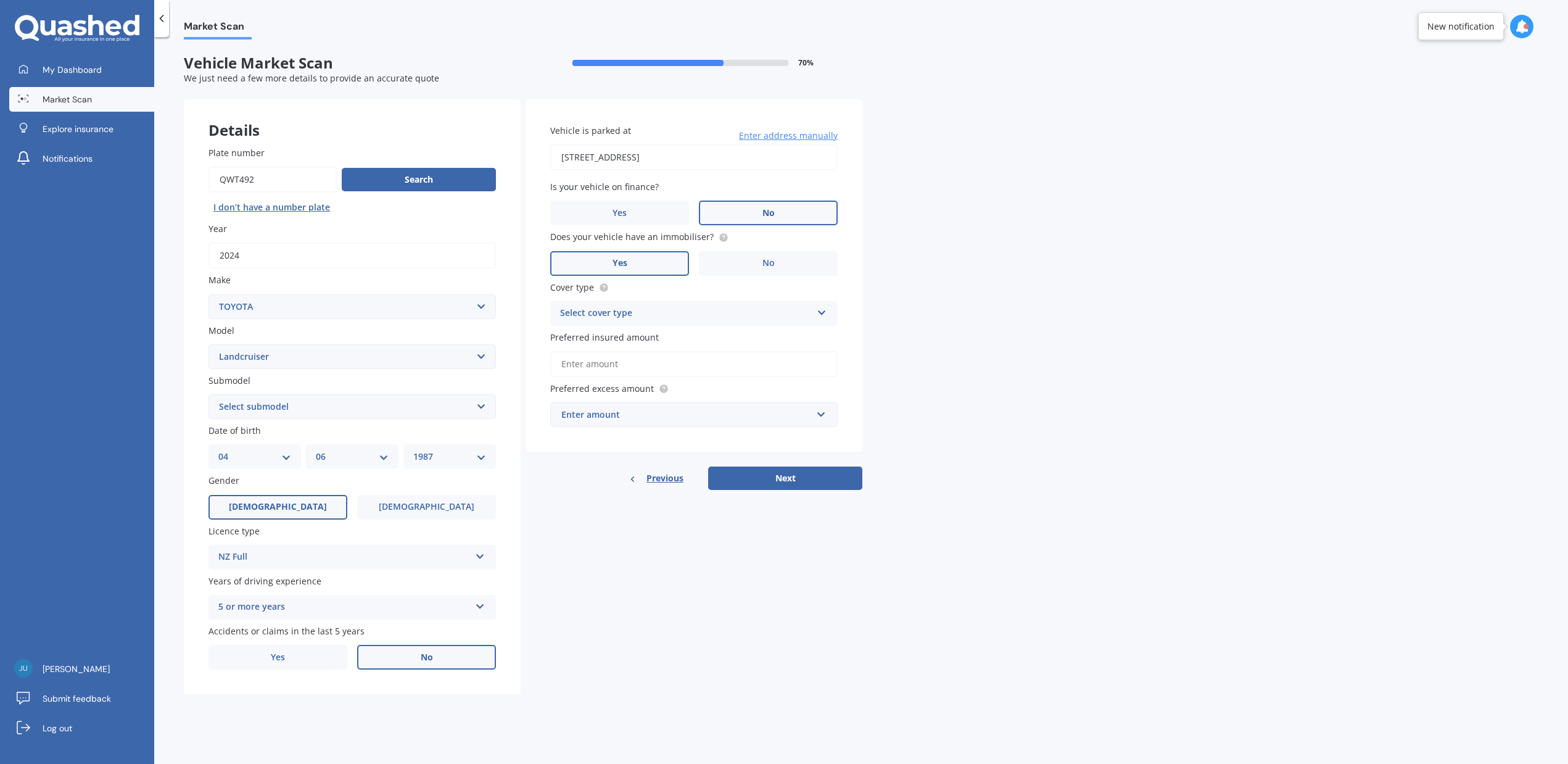
click at [288, 358] on select "Select model 4 Runner 86 [PERSON_NAME] Alphard Altezza Aqua Aristo Aurion Auris…" at bounding box center [352, 357] width 288 height 25
drag, startPoint x: 839, startPoint y: 670, endPoint x: 820, endPoint y: 663, distance: 20.2
click at [836, 668] on div "Details Plate number Search I don’t have a number plate Year [DATE] Make Select…" at bounding box center [523, 397] width 679 height 595
click at [281, 401] on select "Select submodel (All other) 4WD SWB Hard Top Diesel Diesel 4.2 4WD Diesel 4.5 4…" at bounding box center [352, 407] width 288 height 25
click at [785, 616] on div "Details Plate number Search I don’t have a number plate Year [DATE] Make Select…" at bounding box center [523, 397] width 679 height 595
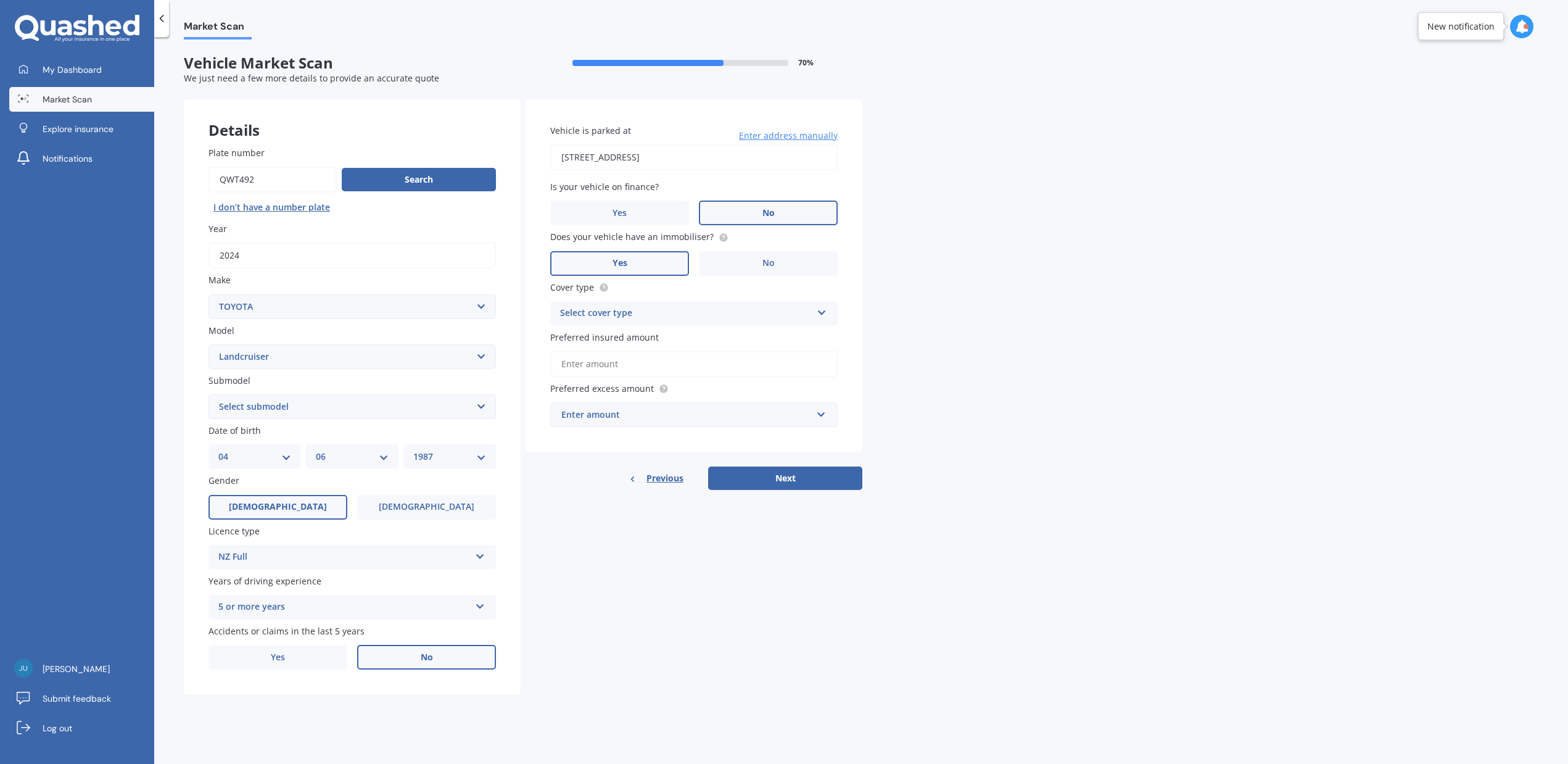
click at [800, 162] on input "[STREET_ADDRESS]" at bounding box center [694, 157] width 288 height 26
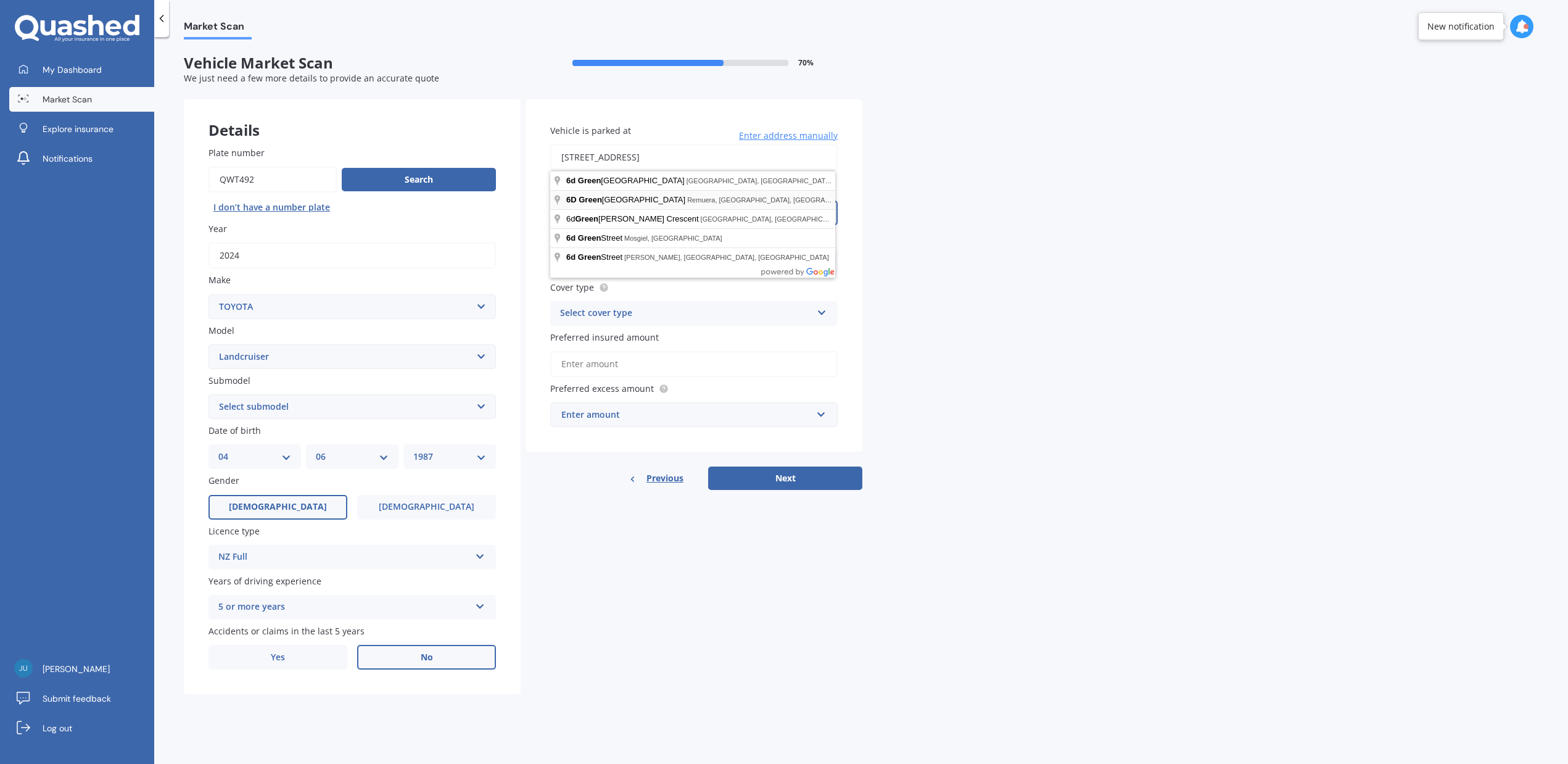
type input "[STREET_ADDRESS]"
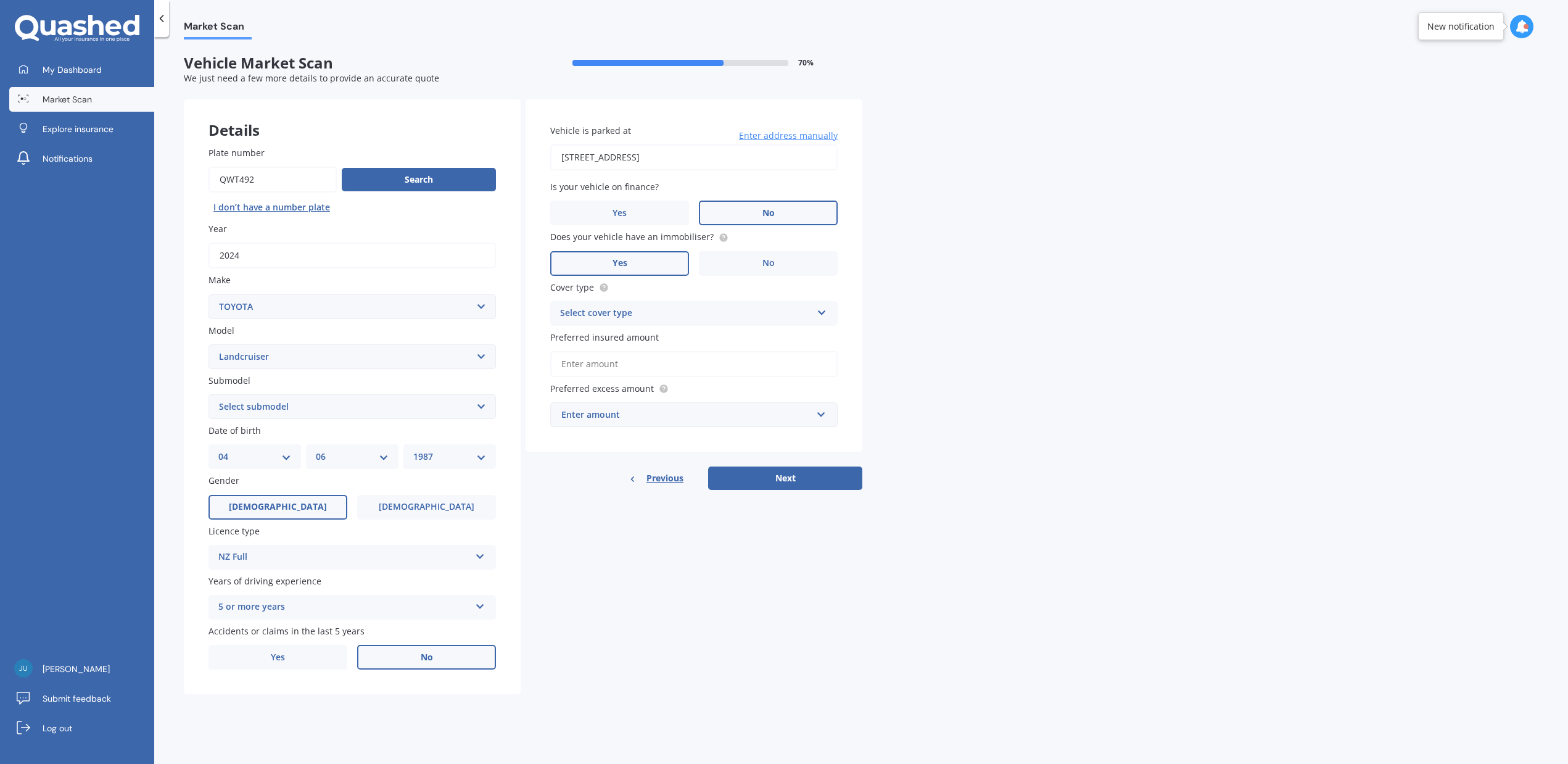
click at [654, 312] on div "Select cover type" at bounding box center [685, 313] width 251 height 15
click at [618, 337] on span "Comprehensive" at bounding box center [593, 337] width 66 height 12
click at [647, 363] on input "Preferred insured amount" at bounding box center [694, 364] width 288 height 26
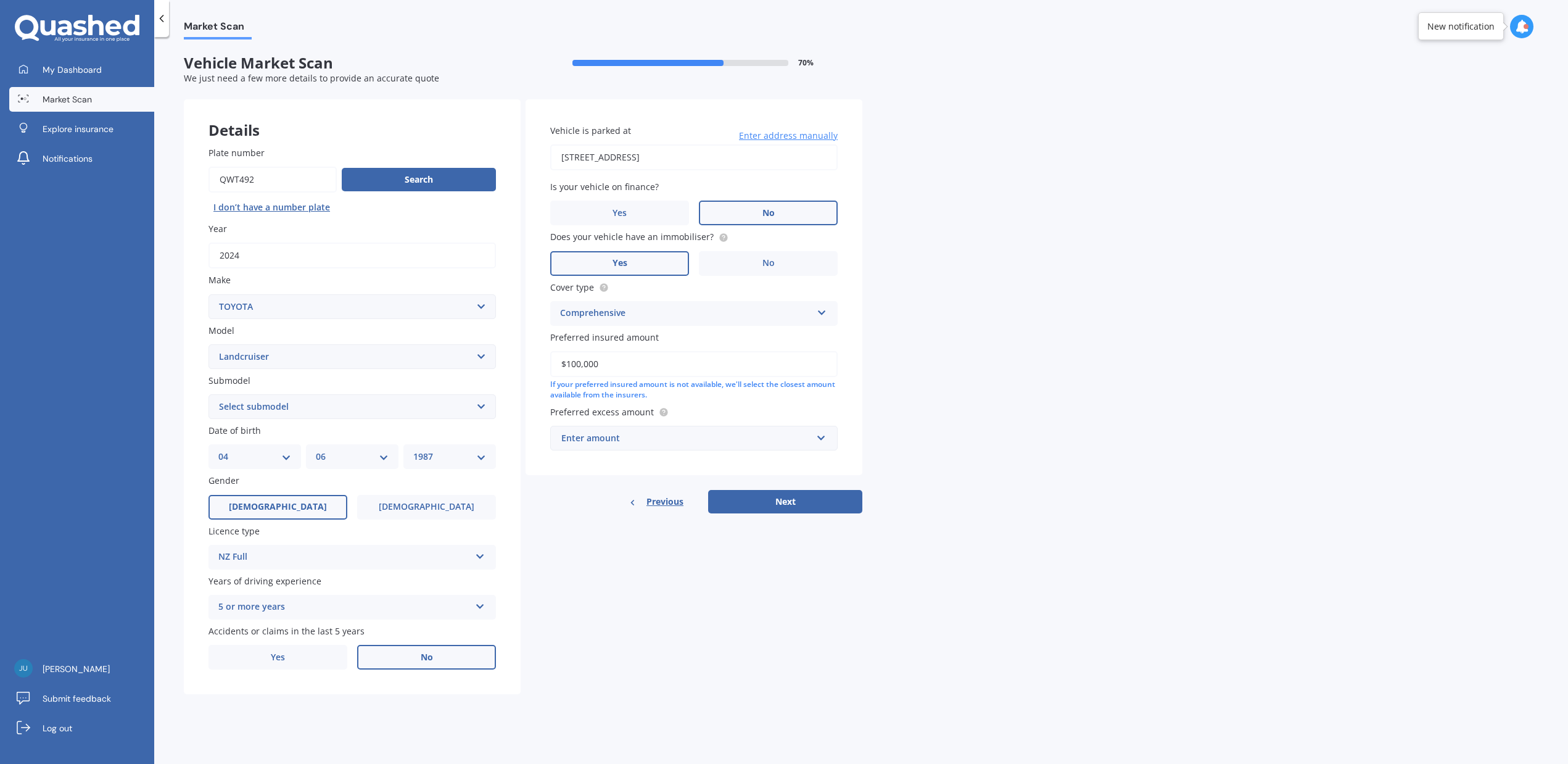
type input "$100,000"
click at [622, 442] on div "Enter amount" at bounding box center [687, 438] width 251 height 14
click at [594, 596] on div "$2,000" at bounding box center [694, 598] width 286 height 23
click at [779, 498] on button "Next" at bounding box center [785, 502] width 154 height 23
click at [296, 409] on select "Select submodel (All other) 4WD SWB Hard Top Diesel Diesel 4.2 4WD Diesel 4.5 4…" at bounding box center [352, 407] width 288 height 25
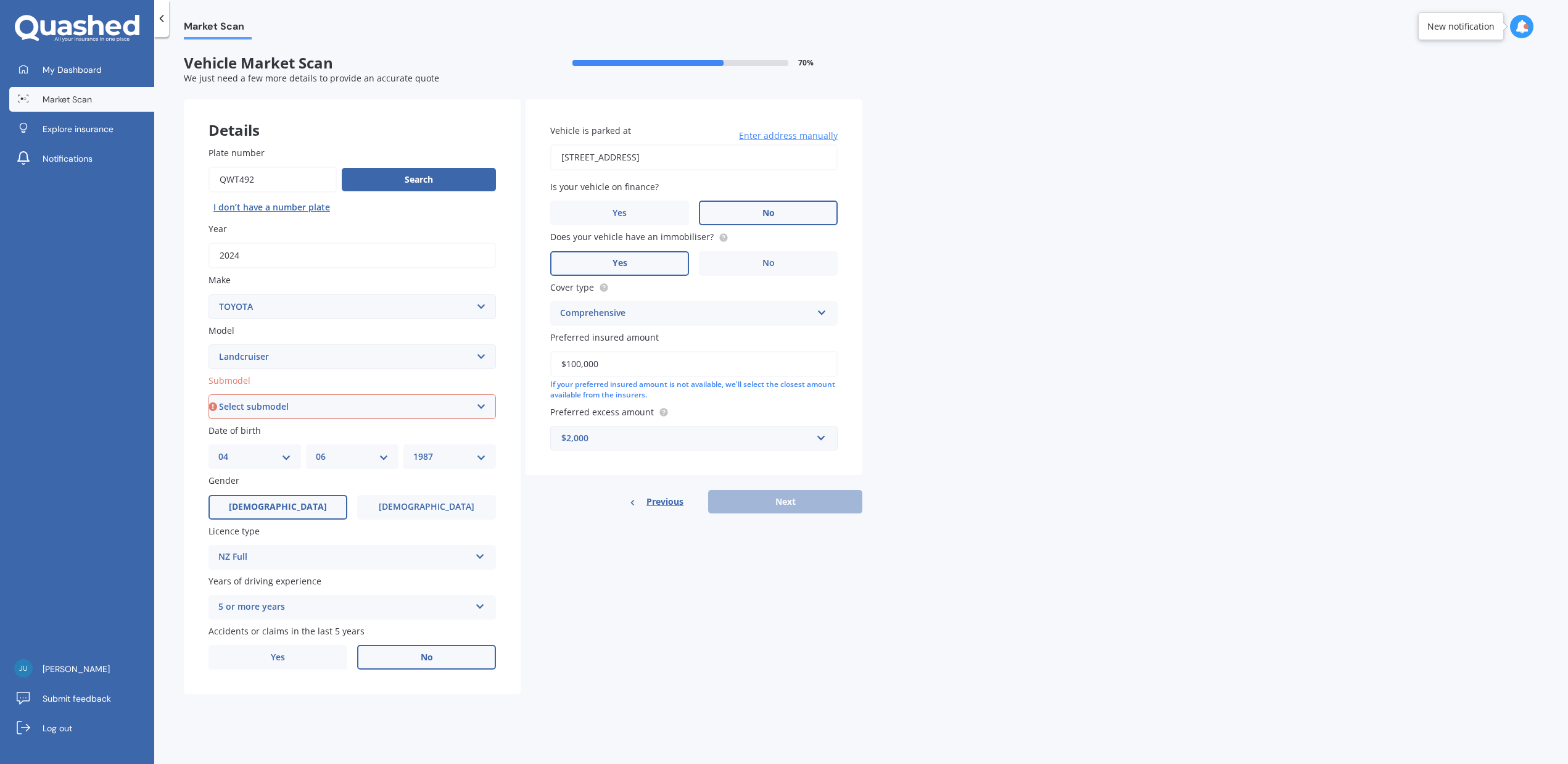
select select "[PERSON_NAME] 2.8 TURBO DIESEL"
click at [209, 394] on select "Select submodel (All other) 4WD SWB Hard Top Diesel Diesel 4.2 4WD Diesel 4.5 4…" at bounding box center [352, 407] width 288 height 25
click at [768, 500] on button "Next" at bounding box center [785, 502] width 154 height 23
select select "04"
select select "06"
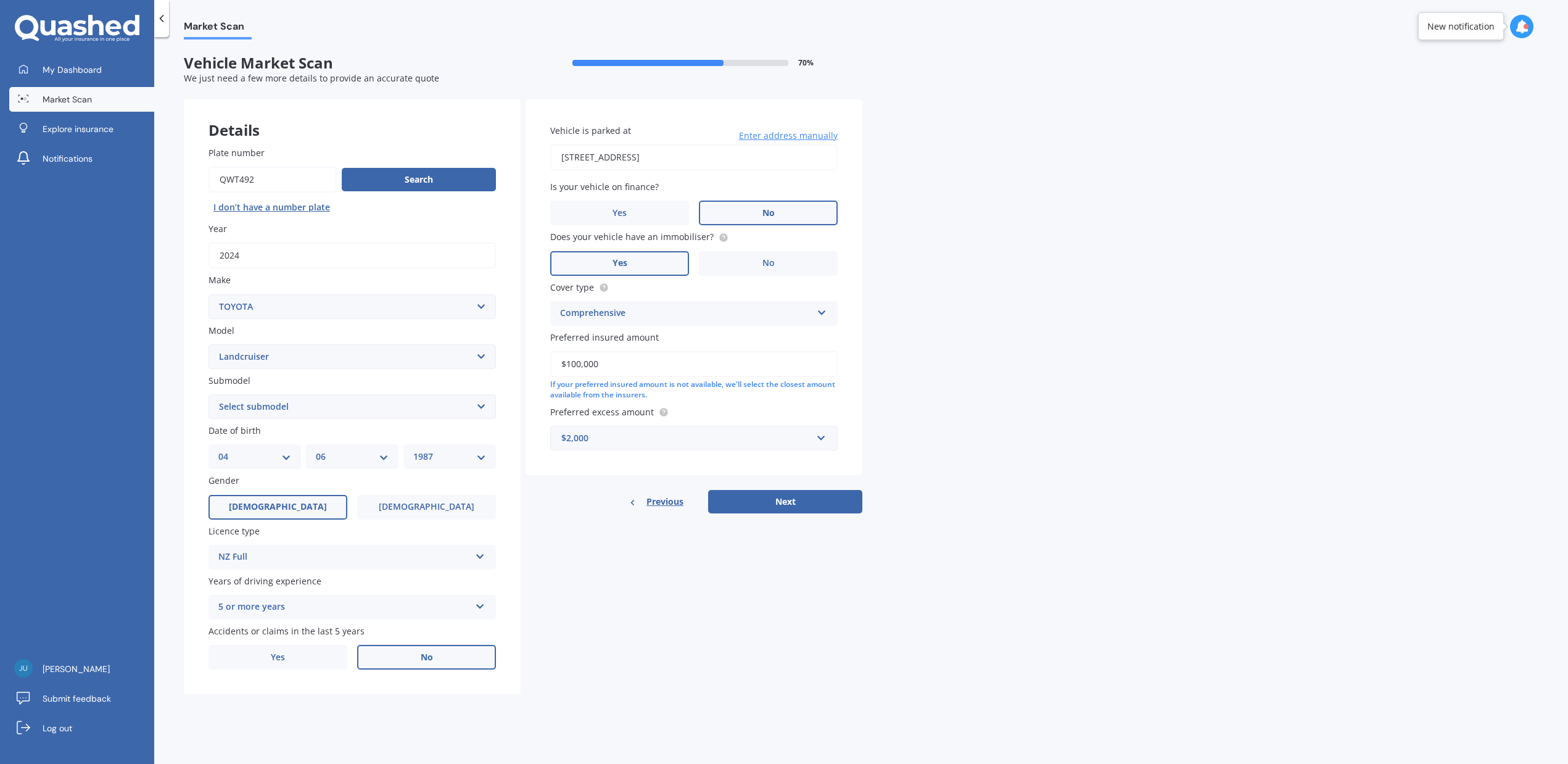
select select "1987"
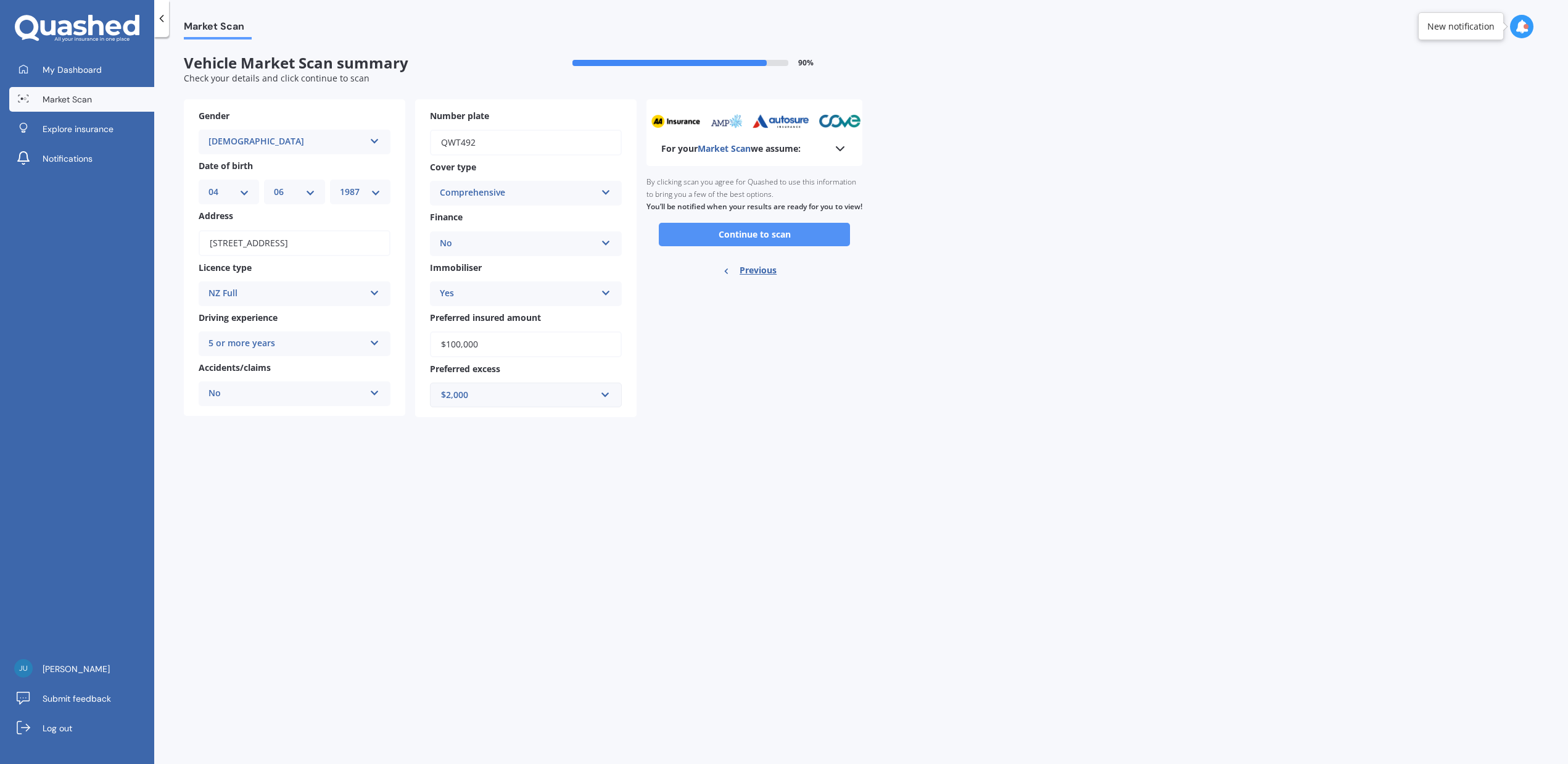
click at [758, 246] on button "Continue to scan" at bounding box center [754, 235] width 191 height 23
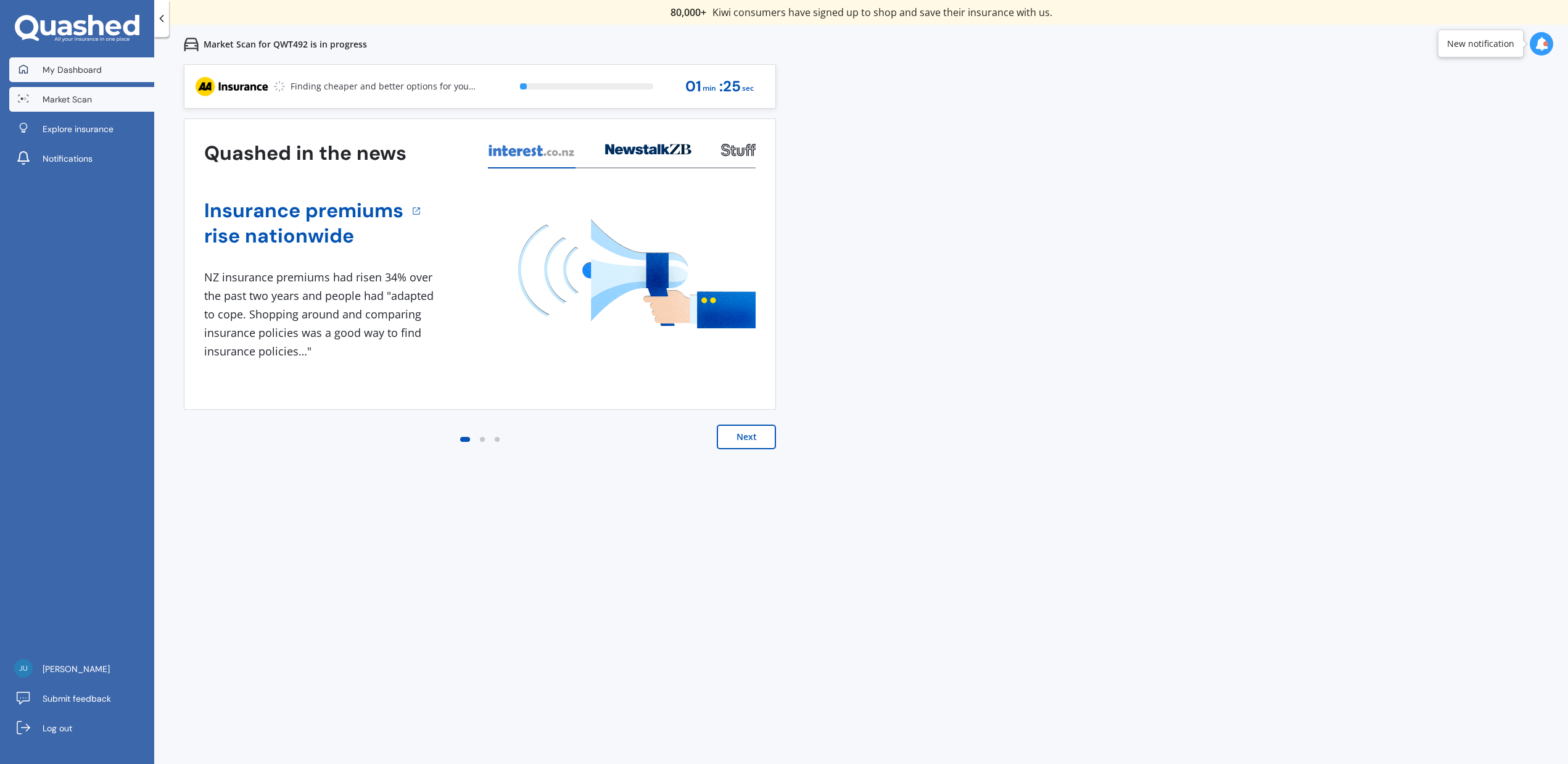
click at [51, 68] on span "My Dashboard" at bounding box center [72, 70] width 59 height 12
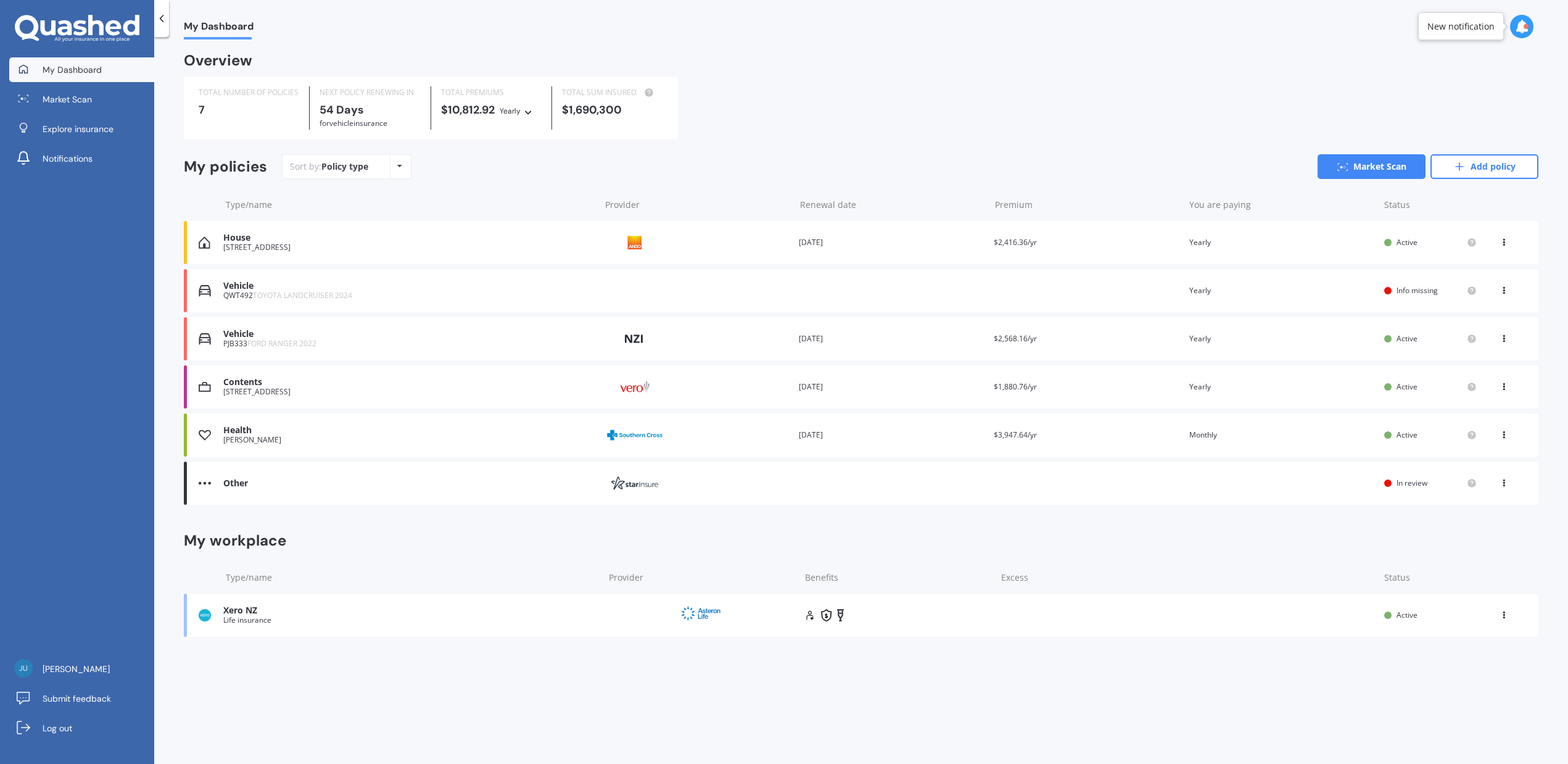
click at [1250, 487] on div "Other Provider Renewal date Premium You are paying Status In review View option…" at bounding box center [861, 483] width 1354 height 43
click at [1500, 482] on icon at bounding box center [1504, 480] width 8 height 7
drag, startPoint x: 1258, startPoint y: 492, endPoint x: 1251, endPoint y: 490, distance: 7.3
click at [1258, 491] on div "Other Provider Renewal date Premium You are paying Status In review View option…" at bounding box center [861, 483] width 1354 height 43
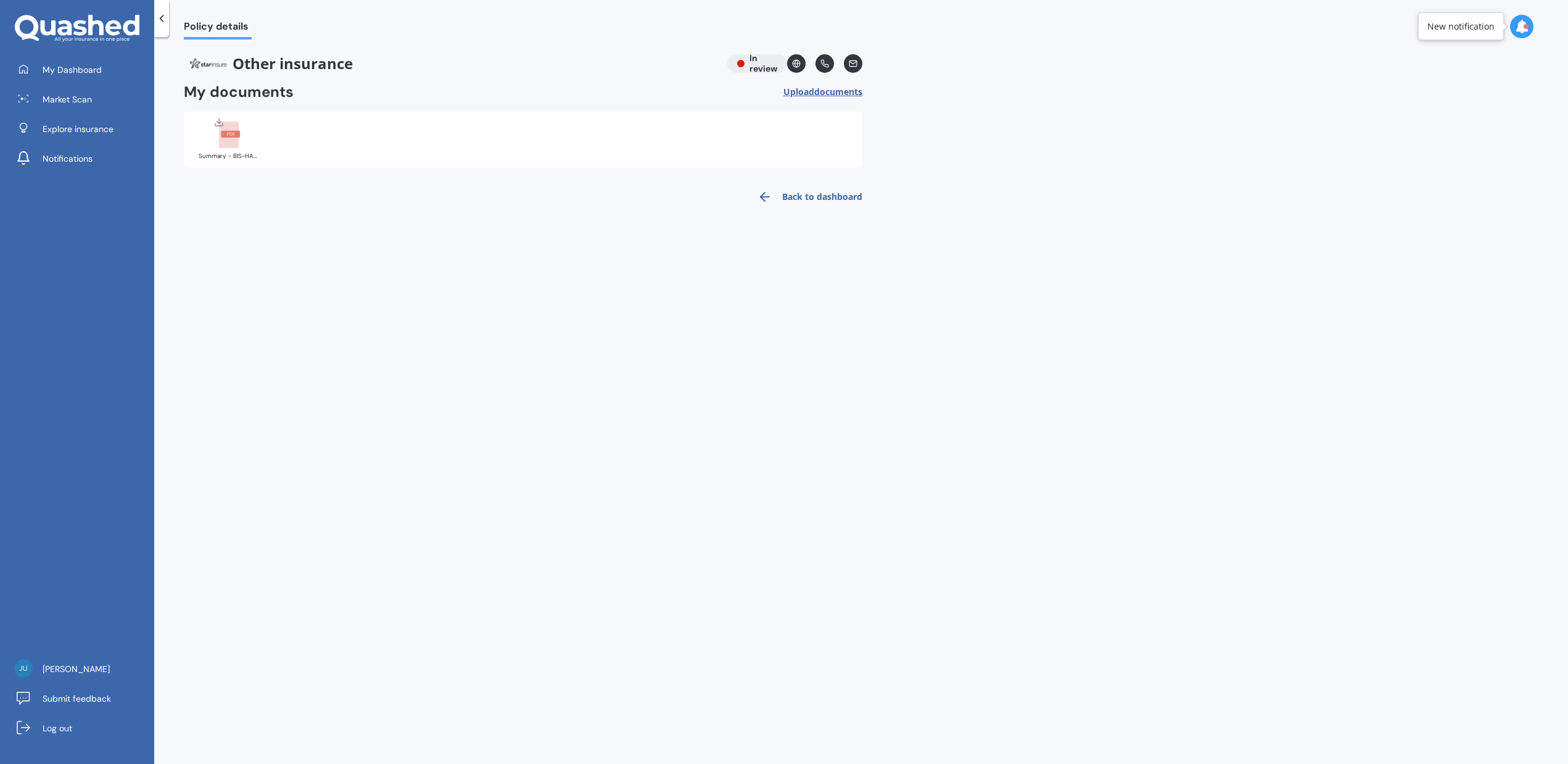
click at [750, 66] on div "Other insurance In review" at bounding box center [523, 64] width 679 height 18
click at [807, 197] on link "Back to dashboard" at bounding box center [806, 197] width 112 height 30
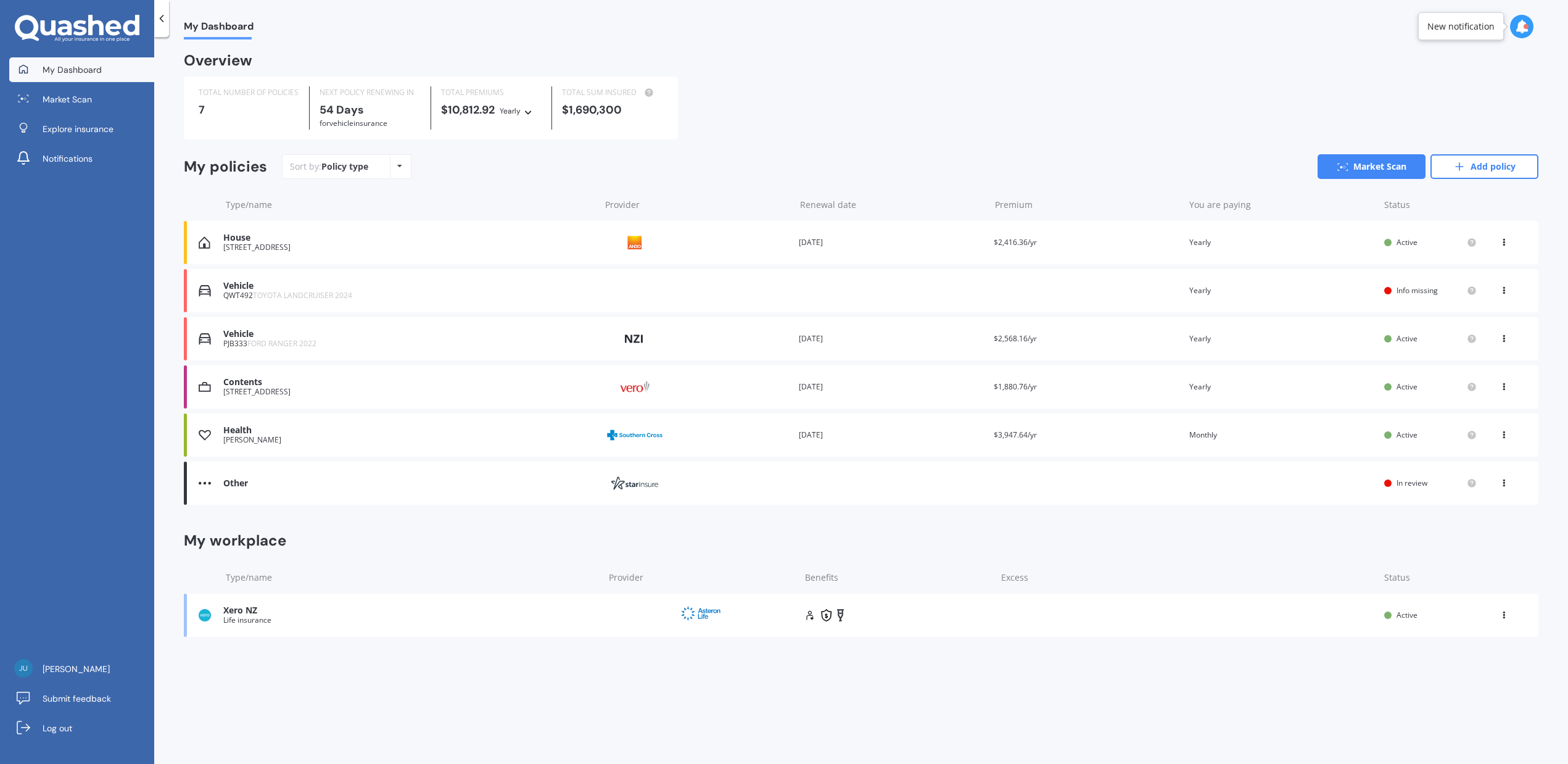
click at [202, 484] on img at bounding box center [205, 483] width 12 height 12
click at [335, 285] on div "Vehicle" at bounding box center [409, 286] width 371 height 10
click at [82, 101] on span "Market Scan" at bounding box center [68, 99] width 49 height 12
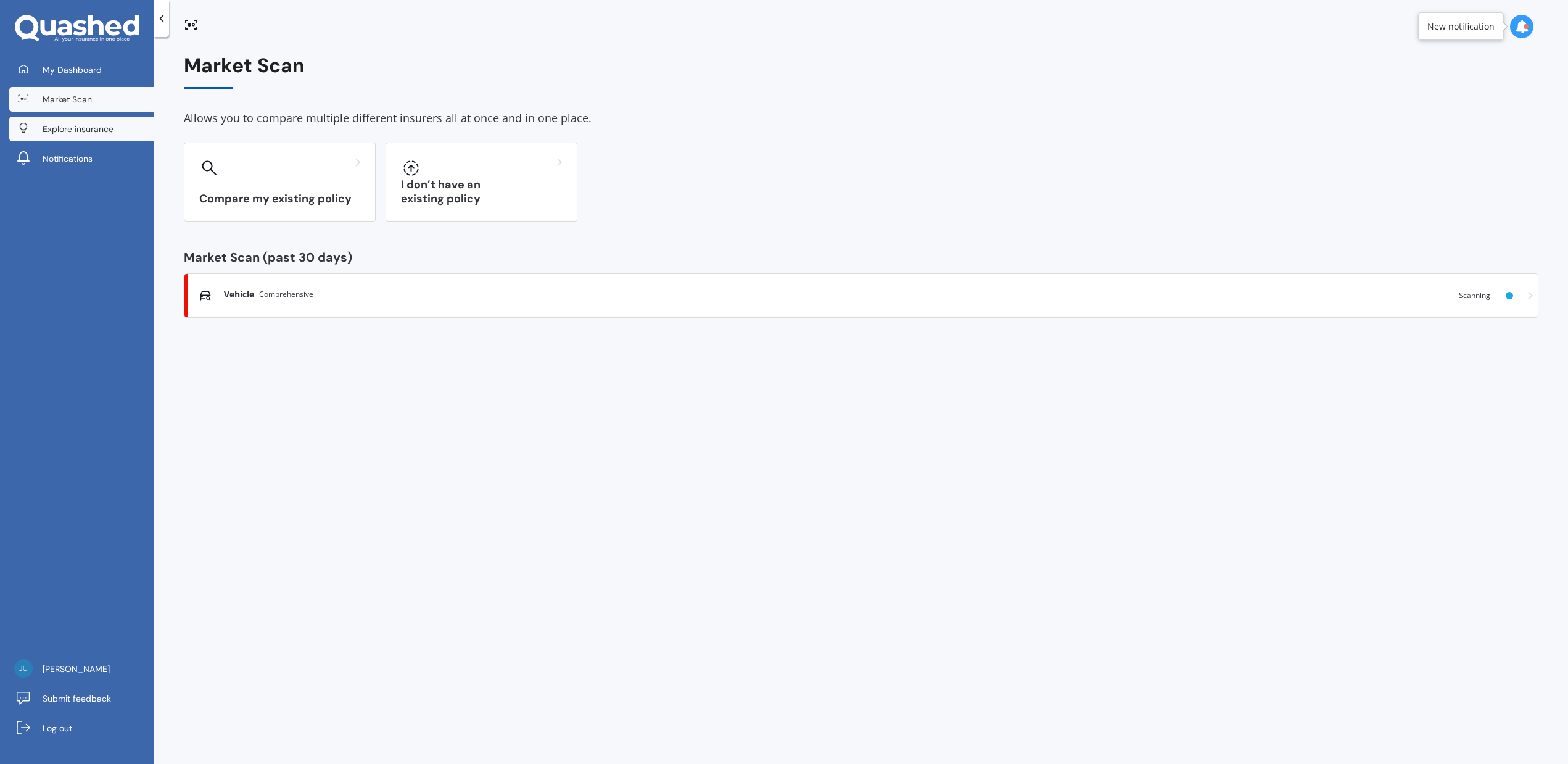
click at [95, 126] on span "Explore insurance" at bounding box center [78, 129] width 71 height 12
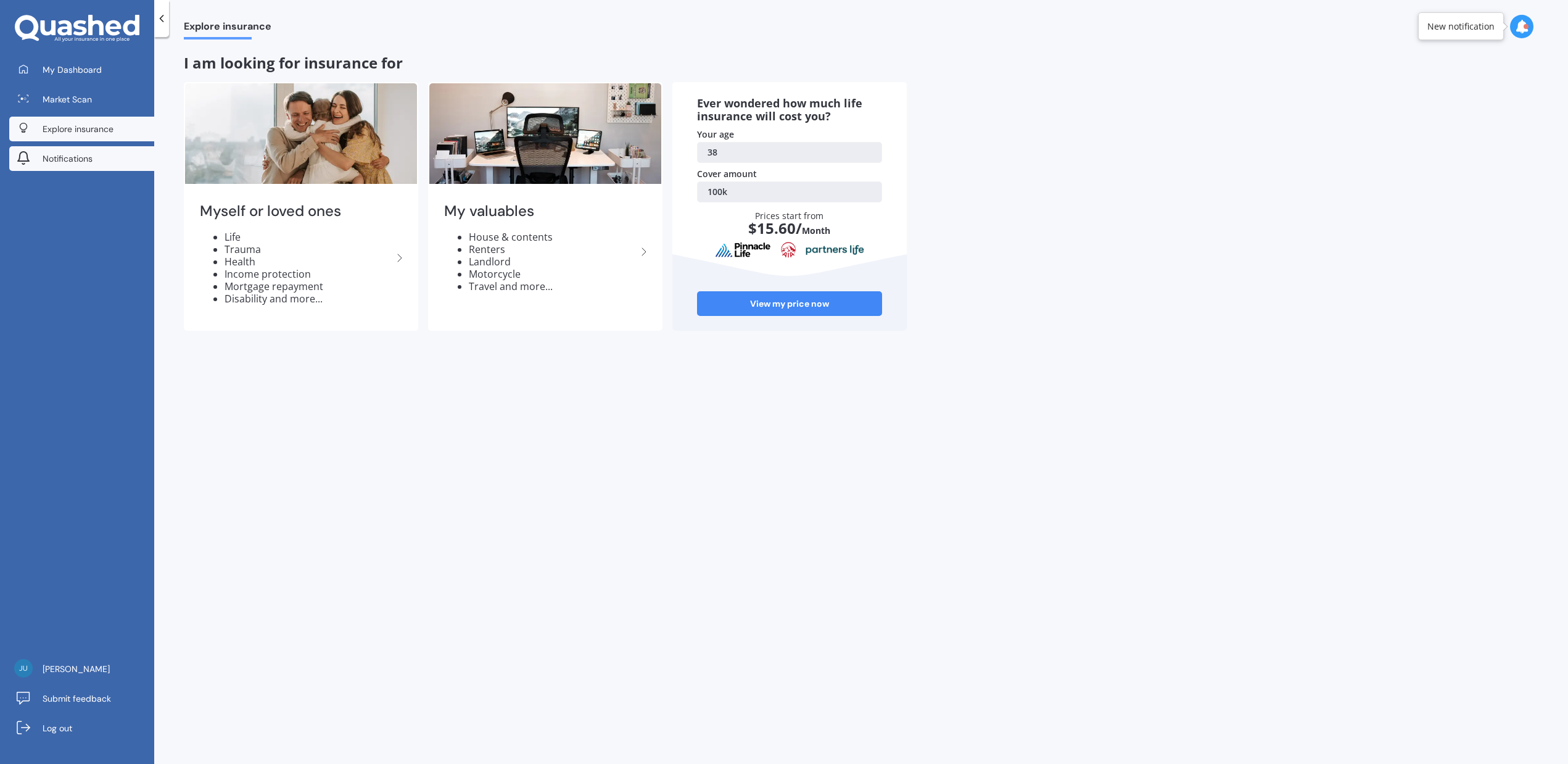
click at [76, 157] on span "Notifications" at bounding box center [68, 159] width 50 height 12
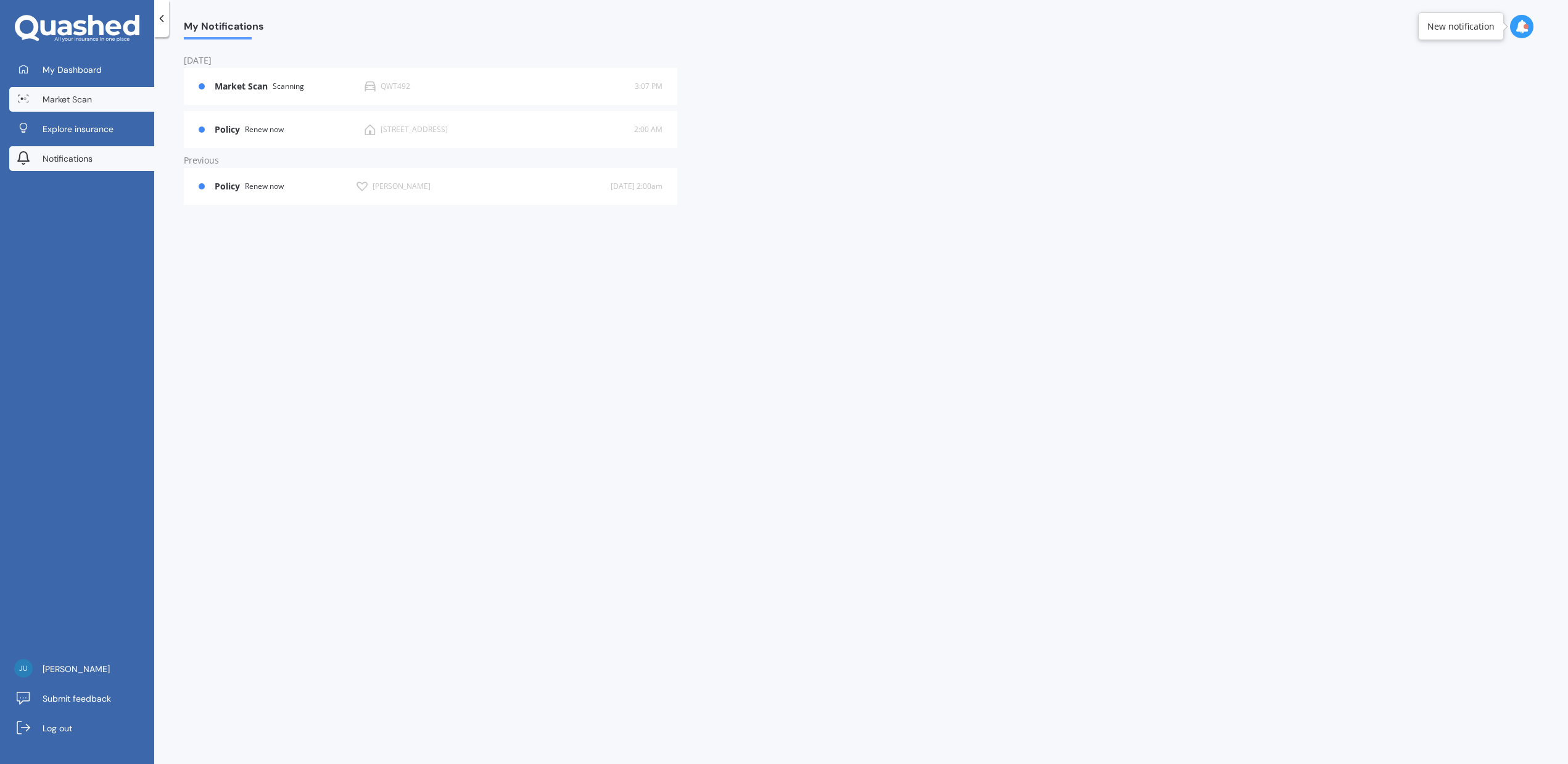
click at [88, 96] on span "Market Scan" at bounding box center [68, 99] width 49 height 12
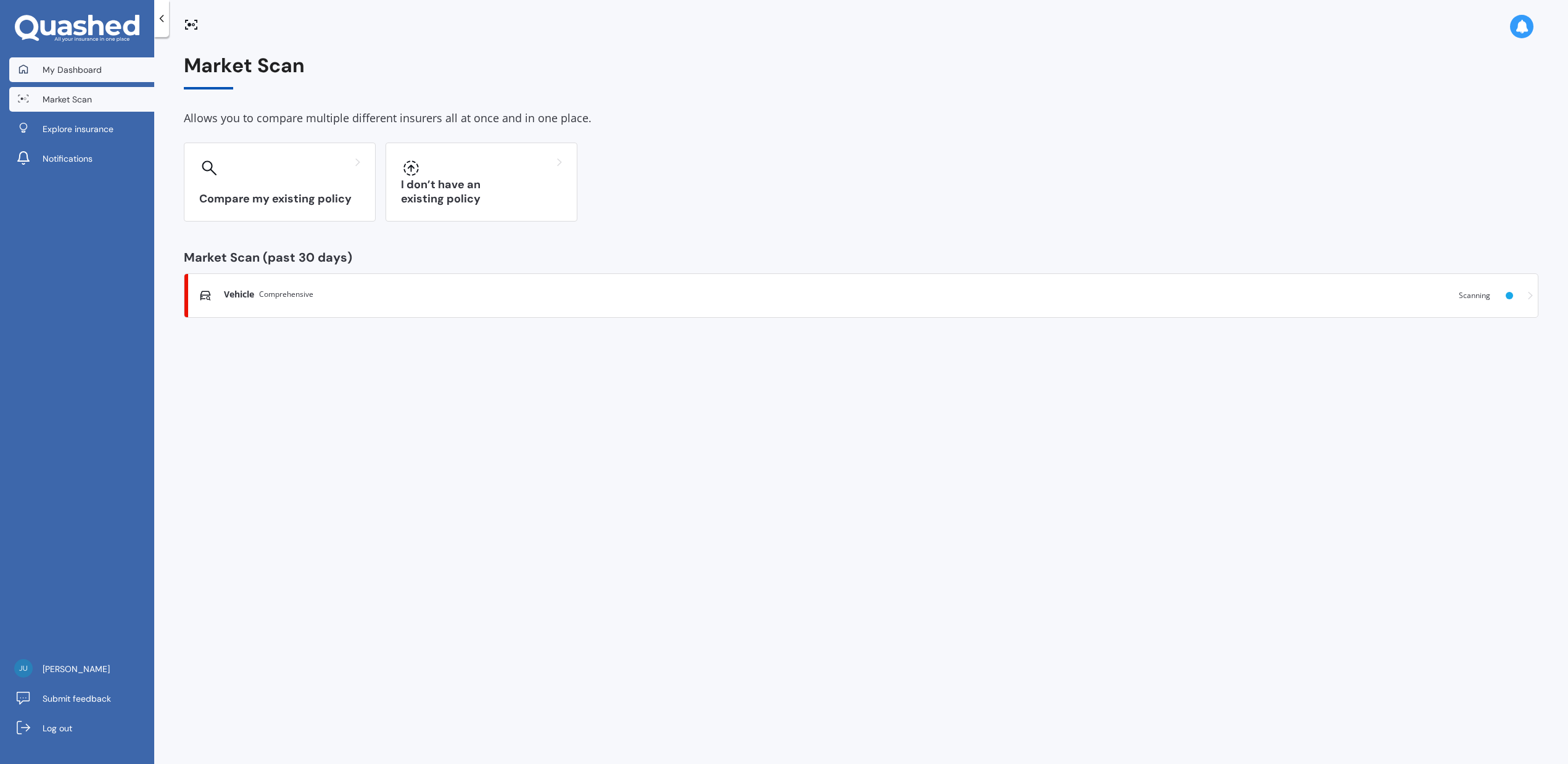
click at [88, 73] on span "My Dashboard" at bounding box center [72, 70] width 59 height 12
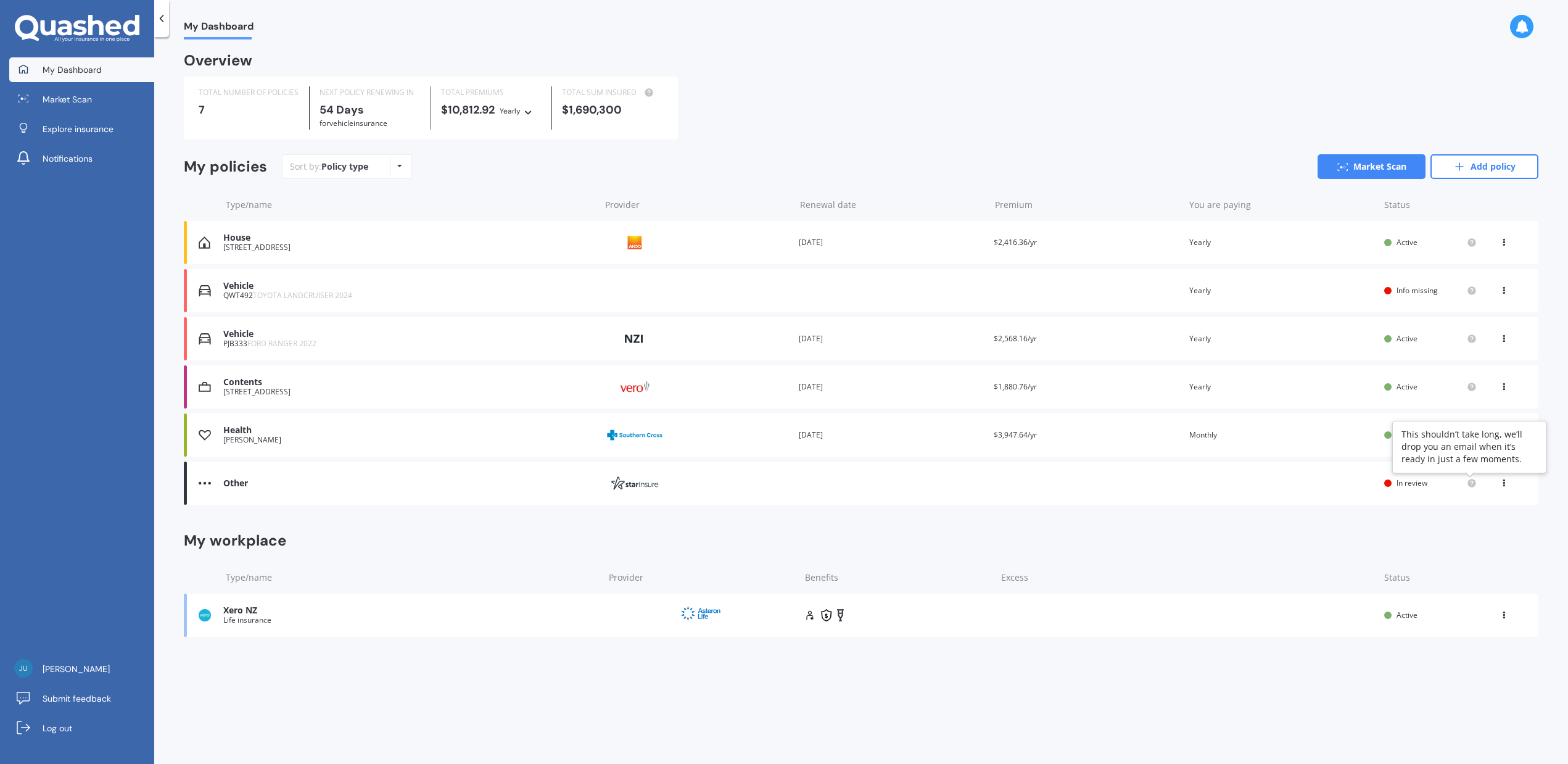
click at [1475, 487] on circle at bounding box center [1471, 483] width 8 height 8
click at [1403, 484] on span "In review" at bounding box center [1411, 483] width 31 height 10
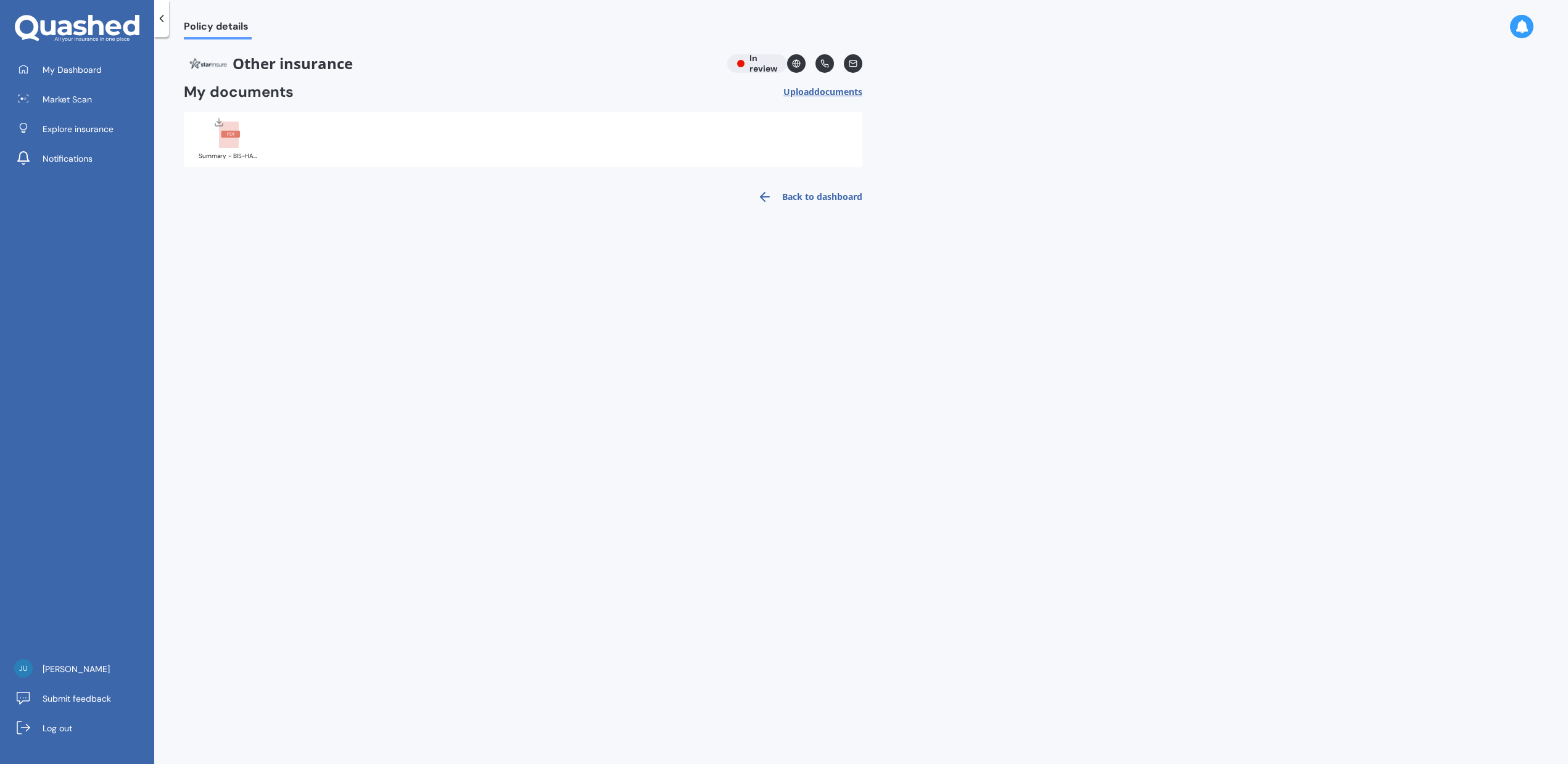
click at [745, 64] on div "Other insurance In review" at bounding box center [523, 64] width 679 height 18
click at [822, 192] on link "Back to dashboard" at bounding box center [806, 197] width 112 height 30
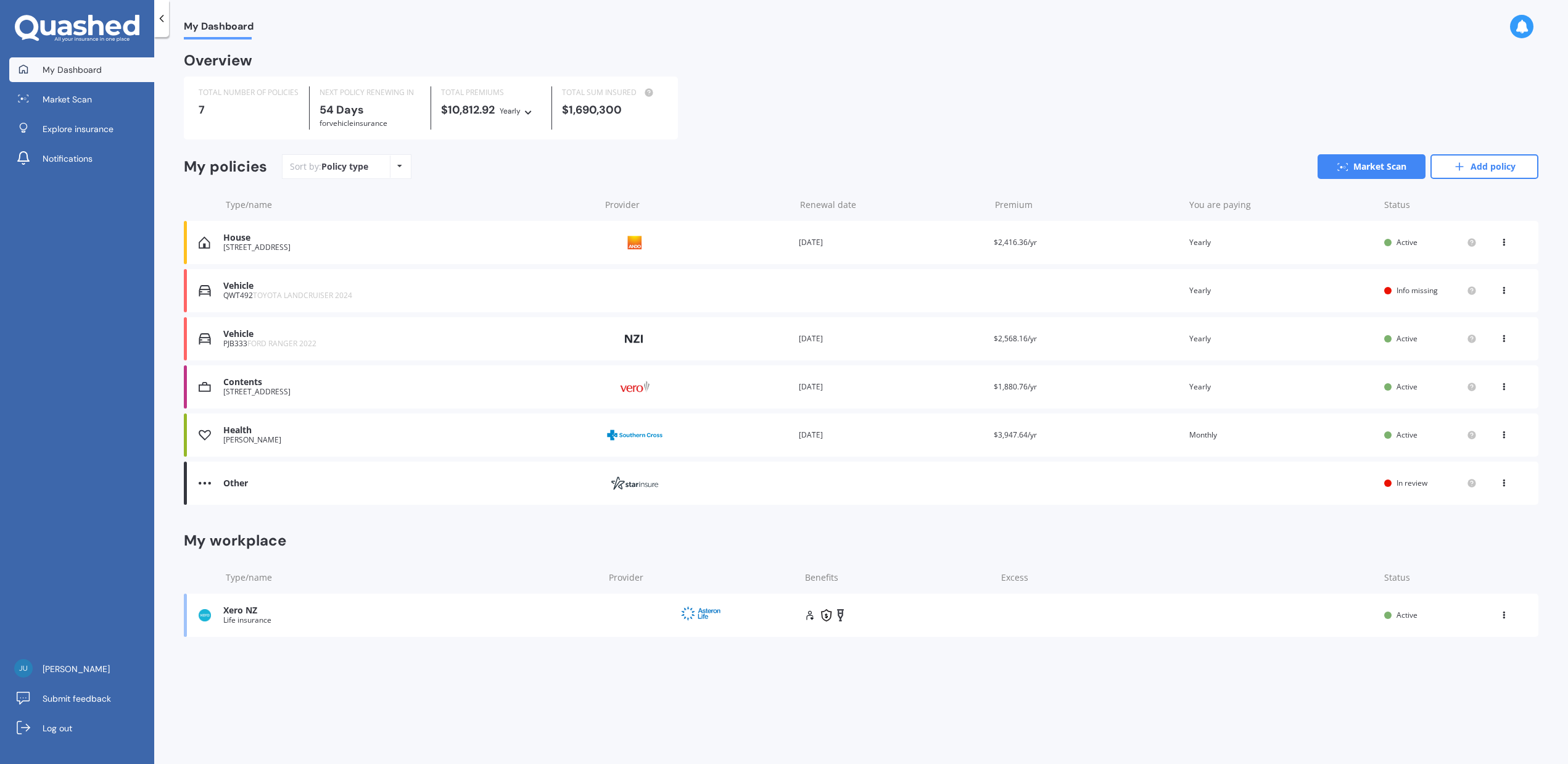
click at [763, 613] on div "Provider" at bounding box center [700, 615] width 187 height 27
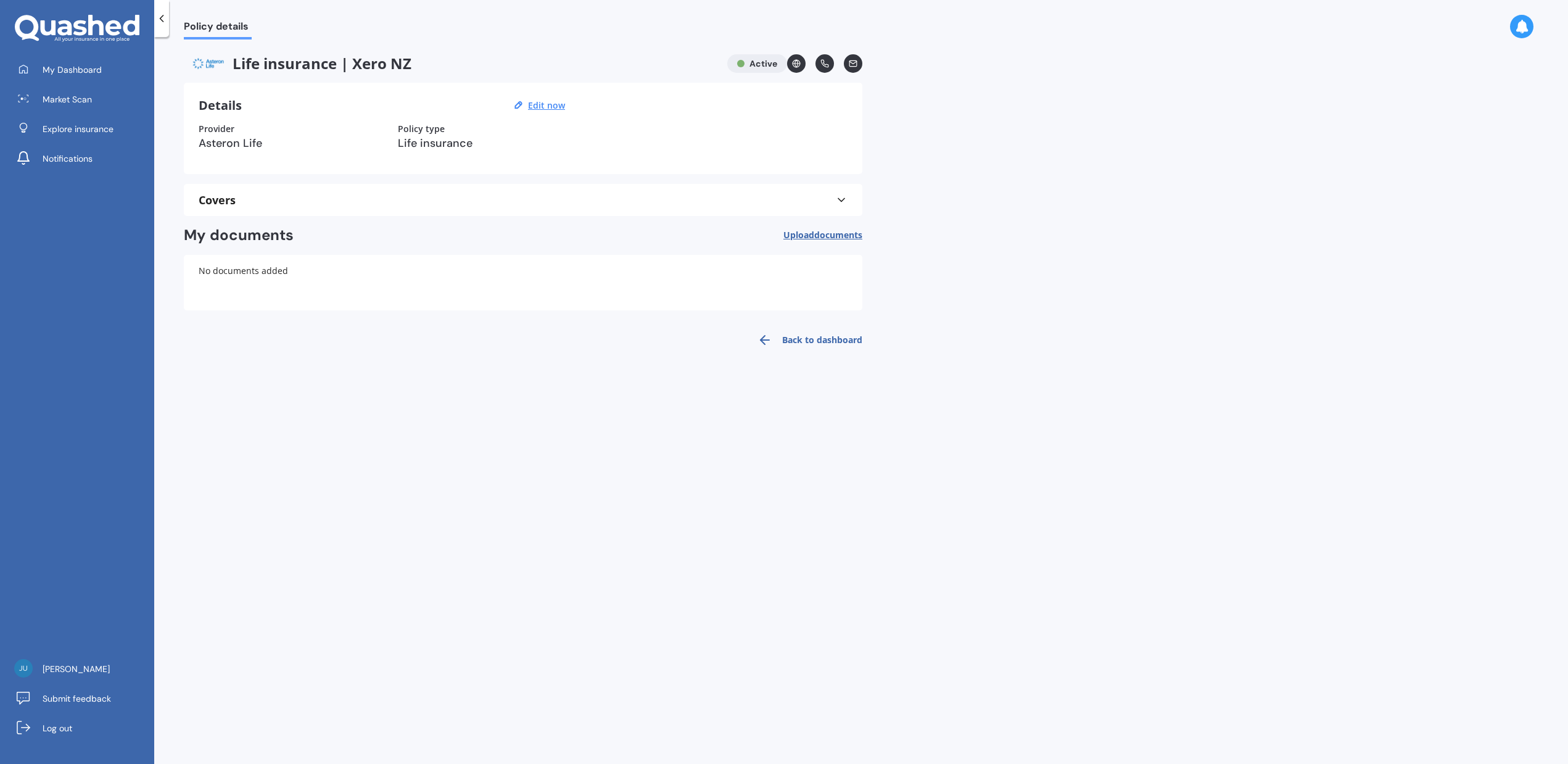
click at [554, 203] on div "Covers" at bounding box center [523, 199] width 649 height 12
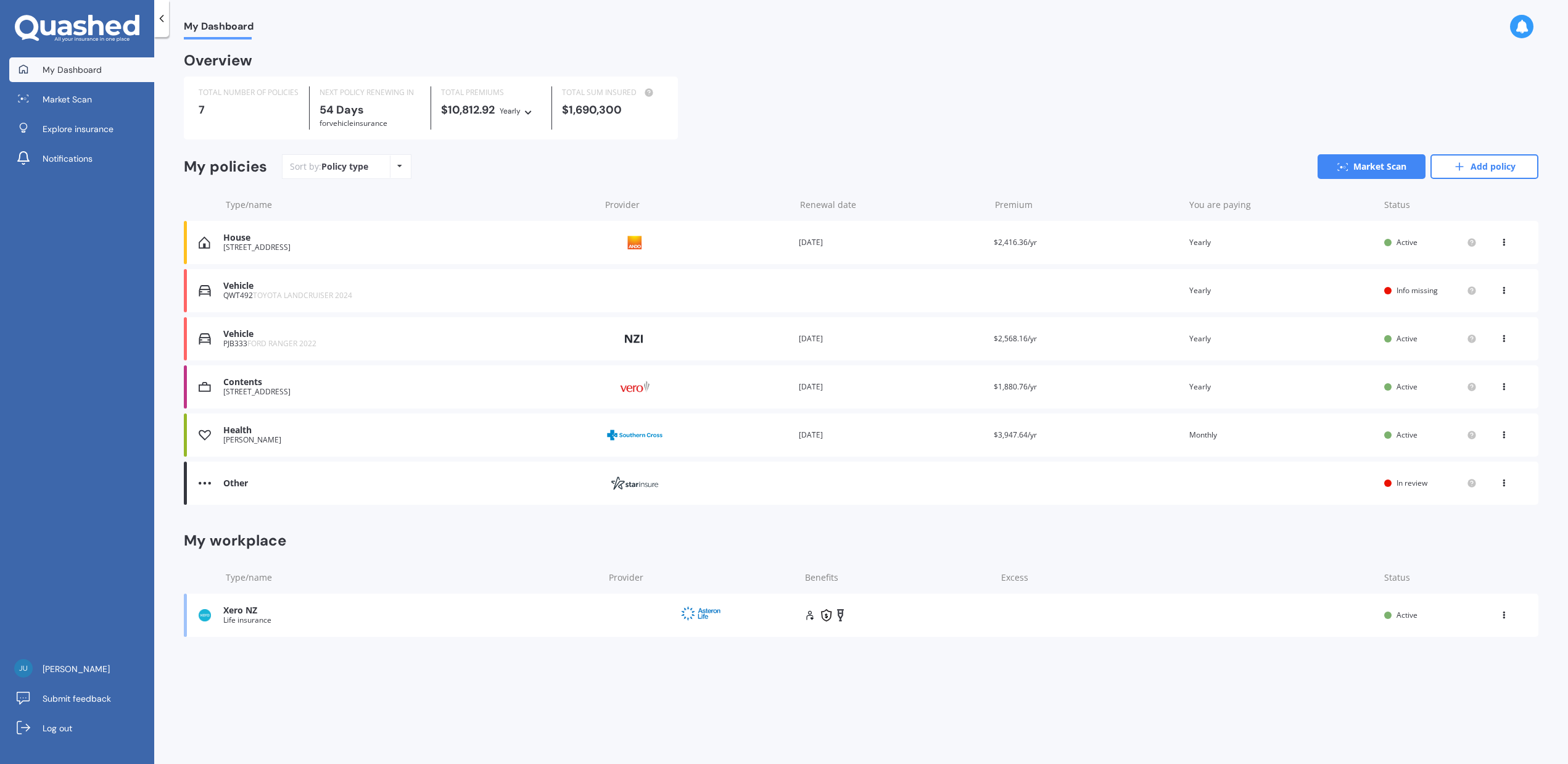
click at [779, 86] on div "TOTAL NUMBER OF POLICIES 7 NEXT POLICY RENEWING [DATE] for Vehicle insurance TO…" at bounding box center [861, 108] width 1354 height 63
click at [79, 105] on span "Market Scan" at bounding box center [68, 99] width 49 height 12
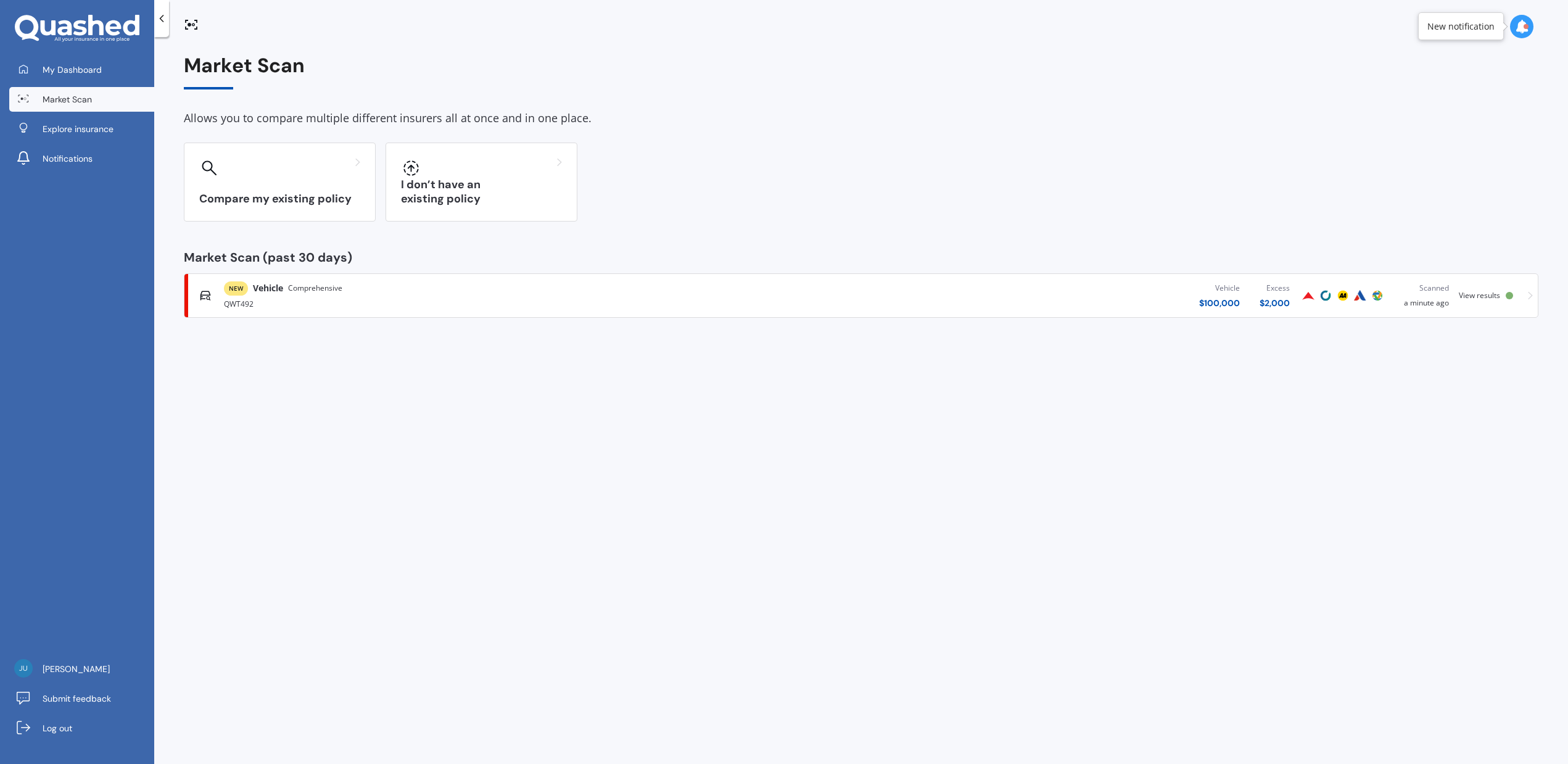
click at [1073, 289] on div "Vehicle $ 100,000 Excess $ 2,000" at bounding box center [1024, 295] width 550 height 37
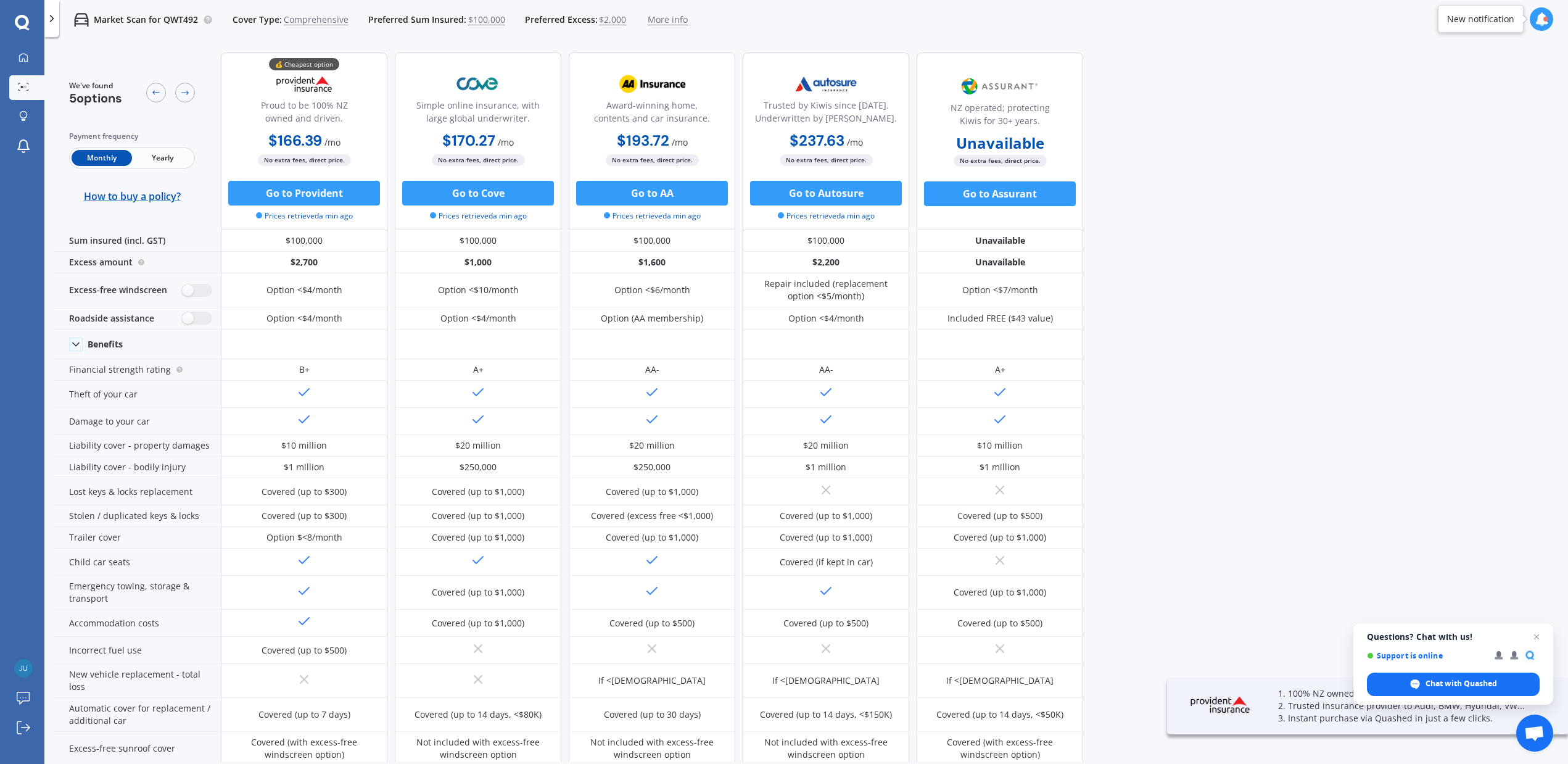
click at [167, 156] on span "Yearly" at bounding box center [162, 158] width 60 height 16
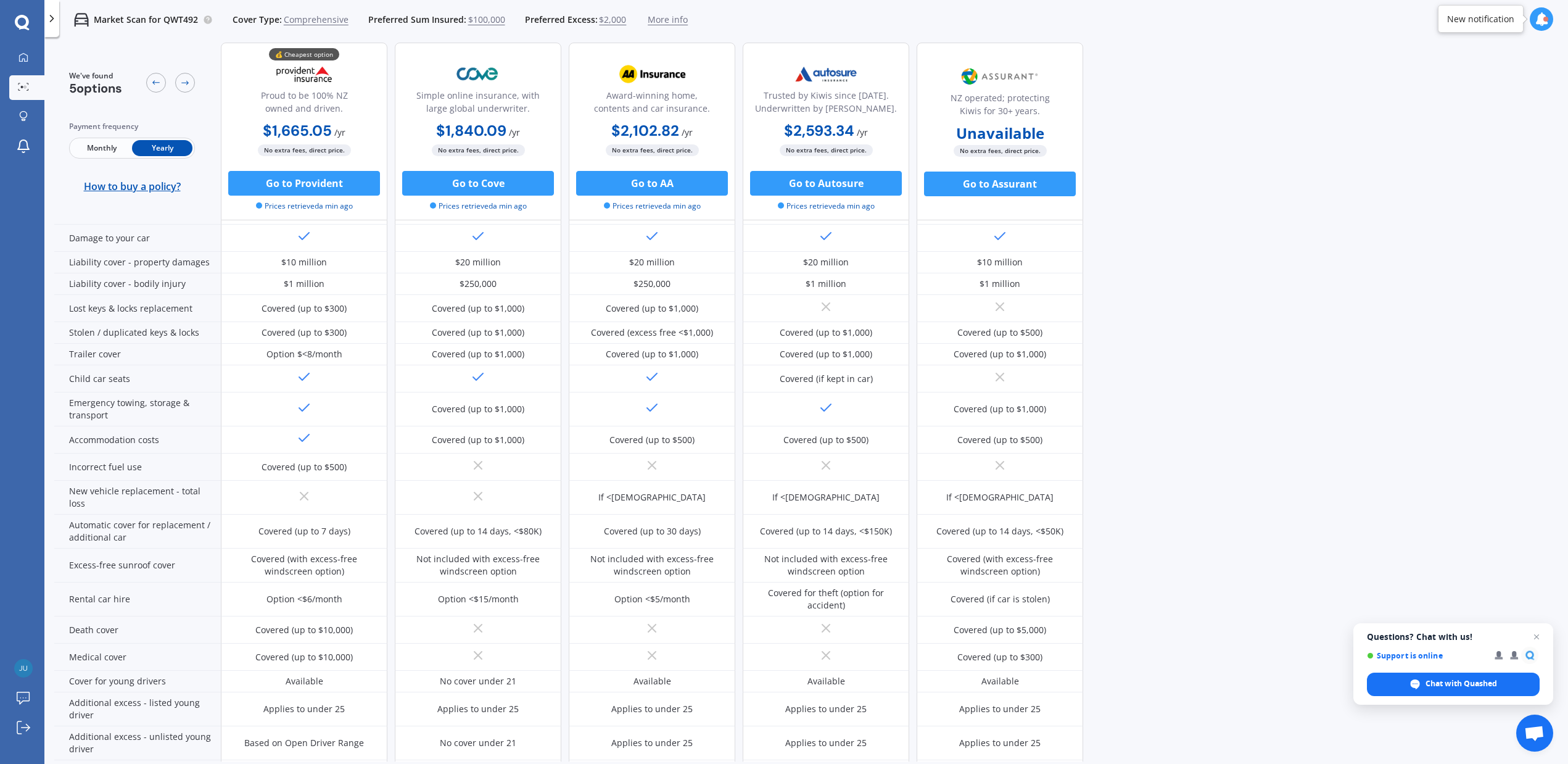
scroll to position [165, 0]
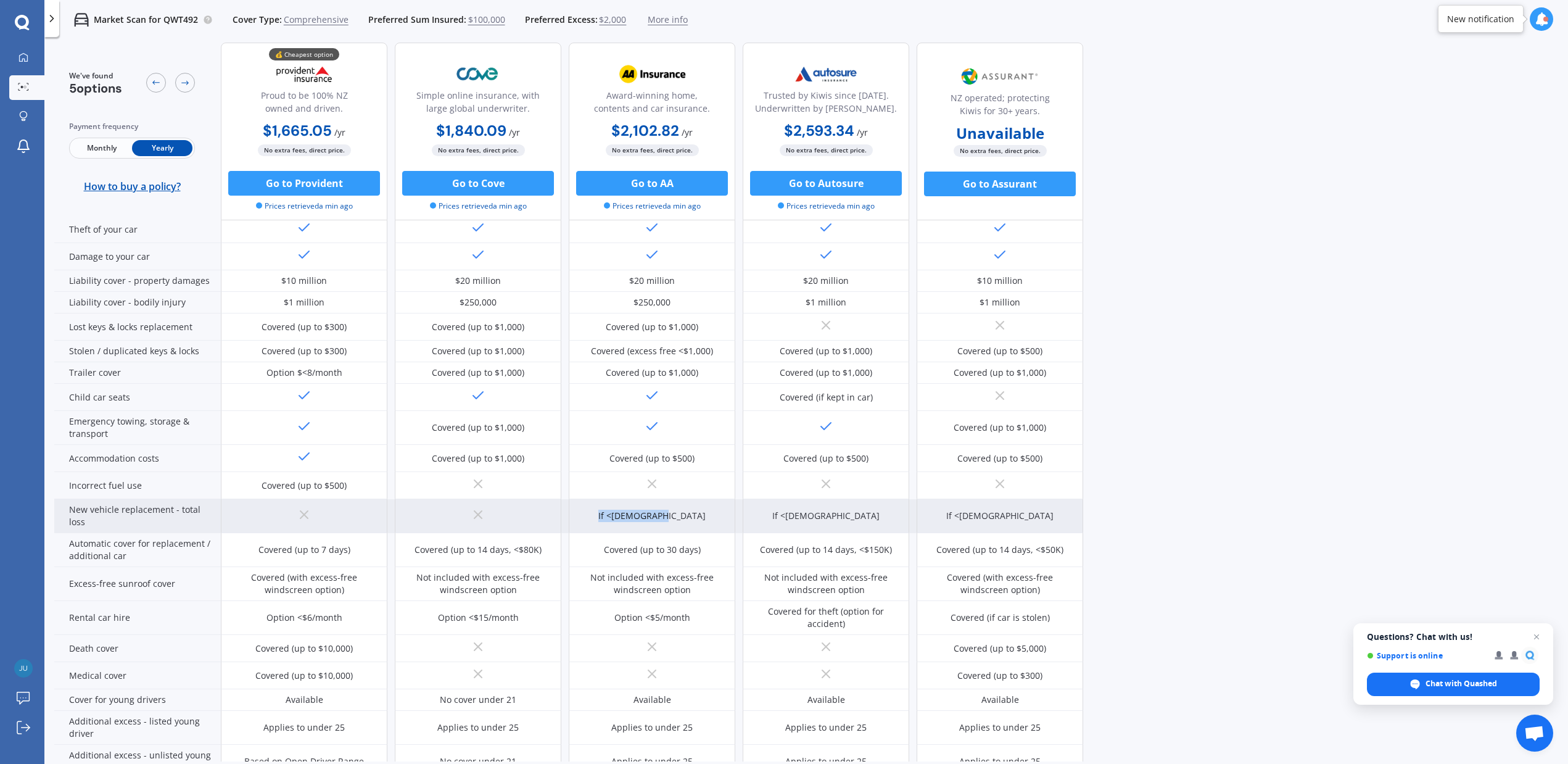
drag, startPoint x: 689, startPoint y: 511, endPoint x: 610, endPoint y: 507, distance: 79.1
click at [610, 507] on div "If <[DEMOGRAPHIC_DATA]" at bounding box center [652, 516] width 166 height 34
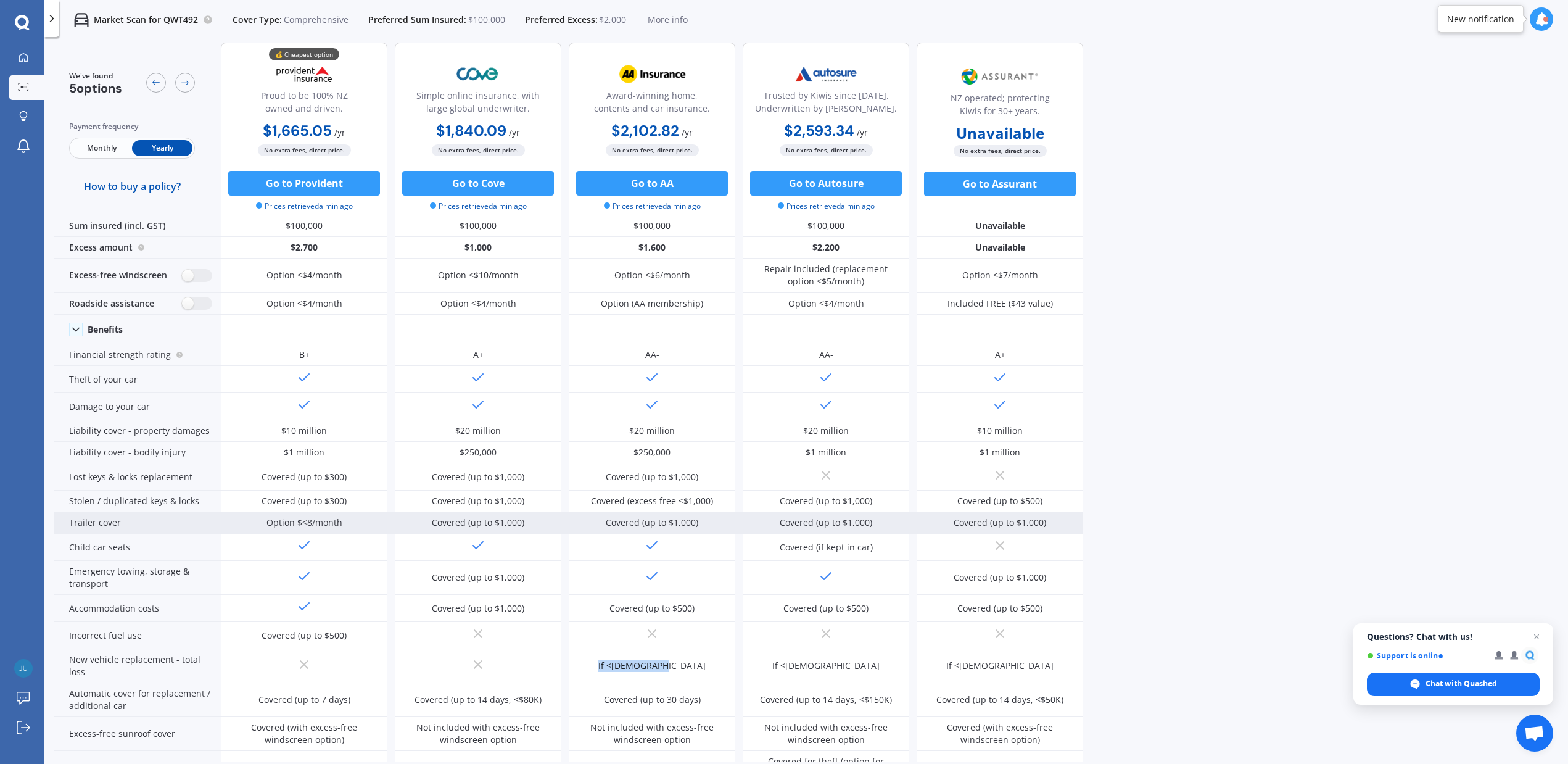
scroll to position [0, 0]
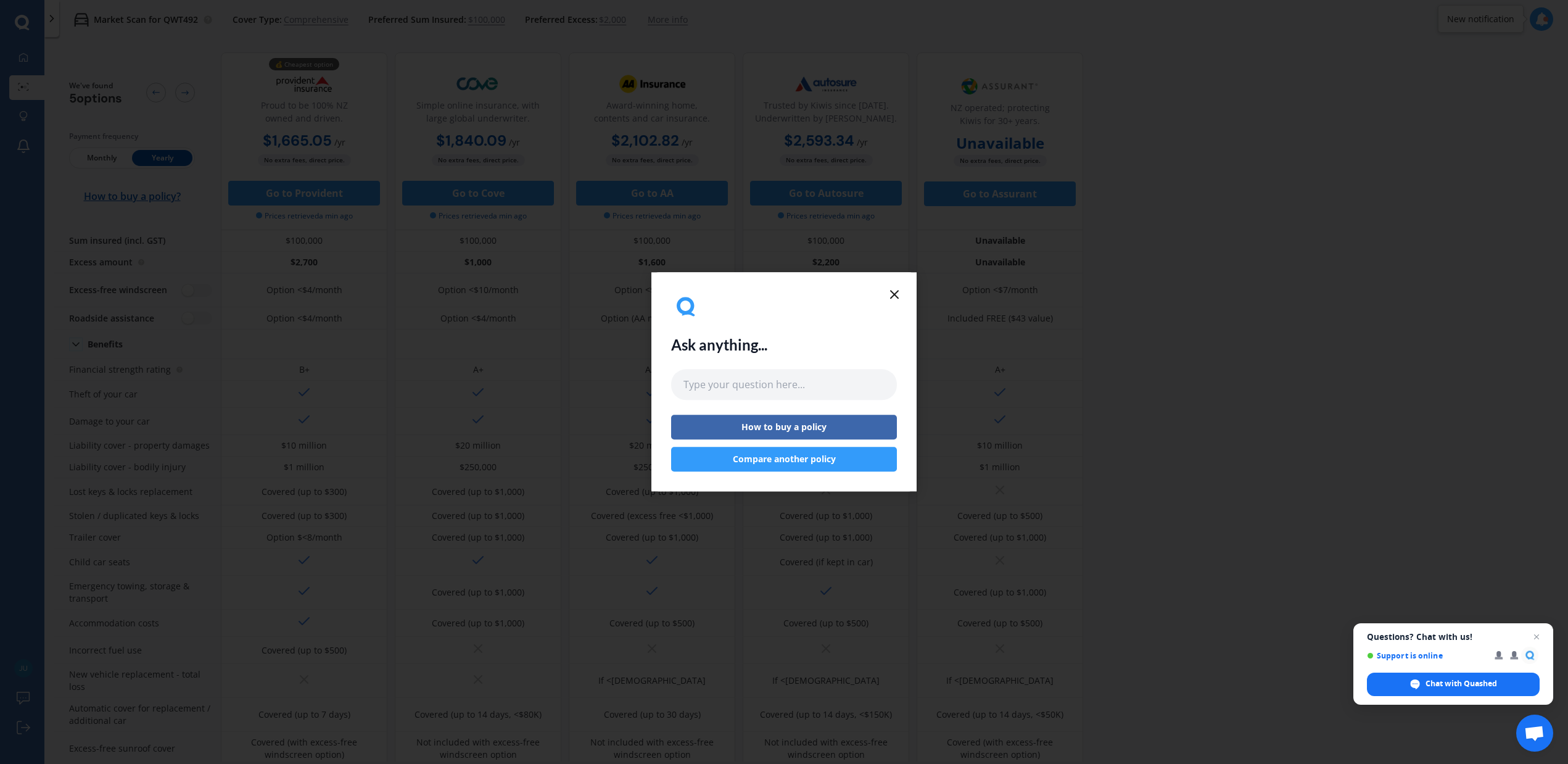
click at [895, 299] on icon at bounding box center [894, 294] width 15 height 15
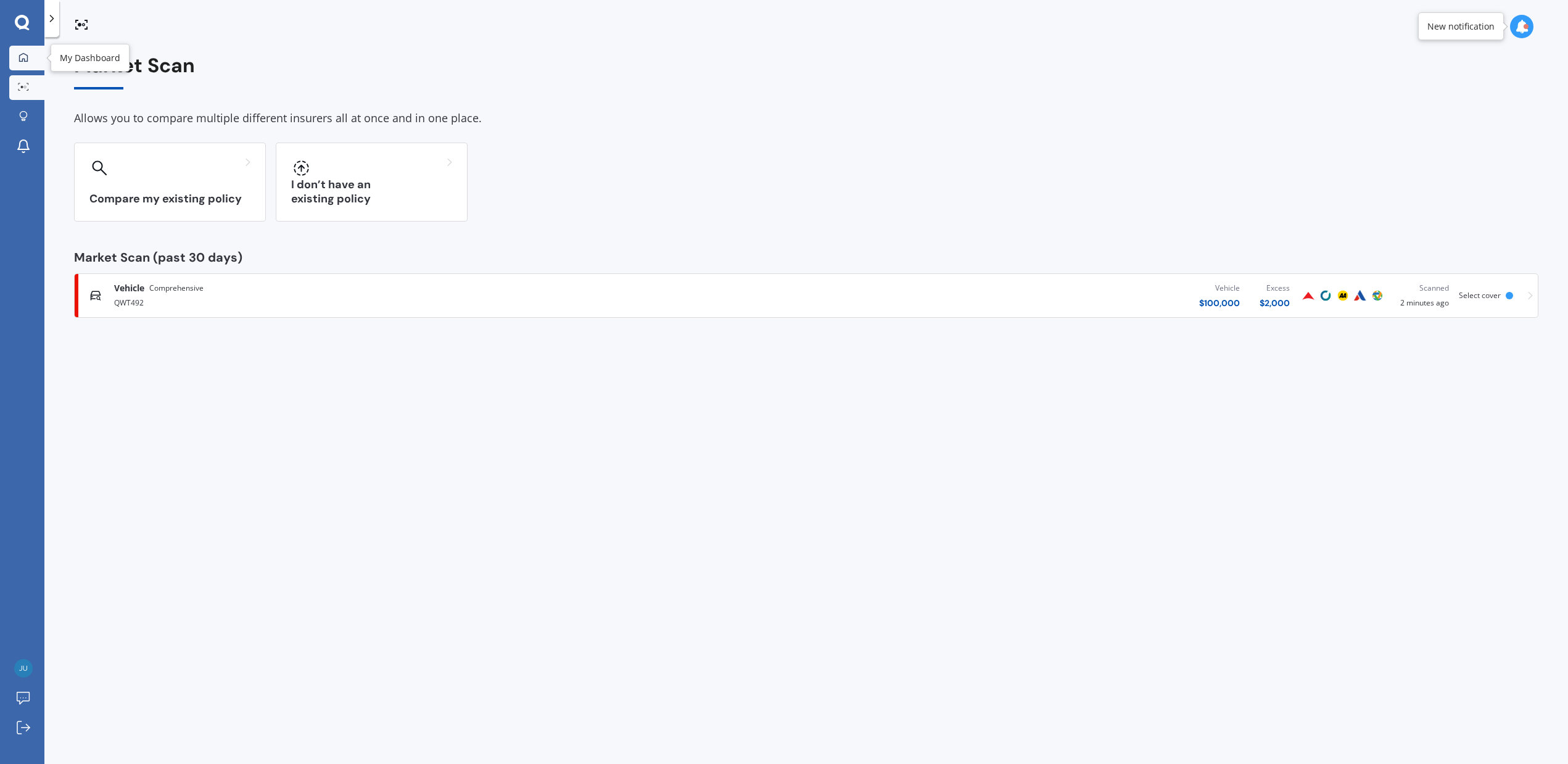
click at [27, 54] on icon at bounding box center [23, 57] width 10 height 10
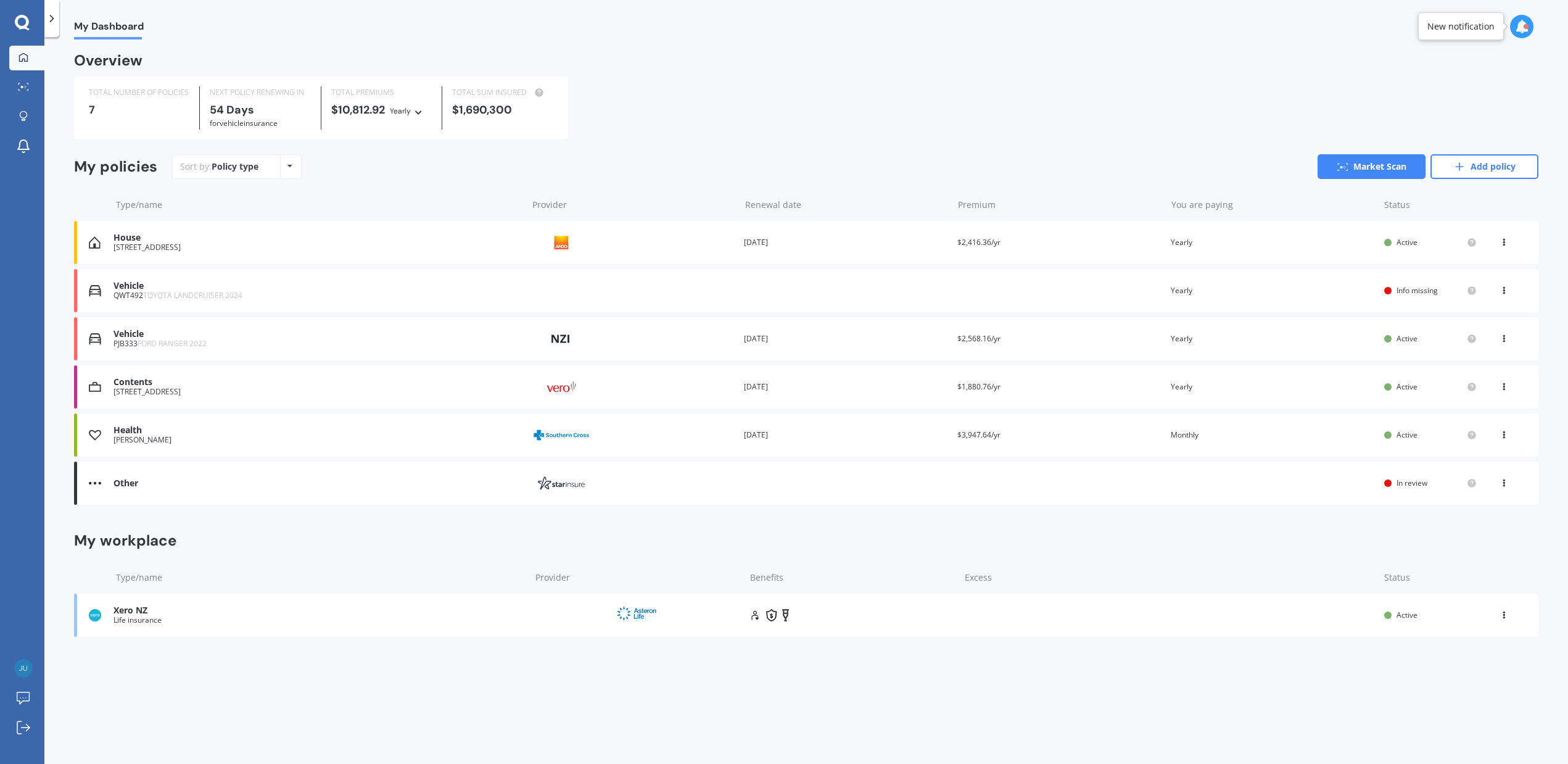
click at [1500, 299] on div "Vehicle QWT492 TOYOTA LANDCRUISER 2024 Renewal date Premium You are paying Year…" at bounding box center [806, 290] width 1464 height 43
click at [1503, 291] on icon at bounding box center [1504, 288] width 8 height 7
click at [1471, 338] on div "Delete" at bounding box center [1476, 338] width 122 height 25
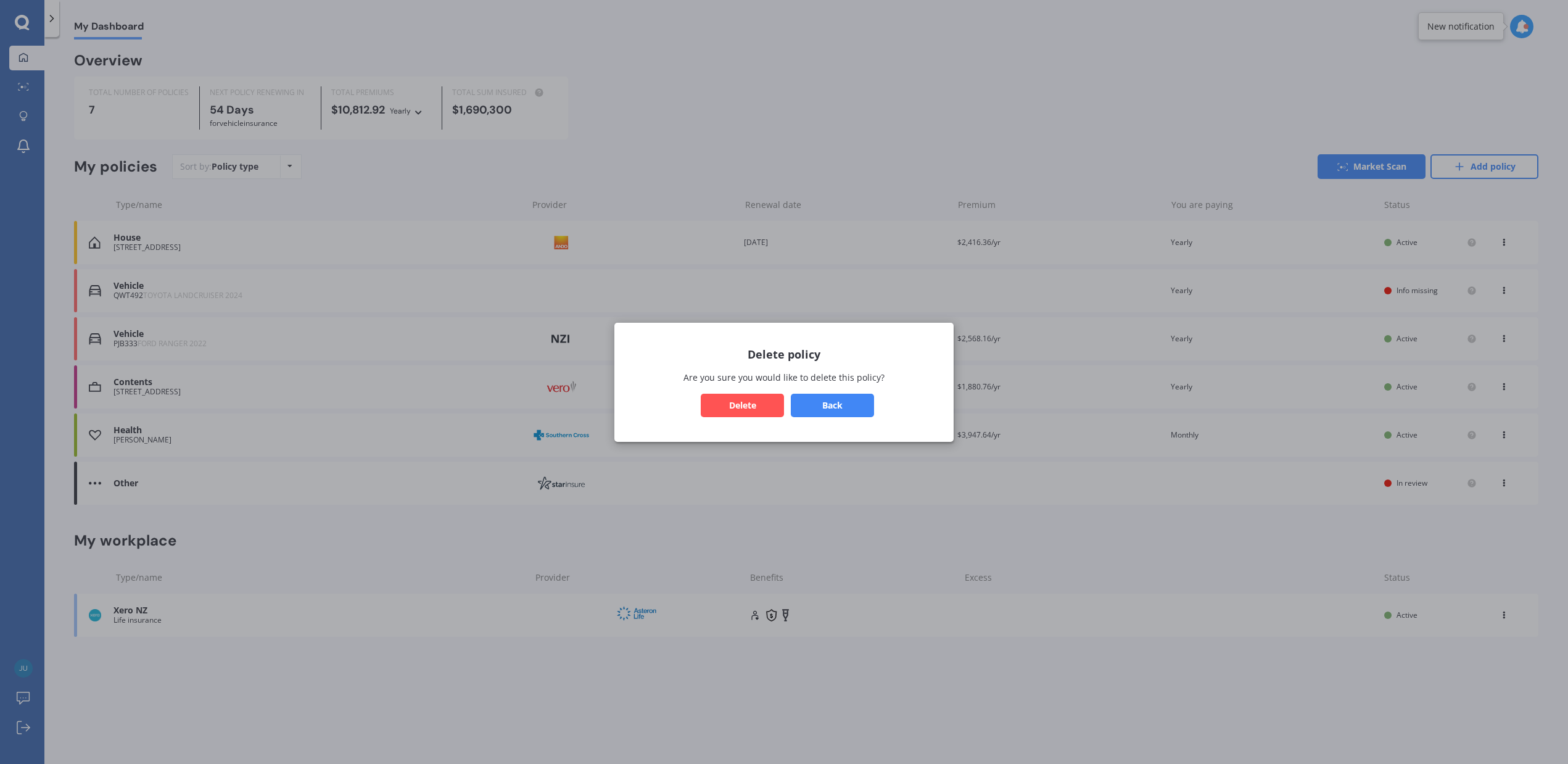
click at [725, 398] on button "Delete" at bounding box center [742, 405] width 83 height 23
